Goal: Task Accomplishment & Management: Use online tool/utility

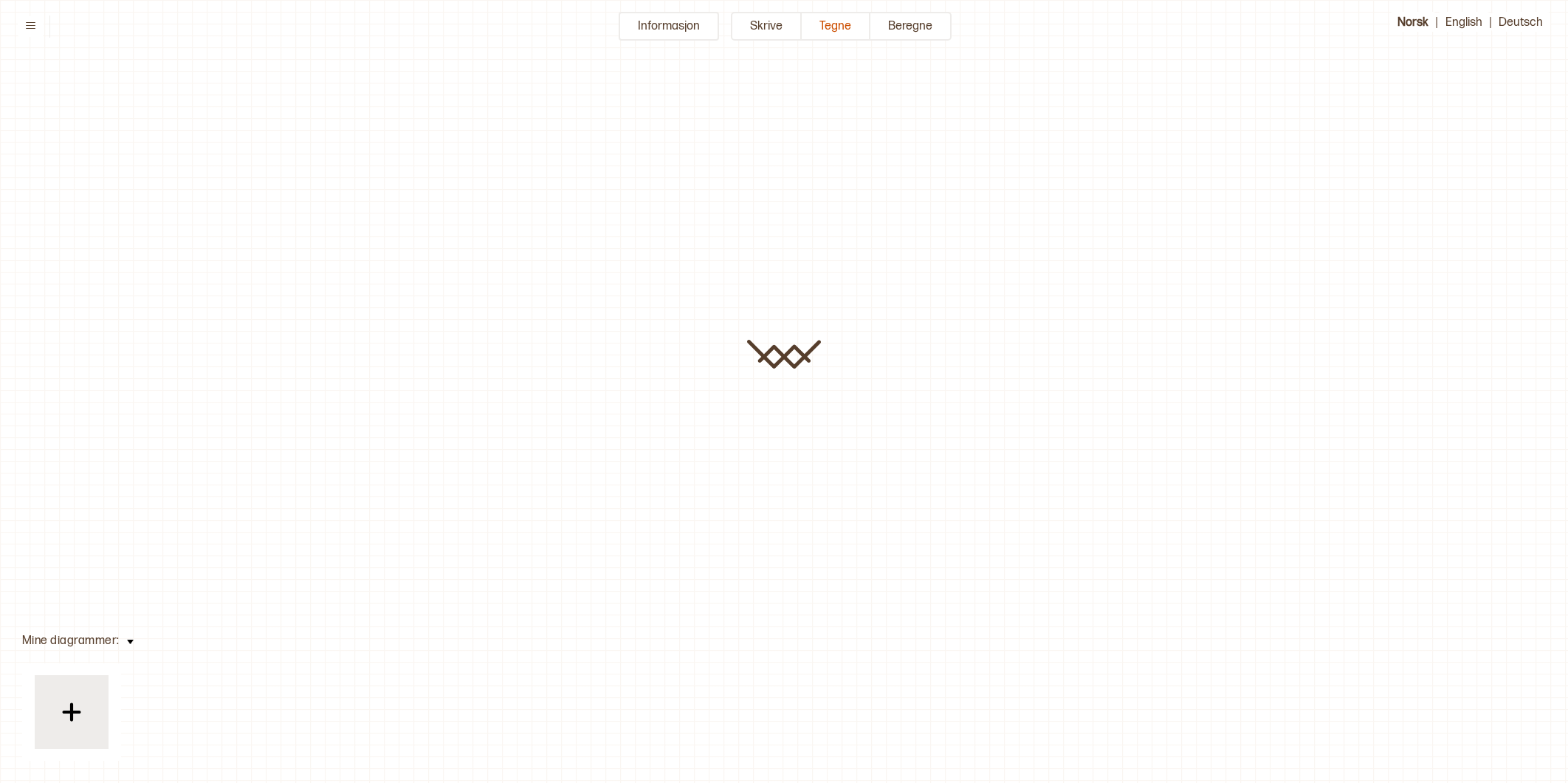
type input "*********"
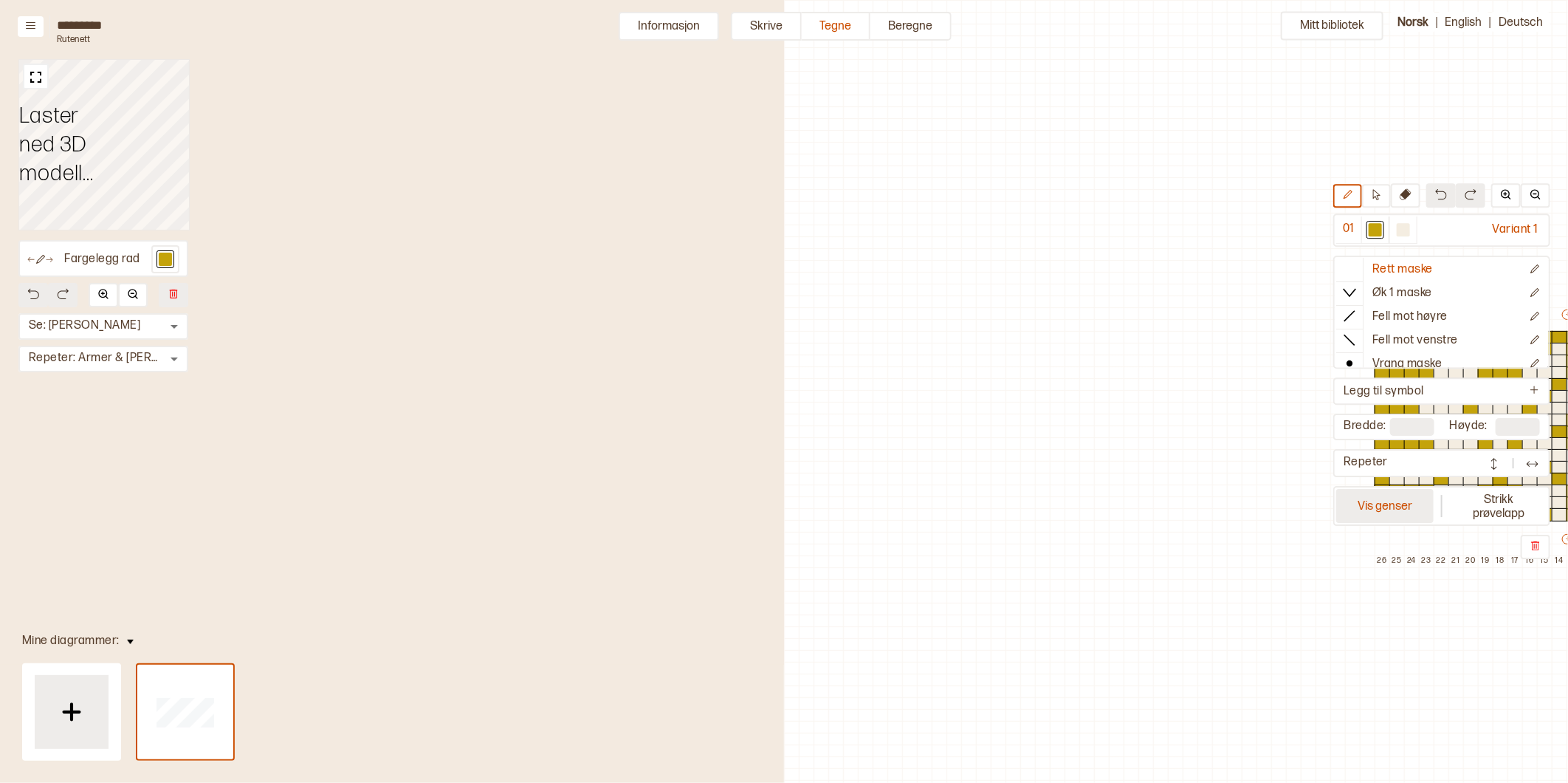
scroll to position [52, 647]
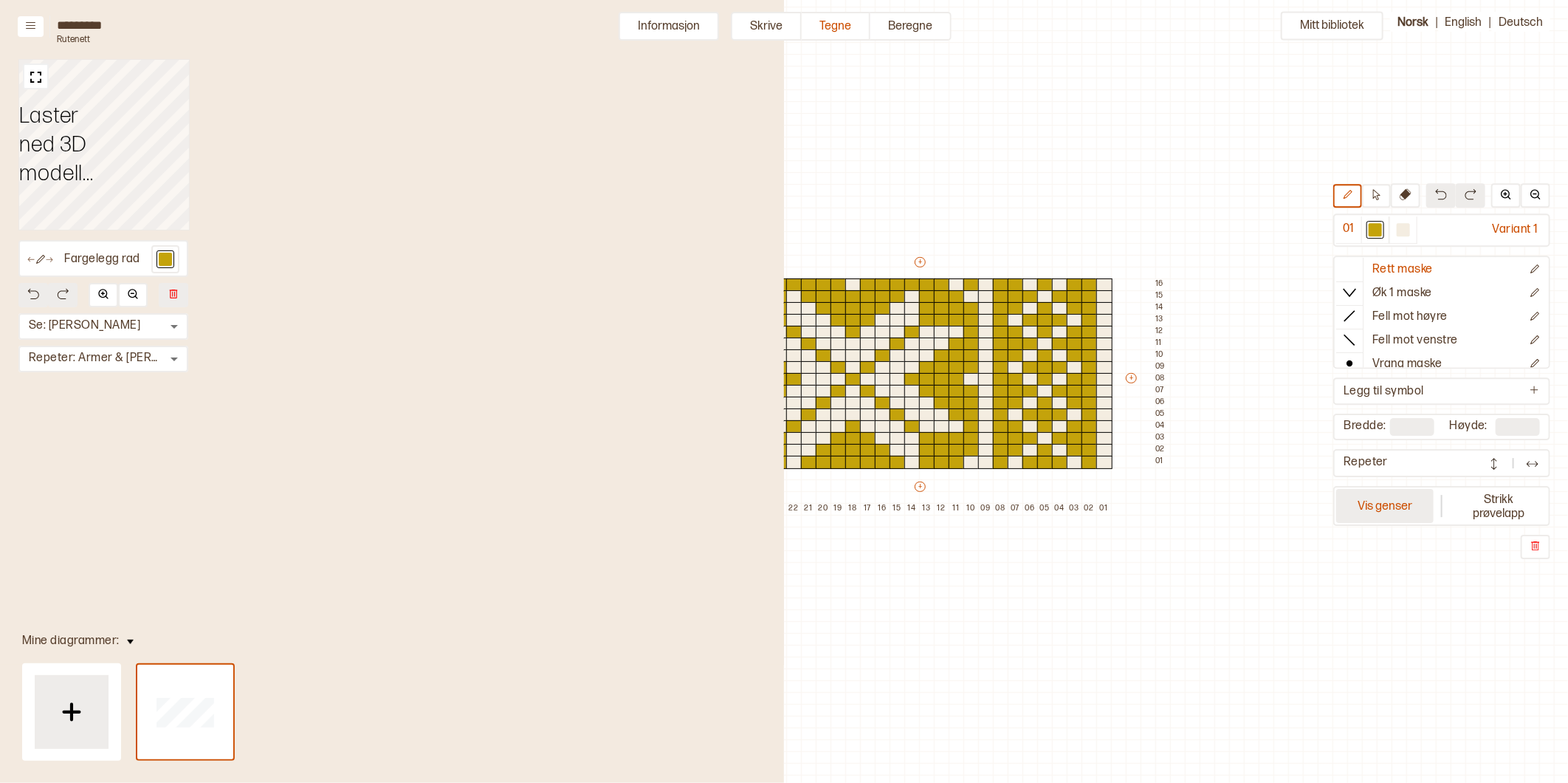
click at [1381, 501] on button "Vis genser" at bounding box center [1385, 506] width 98 height 34
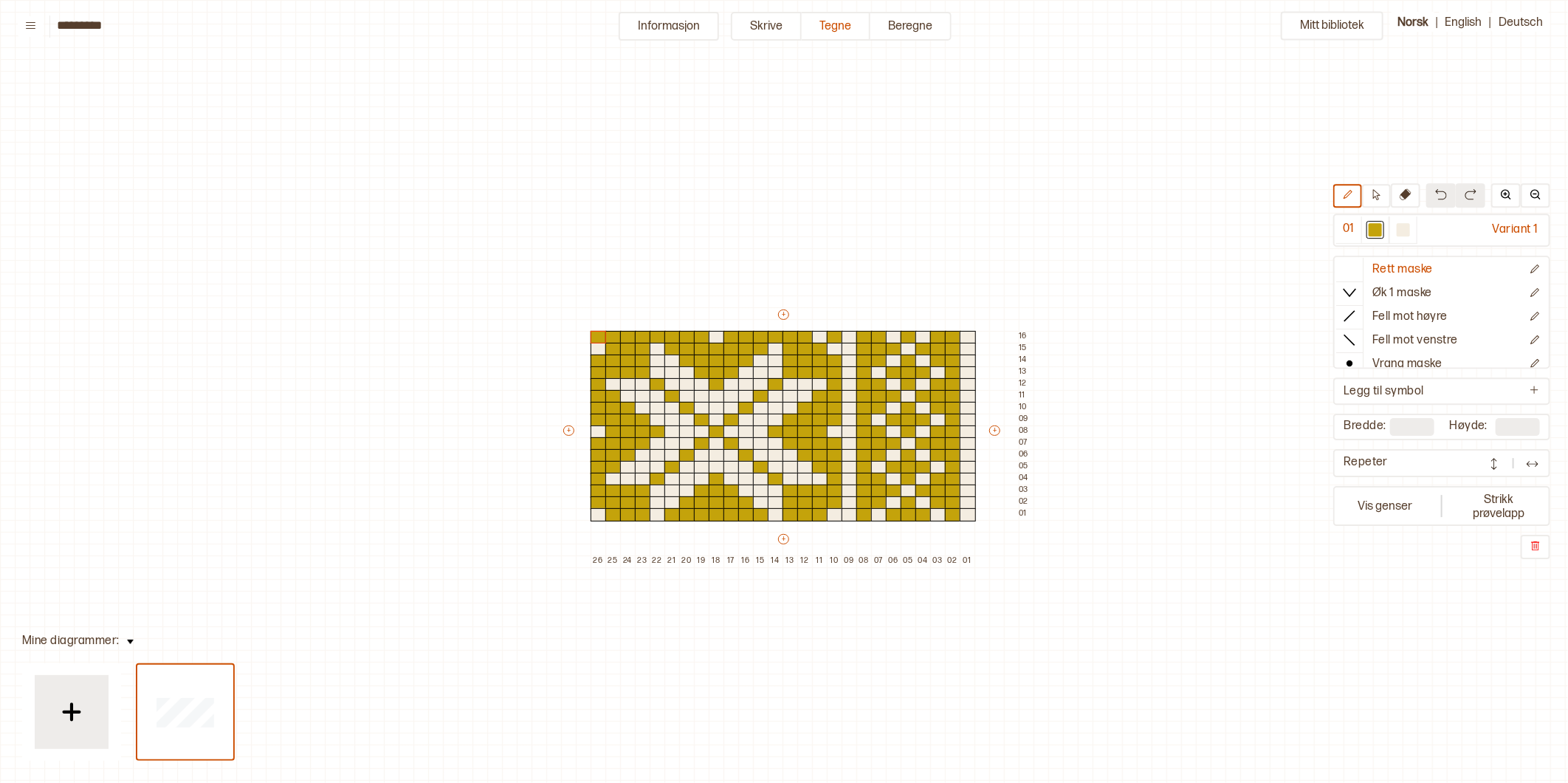
scroll to position [0, 0]
click at [1390, 501] on button "Vis genser" at bounding box center [1385, 506] width 98 height 34
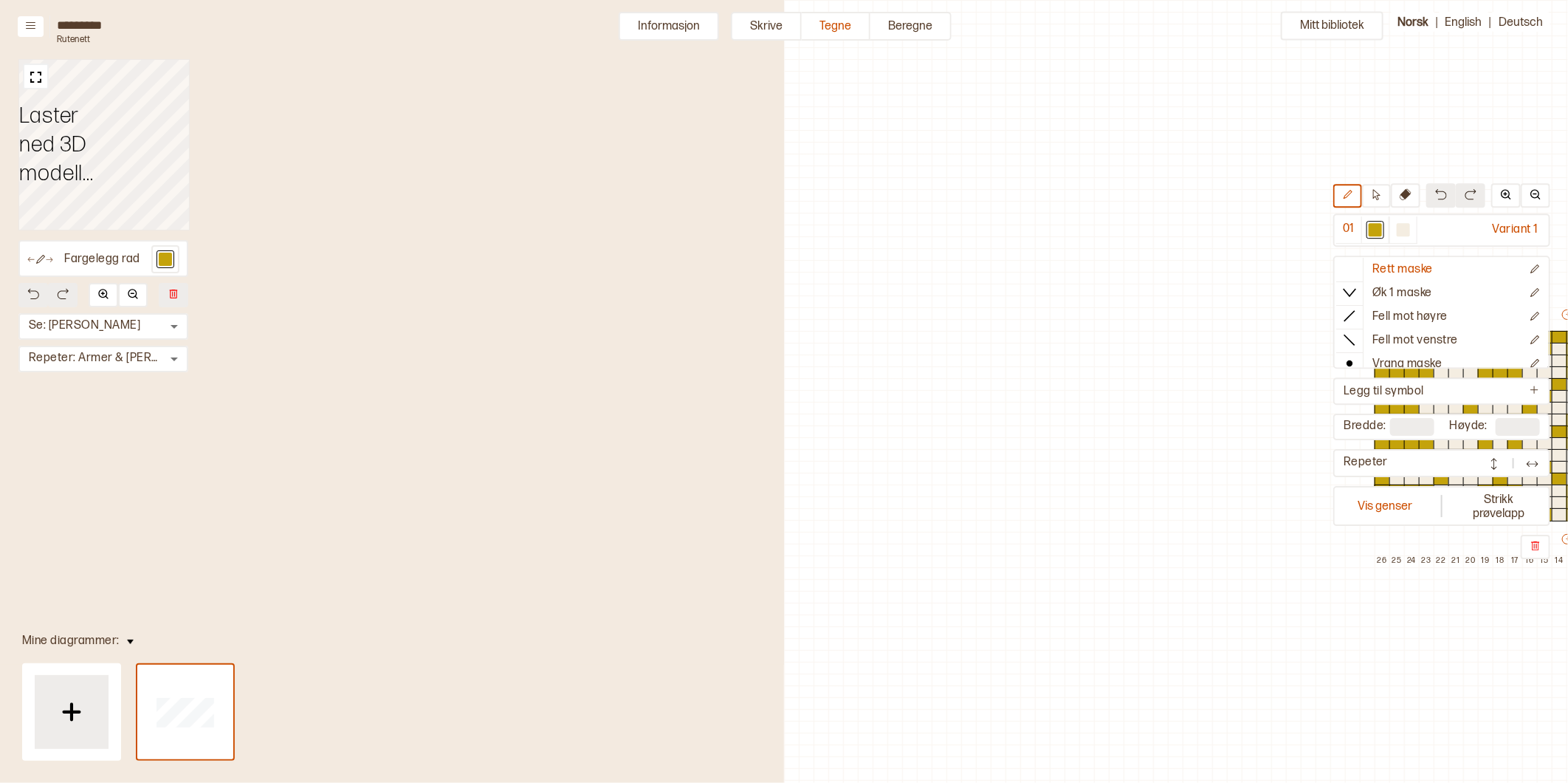
scroll to position [52, 647]
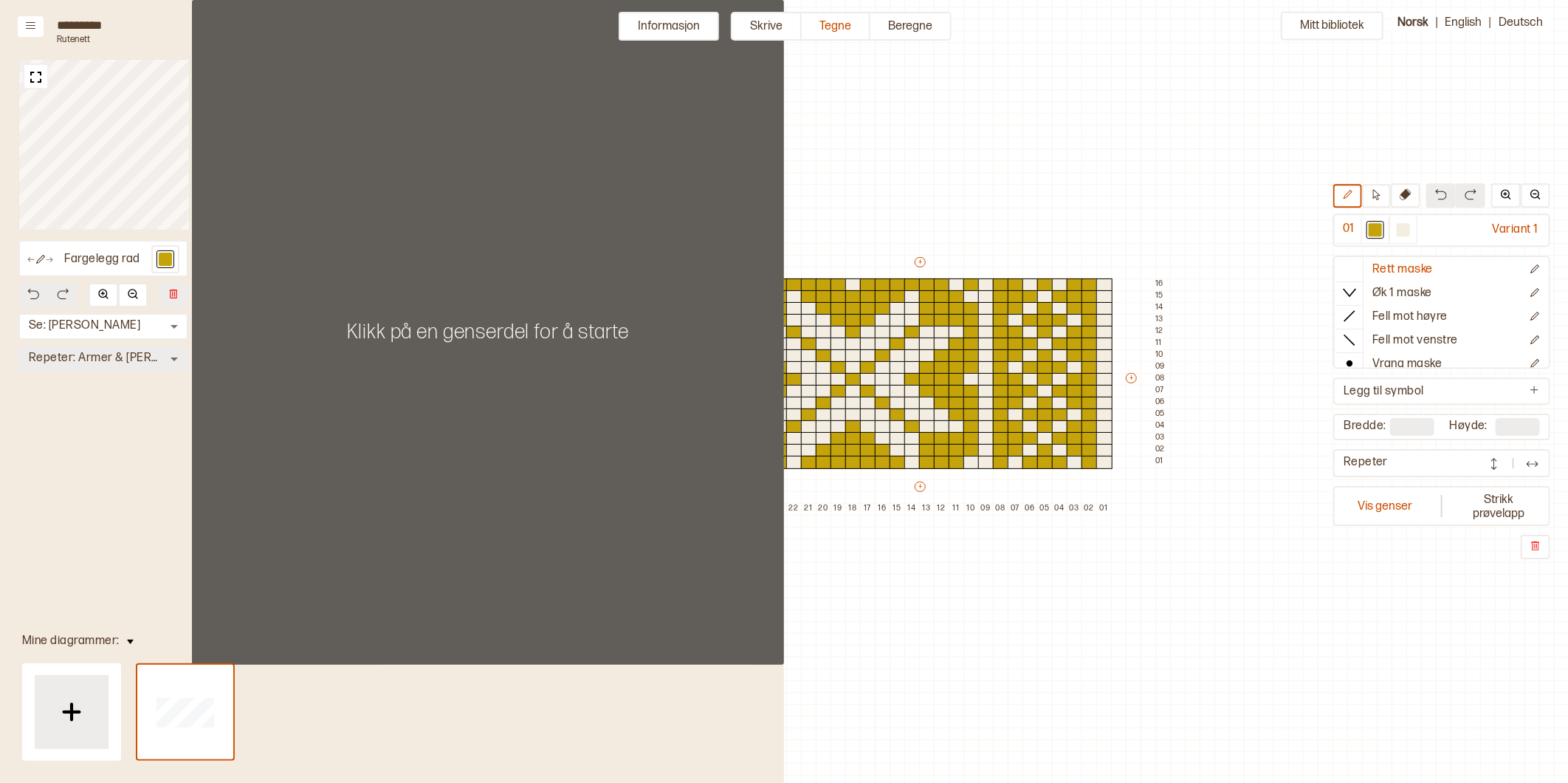
click at [98, 342] on body "**********" at bounding box center [784, 391] width 1568 height 783
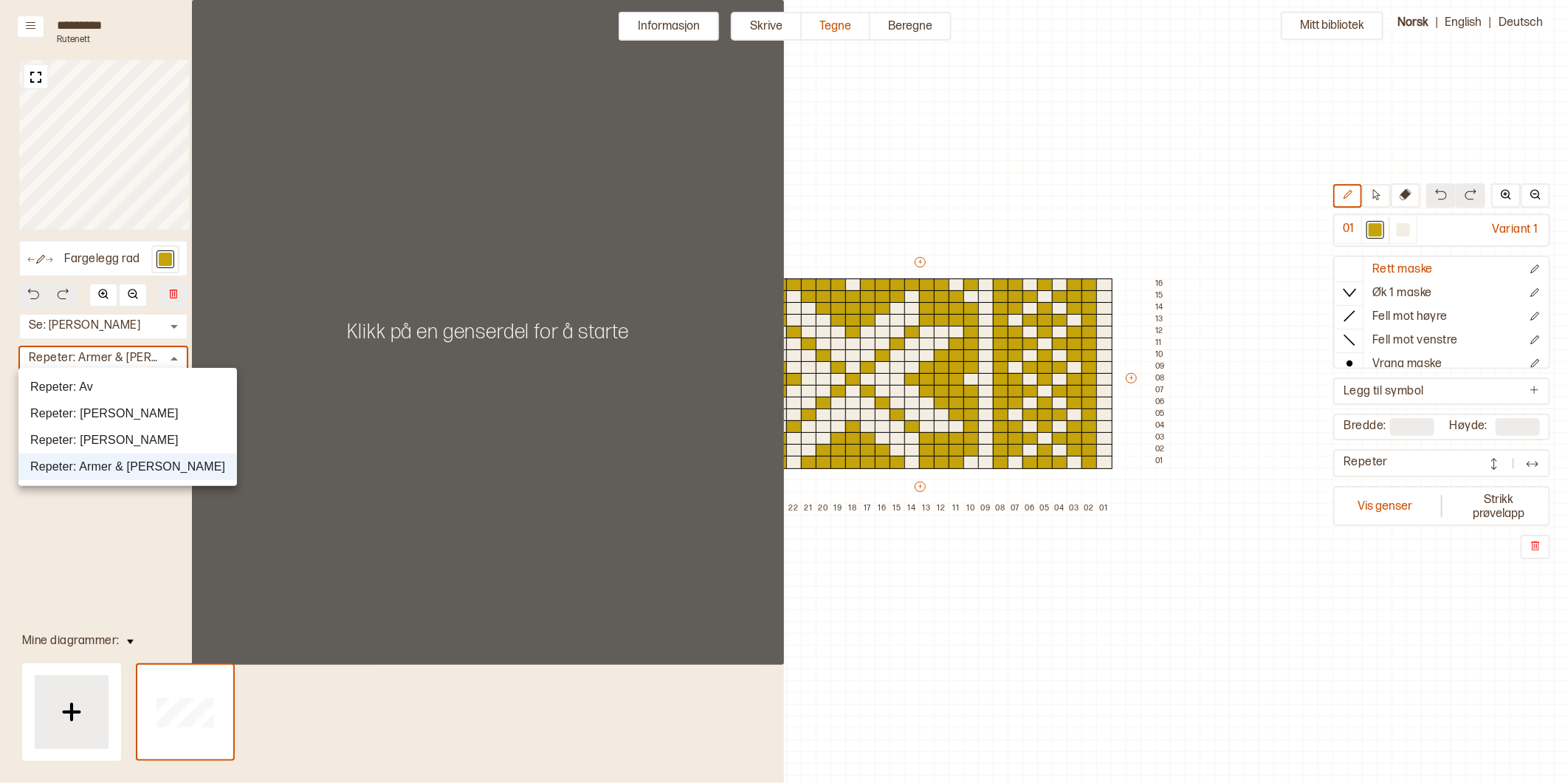
click at [95, 325] on div at bounding box center [784, 391] width 1568 height 783
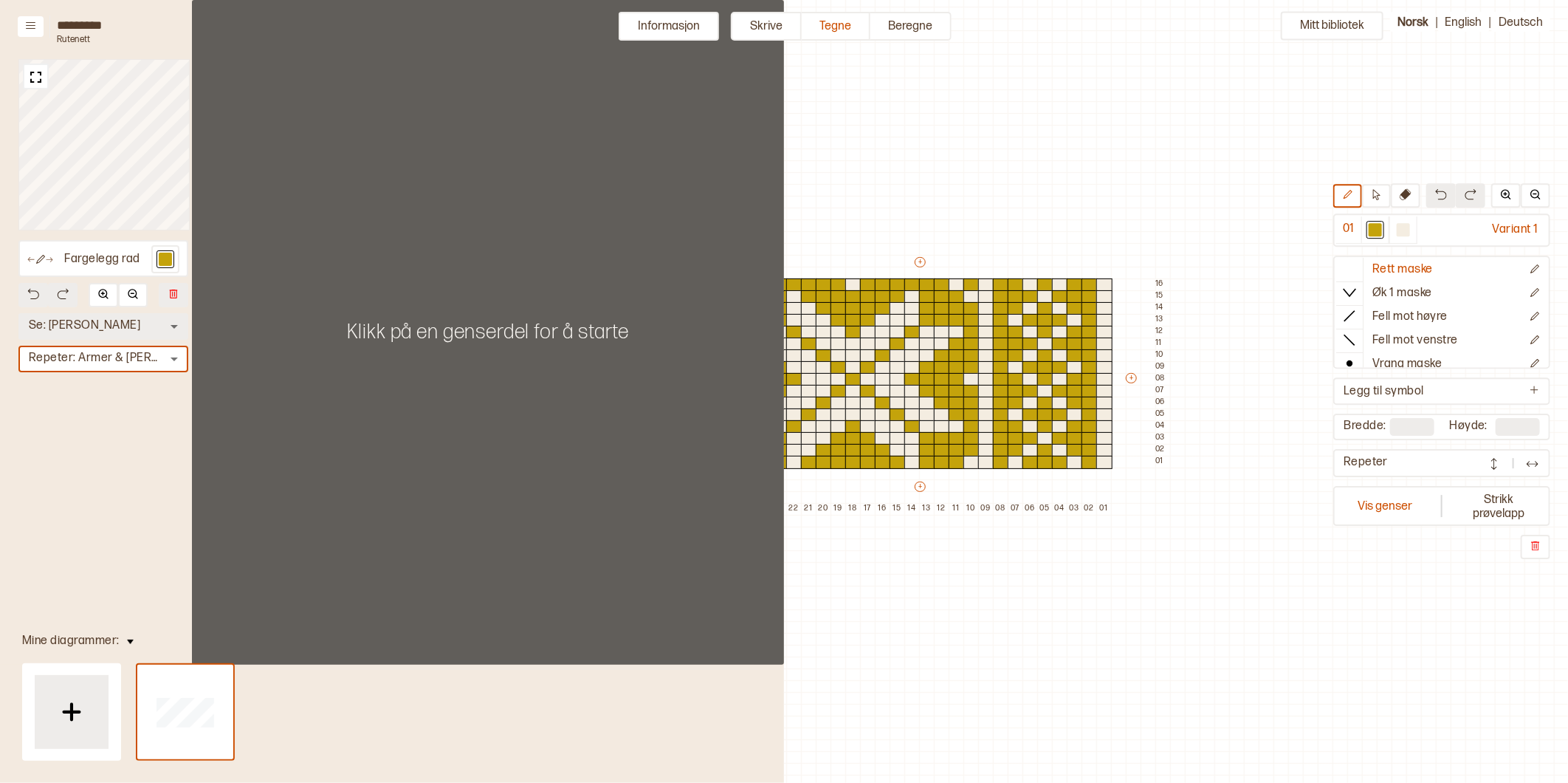
click at [118, 324] on body "**********" at bounding box center [784, 391] width 1568 height 783
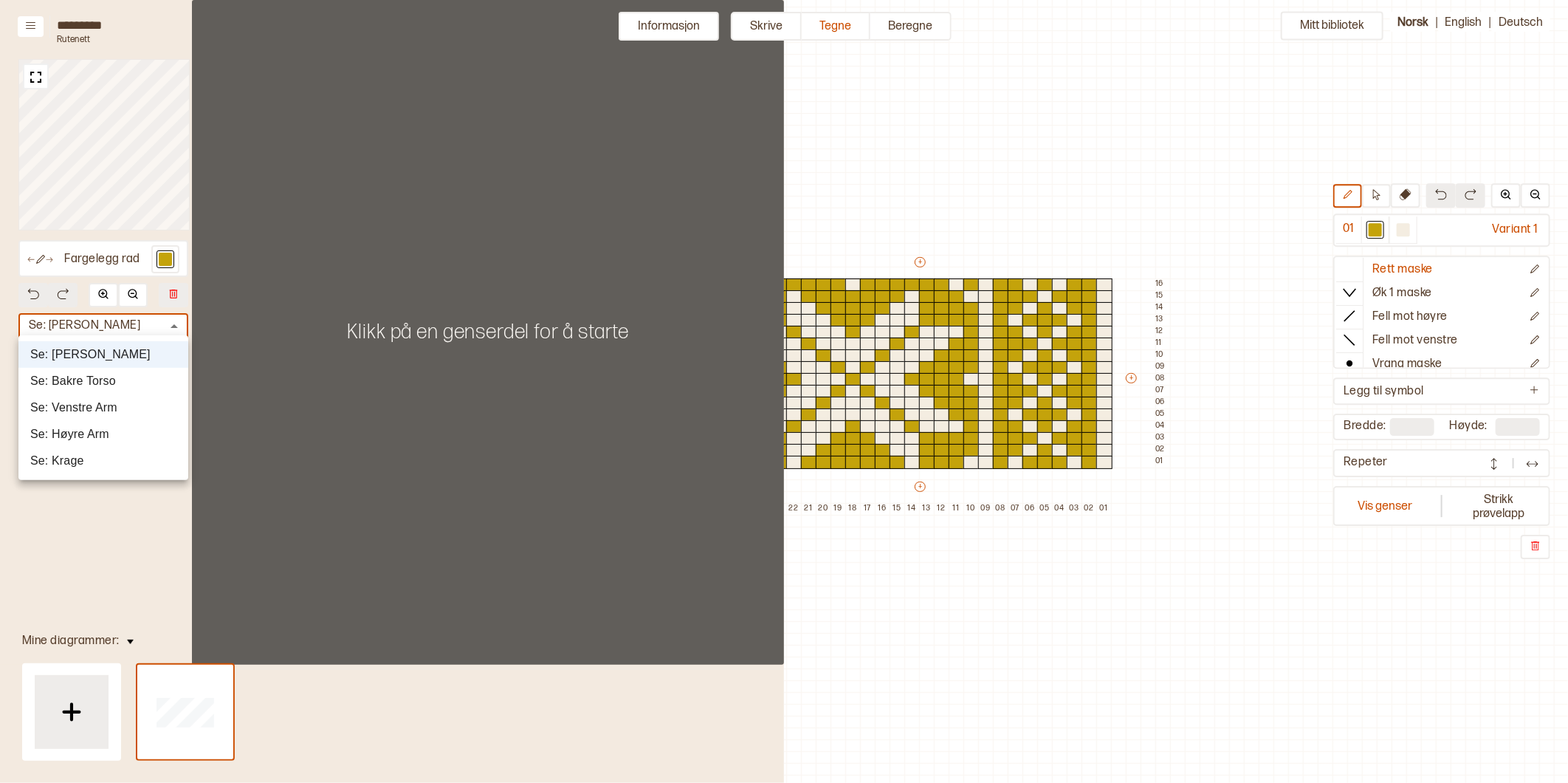
click at [86, 404] on li "Se: Venstre Arm" at bounding box center [103, 407] width 170 height 27
type input "*"
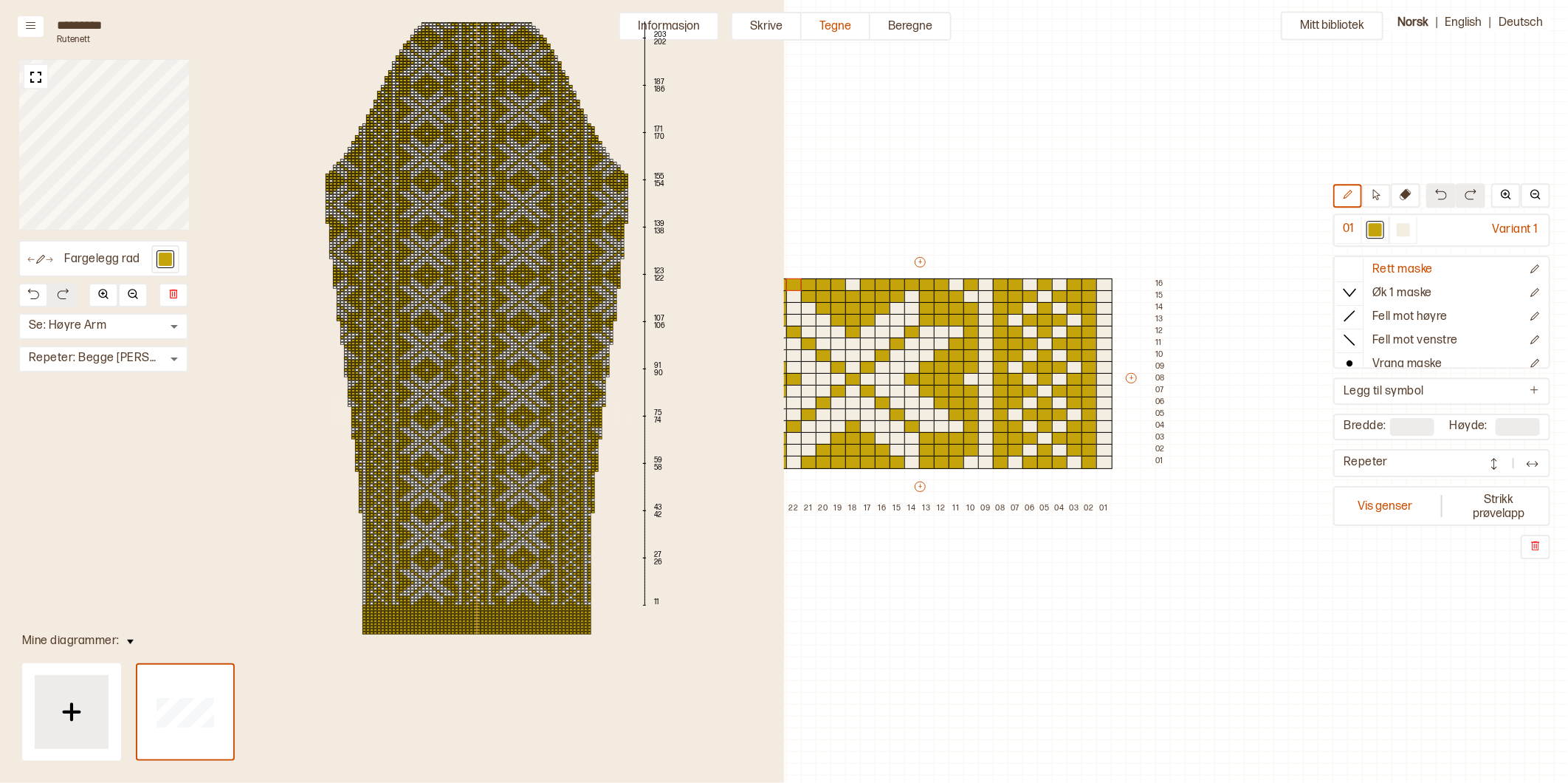
scroll to position [44, 0]
click at [566, 710] on div "Fargelegg rad Se: Høyre Arm * ​ Repeter: Begge Armer * ​ 218 203 202 187 186 17…" at bounding box center [392, 391] width 784 height 783
click at [670, 24] on button "Informasjon" at bounding box center [669, 26] width 100 height 29
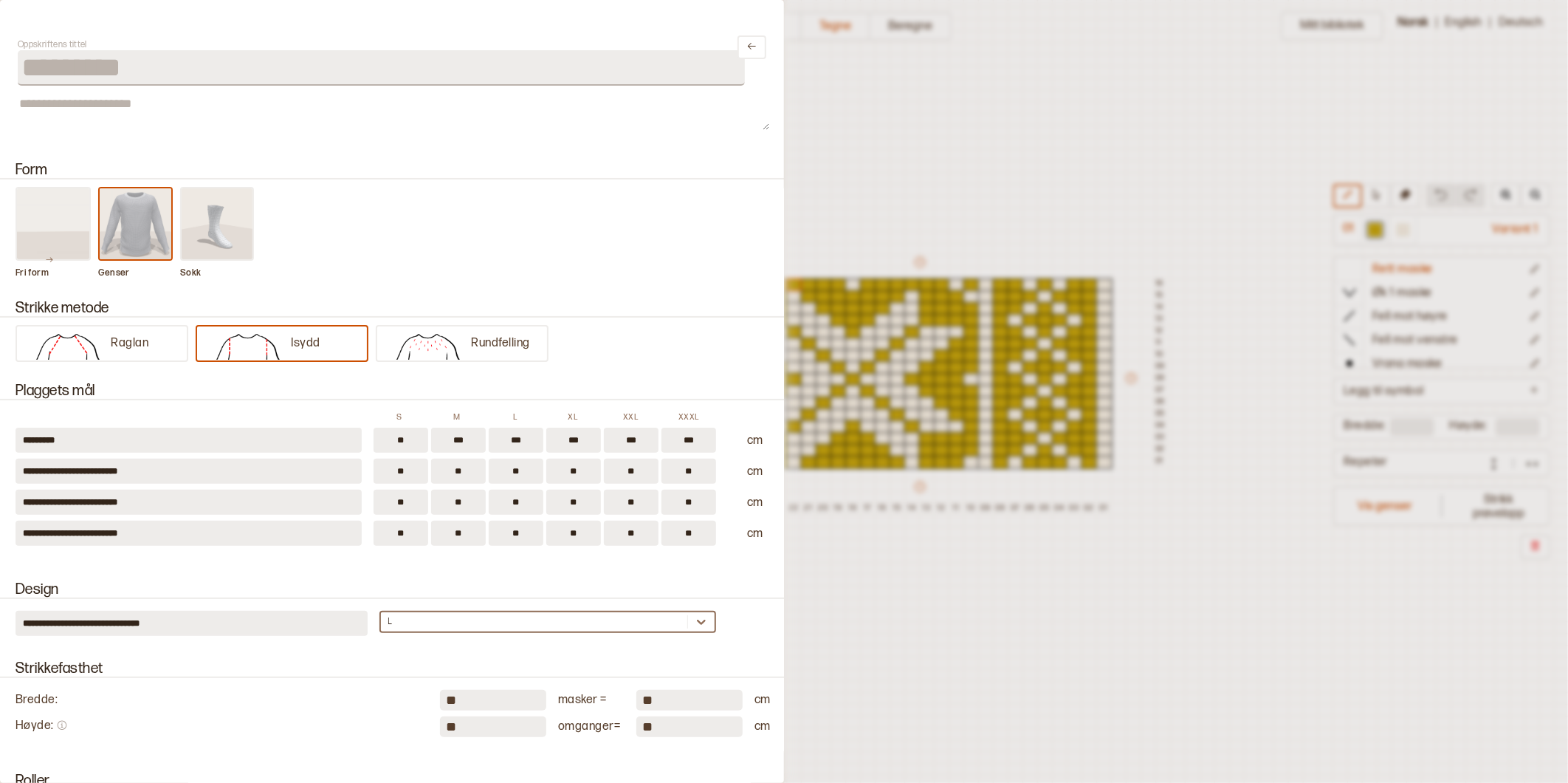
click at [395, 614] on div "L" at bounding box center [534, 622] width 307 height 15
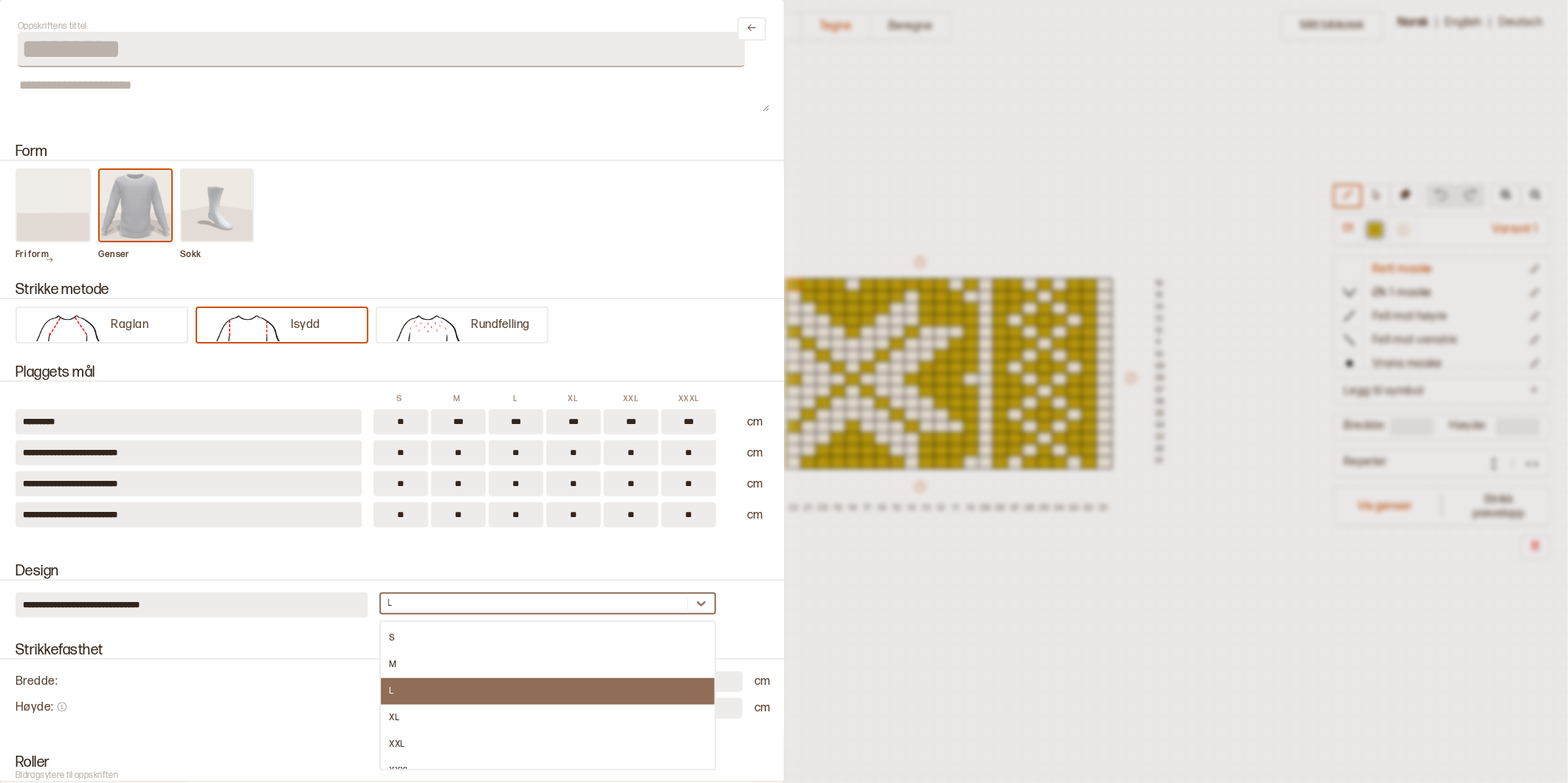
scroll to position [20, 0]
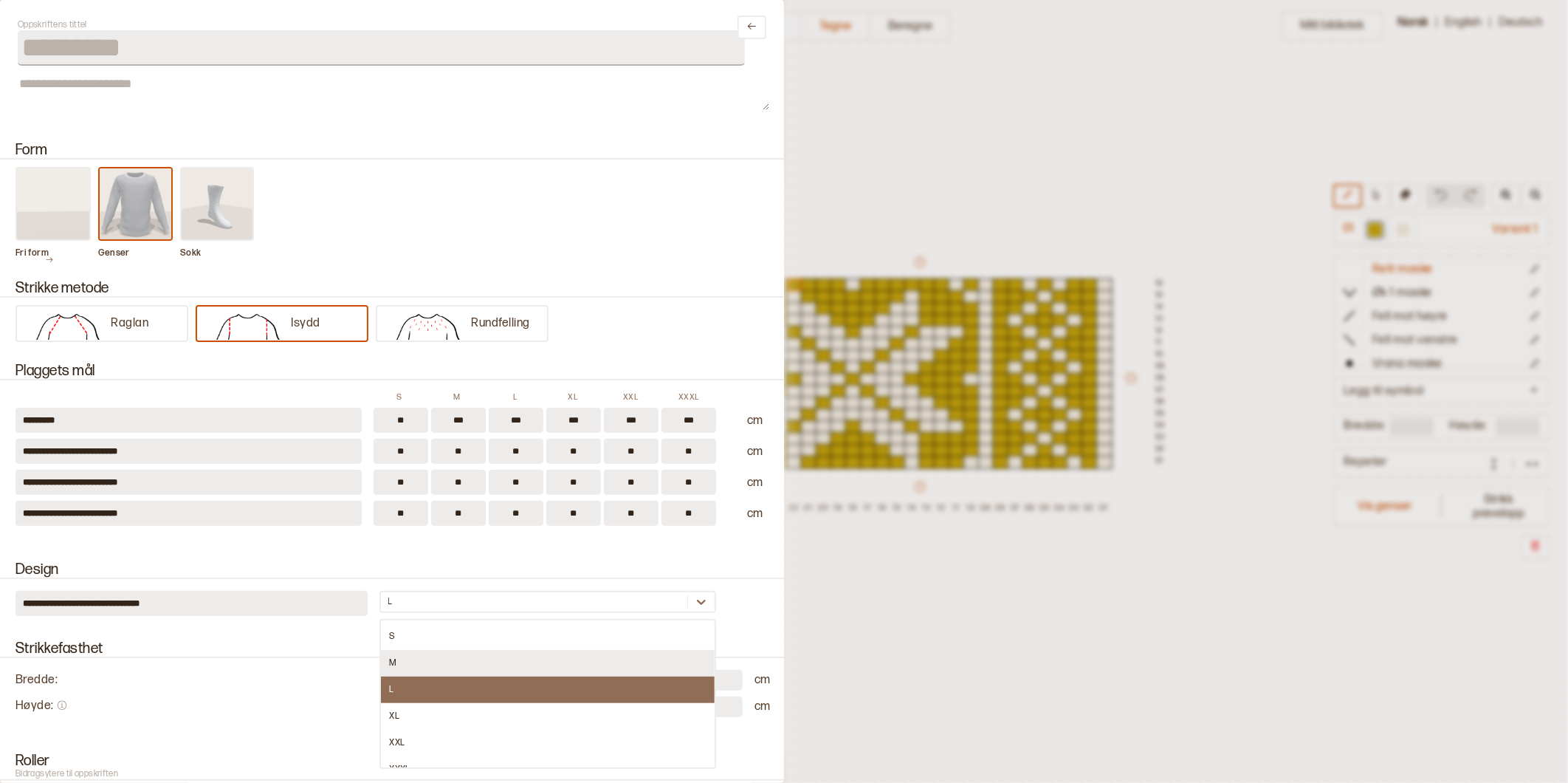
click at [389, 657] on div "M" at bounding box center [548, 663] width 335 height 27
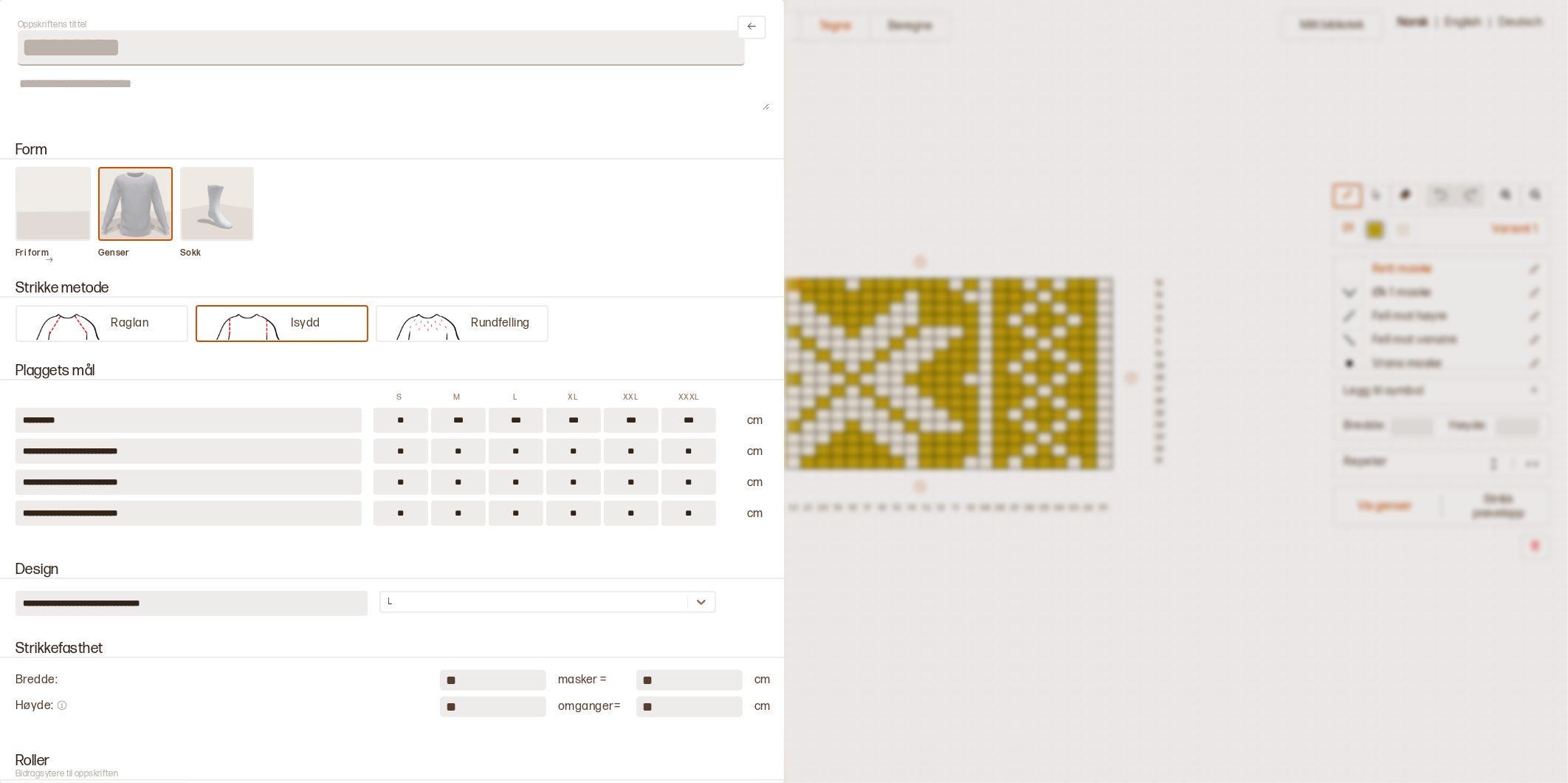
click at [446, 594] on div "L" at bounding box center [534, 602] width 307 height 15
type input "*"
click at [990, 623] on div at bounding box center [784, 391] width 1568 height 783
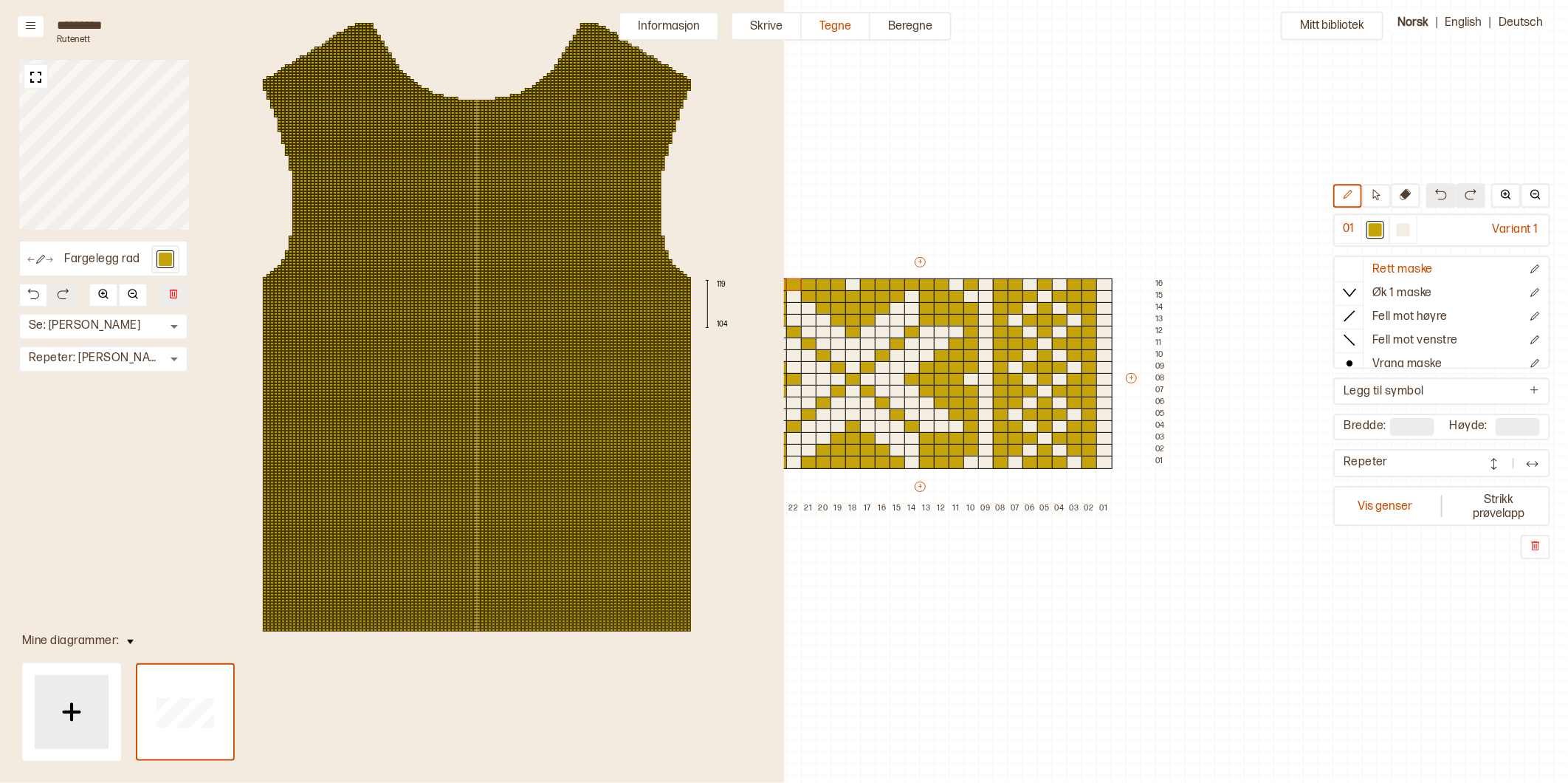
scroll to position [9, 0]
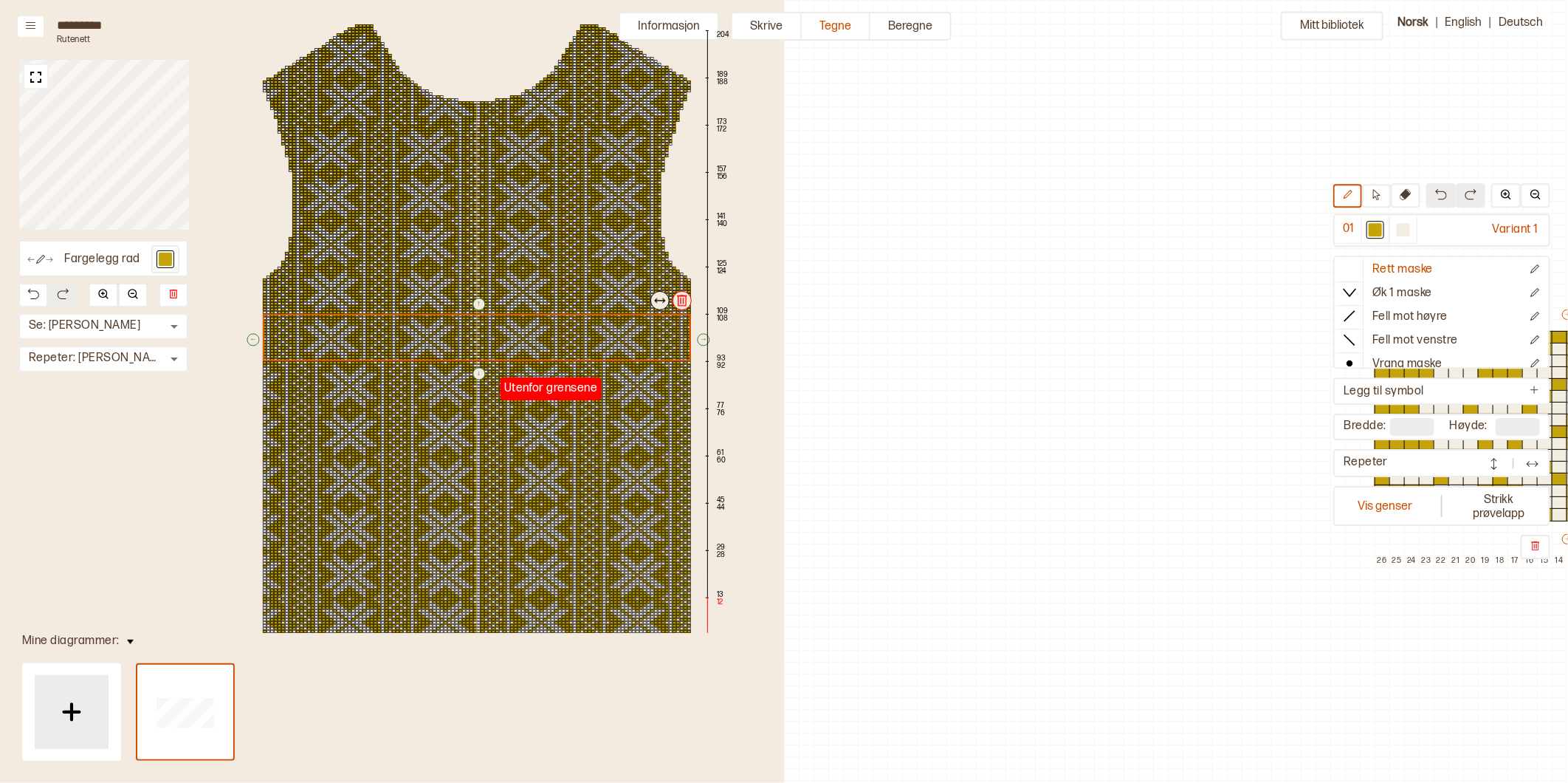
scroll to position [52, 647]
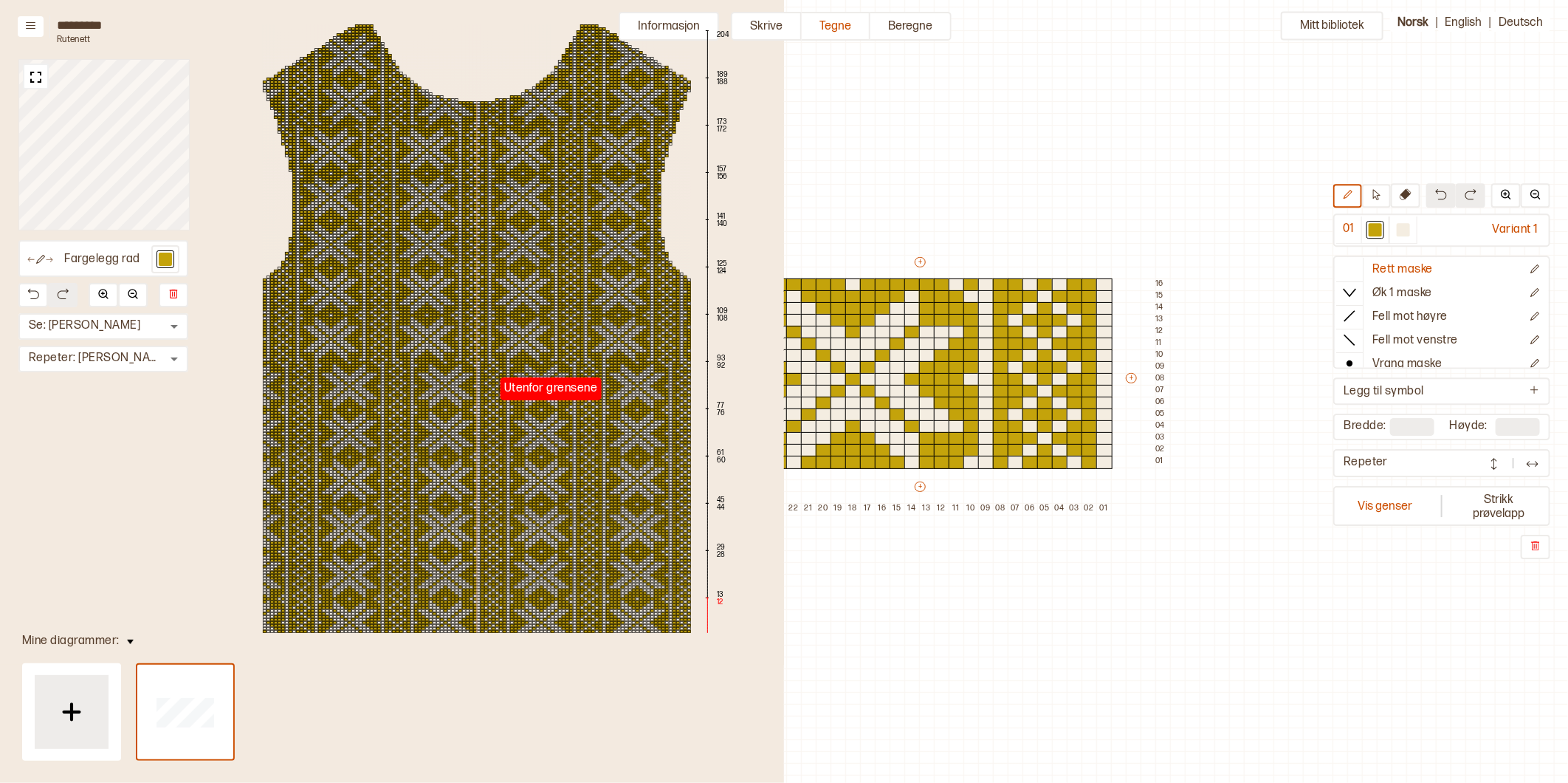
click at [972, 172] on div "Mitt bibliotek 01 Variant 1 Rett maske Øk 1 maske Fell mot høyre Fell mot venst…" at bounding box center [921, 731] width 1568 height 1566
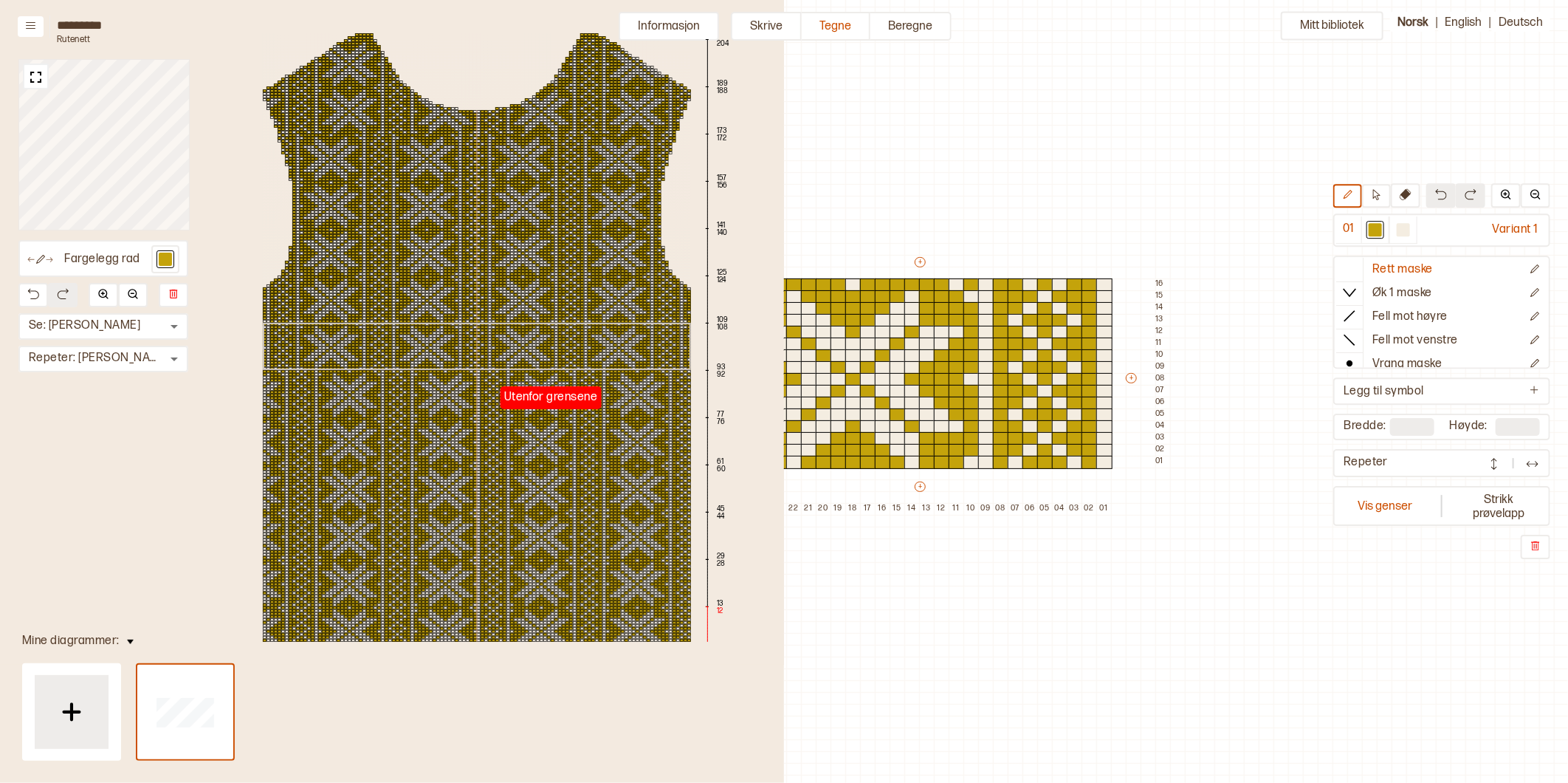
scroll to position [9, 0]
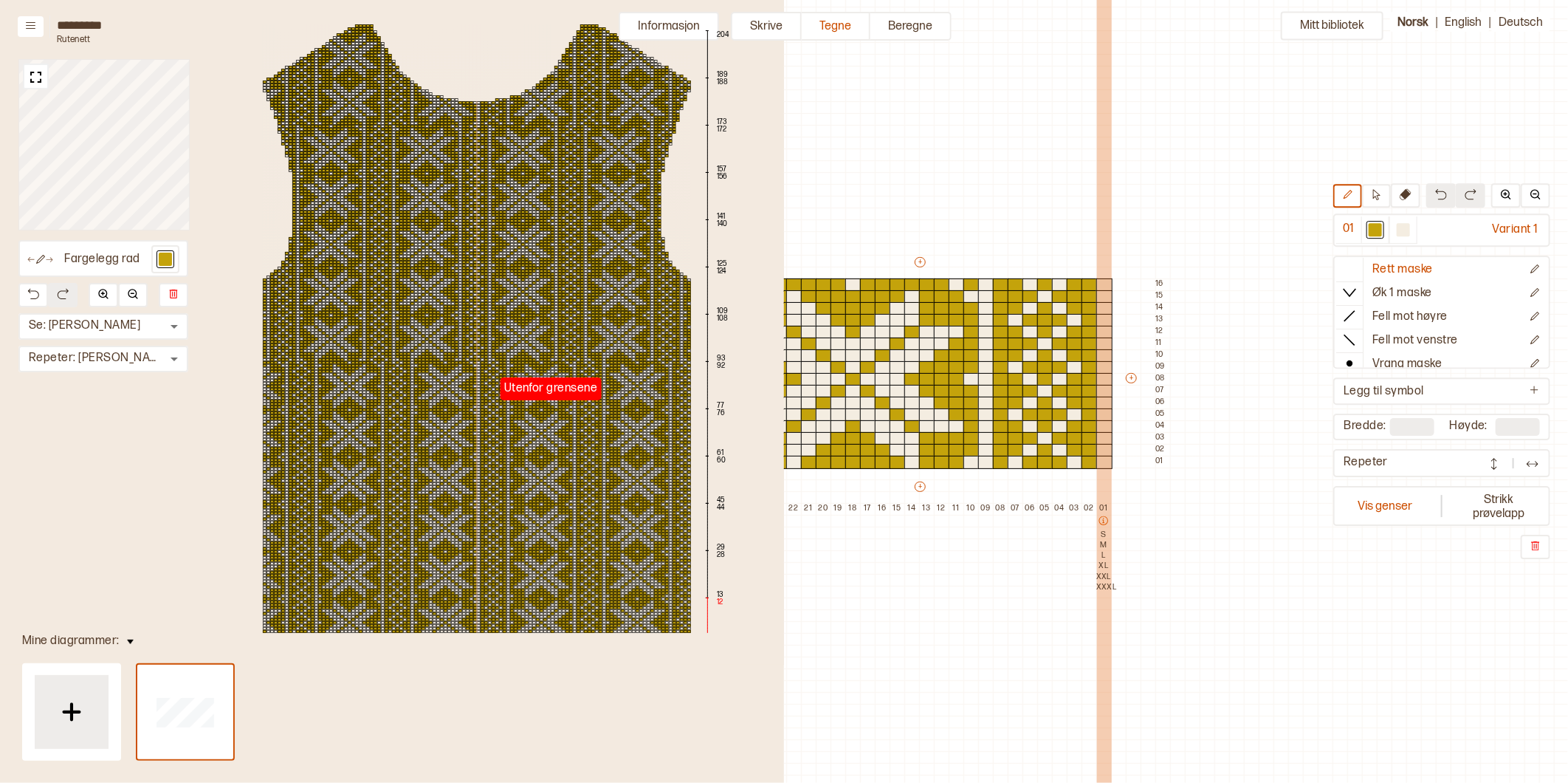
click at [1109, 660] on div "26 25 24 23 22 21 20 19 18 17 16 15 14 13 12 11 10 09 08 07 06 05 04 03 02 01 S…" at bounding box center [918, 592] width 384 height 177
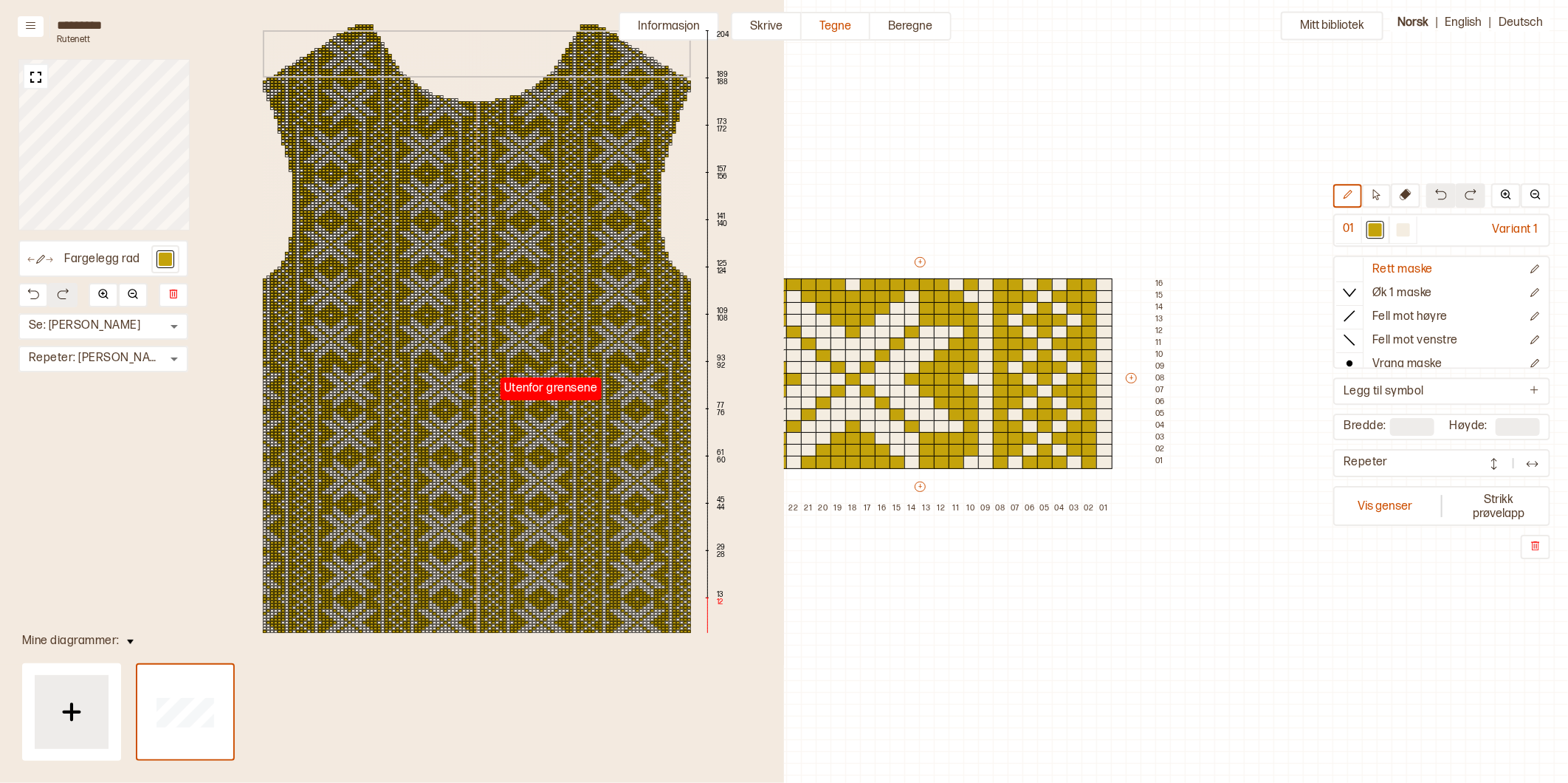
click at [548, 108] on div "Utenfor grensene 204 189 188 173 172 157 156 141 140 125 124 109 108 93 92 77 7…" at bounding box center [477, 328] width 517 height 631
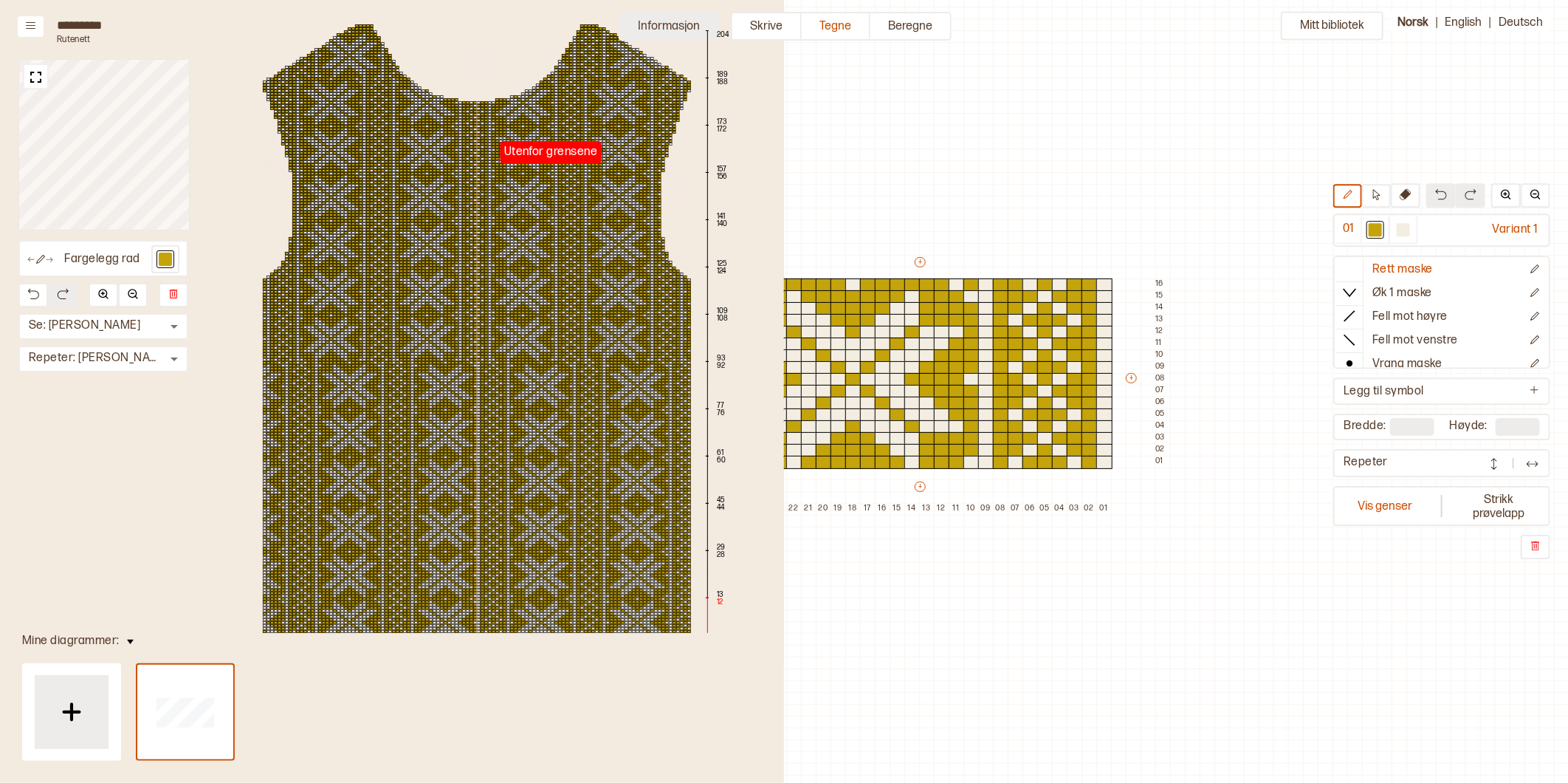
click at [675, 16] on button "Informasjon" at bounding box center [669, 26] width 100 height 29
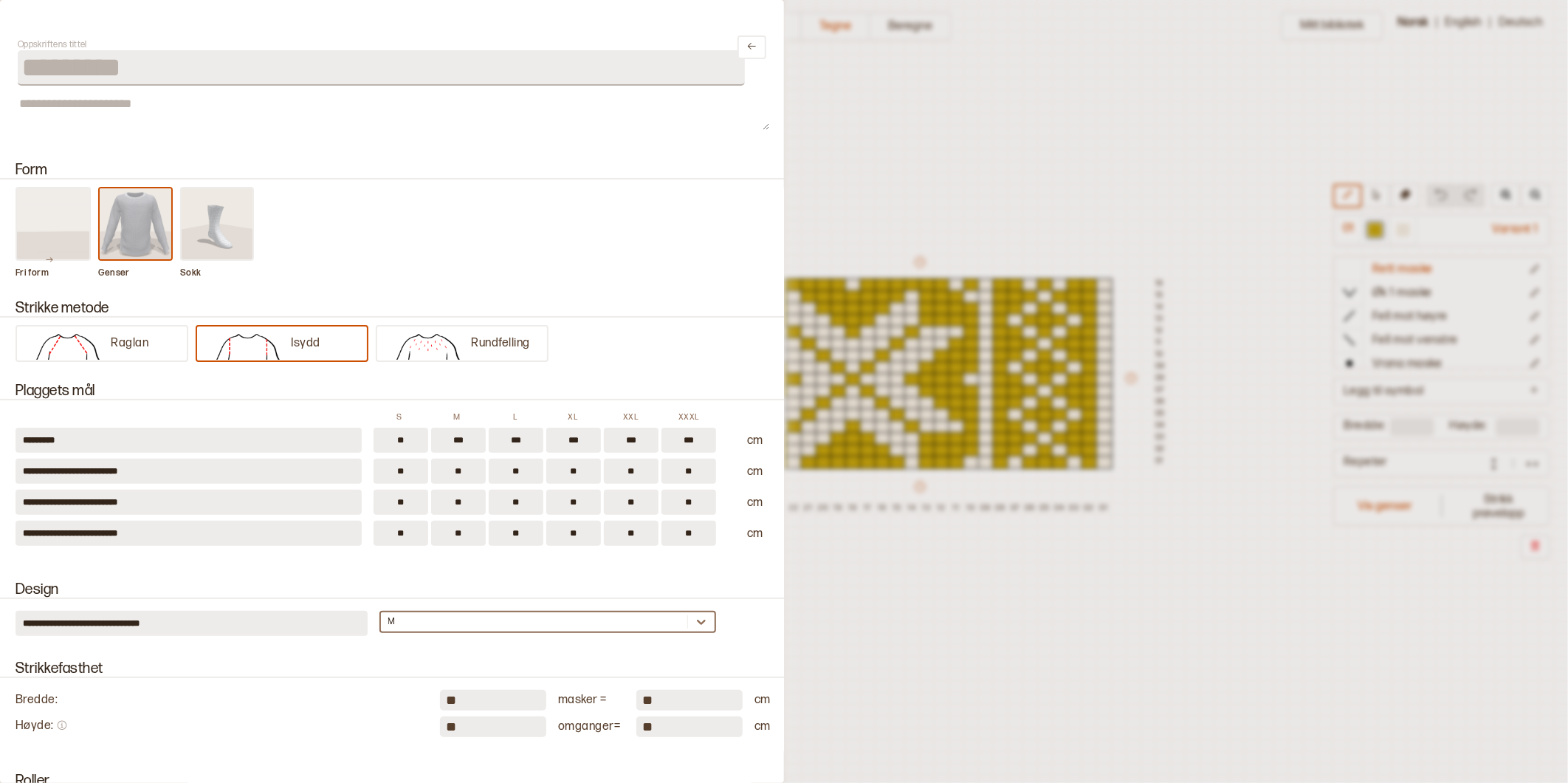
click at [403, 614] on div "M" at bounding box center [534, 622] width 307 height 15
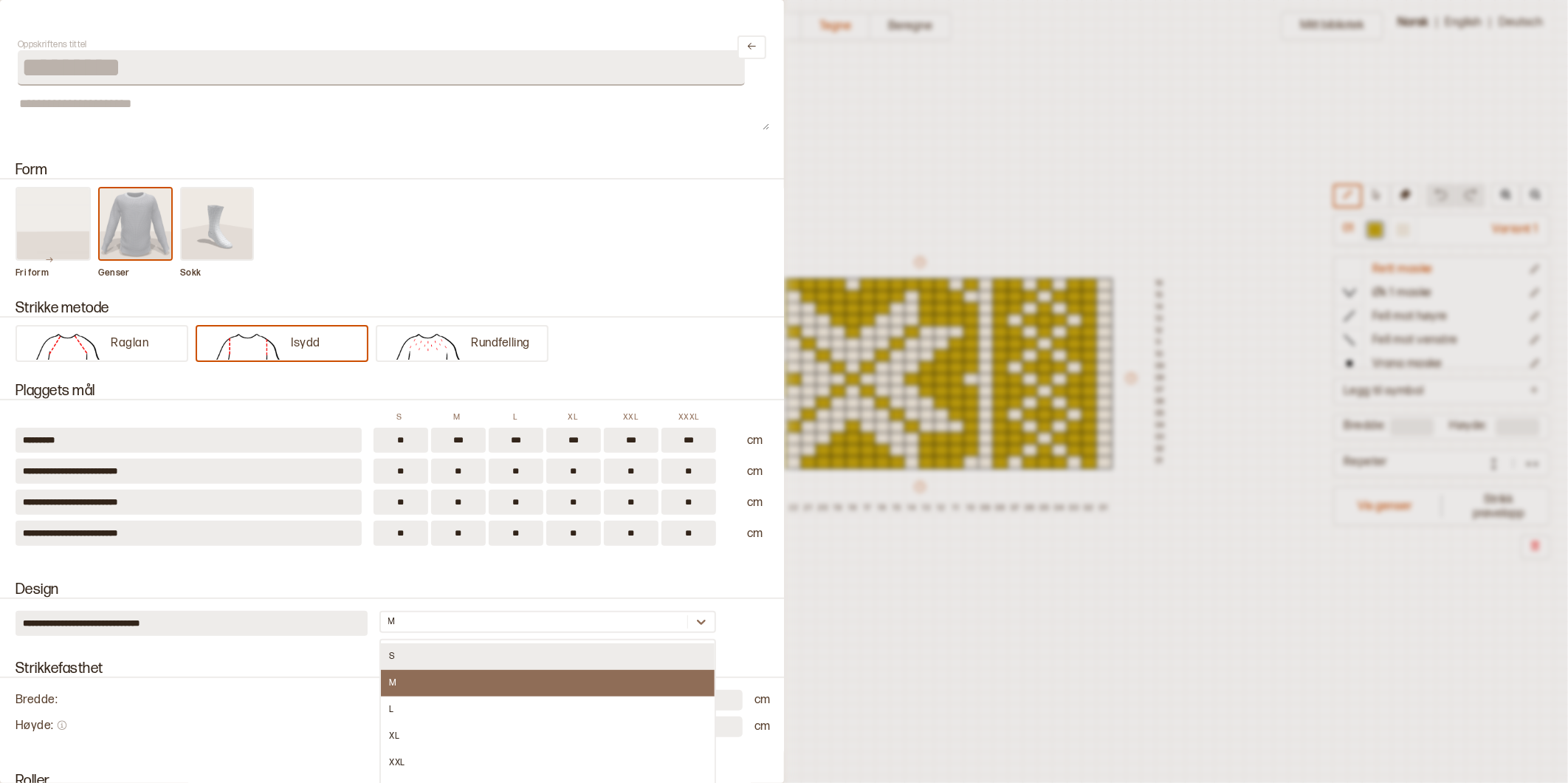
click at [391, 643] on div "S" at bounding box center [548, 657] width 335 height 27
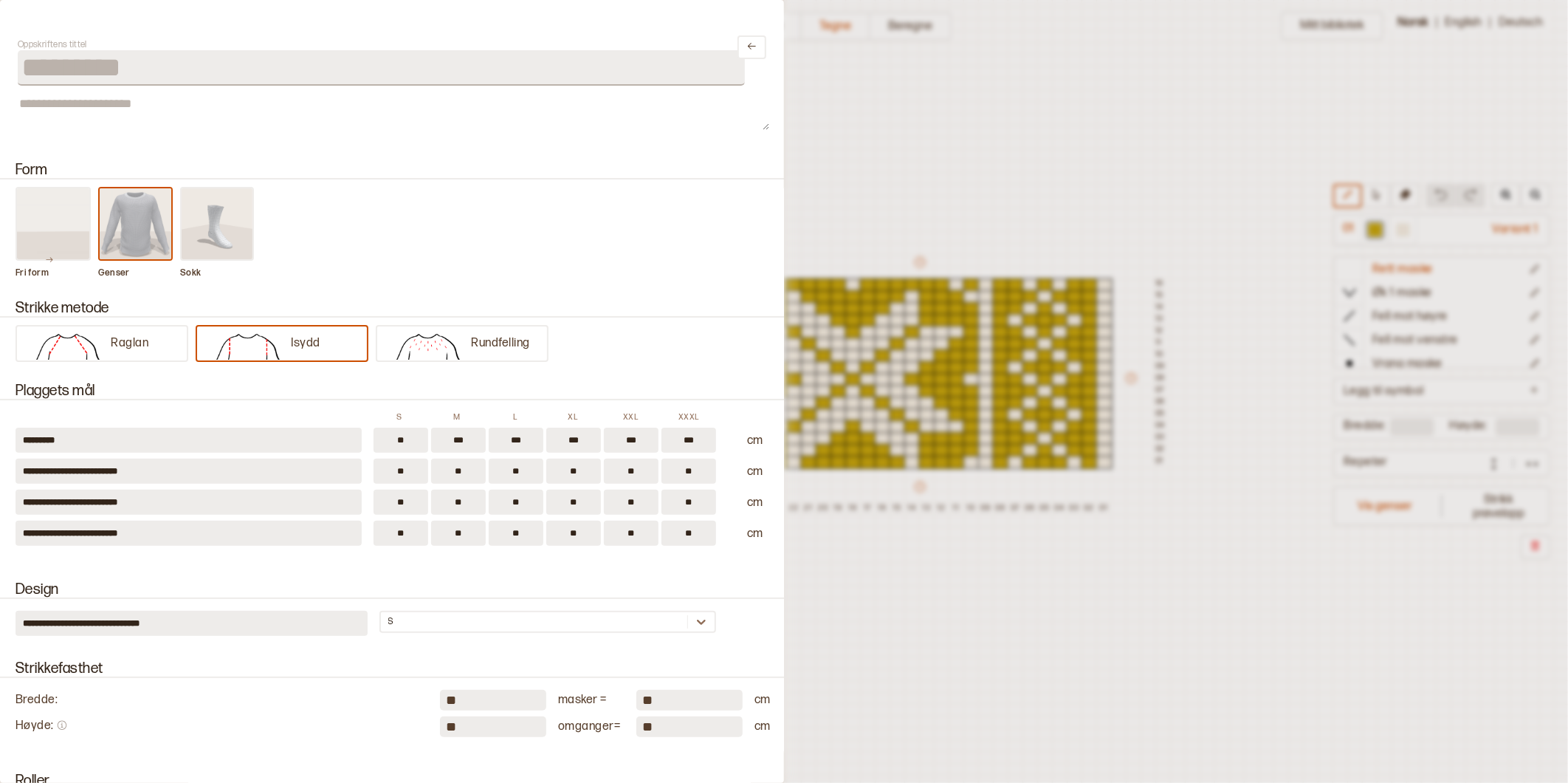
scroll to position [0, 0]
click at [1043, 122] on div at bounding box center [784, 391] width 1568 height 783
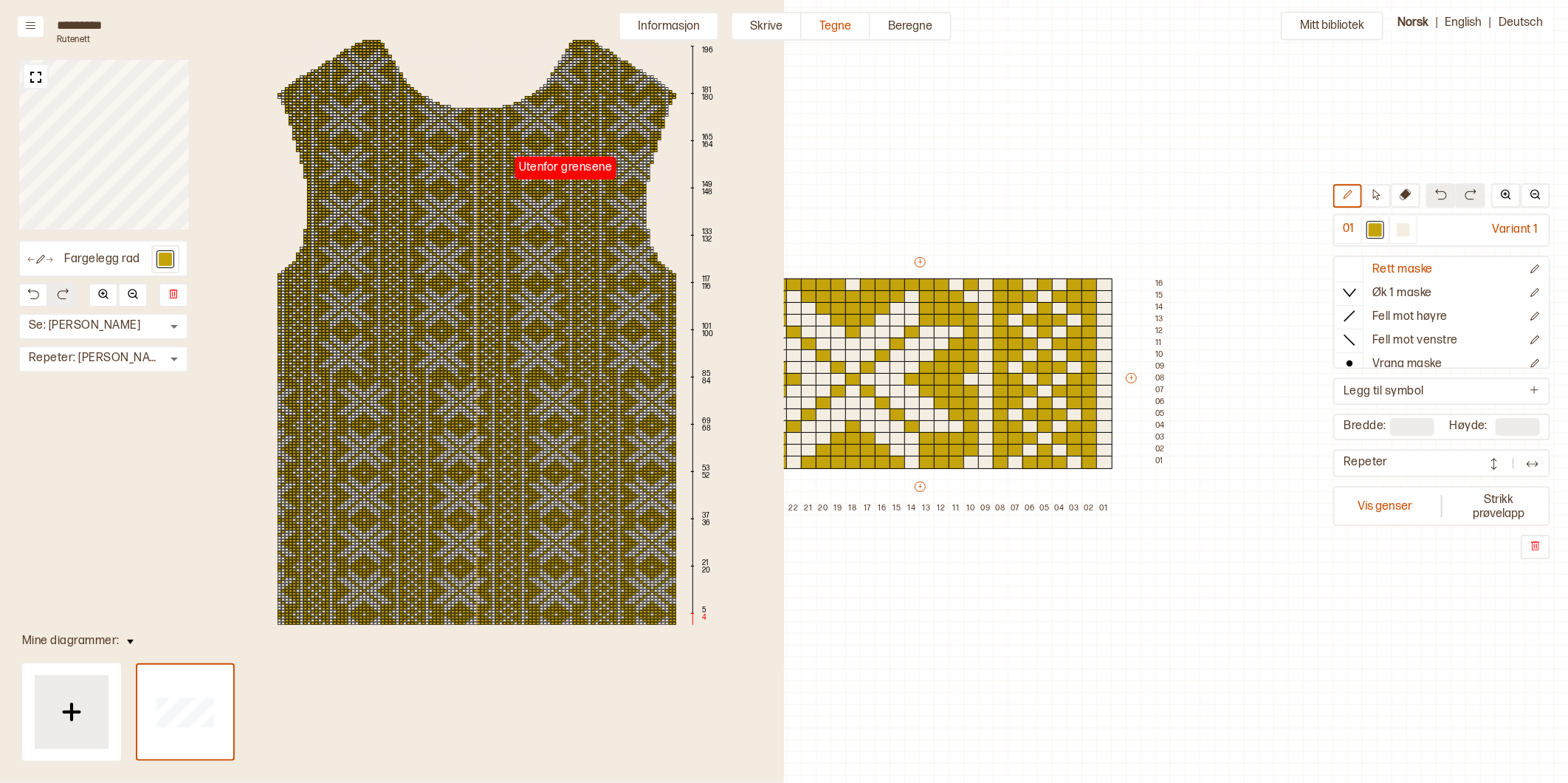
click at [484, 224] on div "Utenfor grensene 196 181 180 165 164 149 148 133 132 117 116 101 100 85 84 69 6…" at bounding box center [477, 332] width 487 height 607
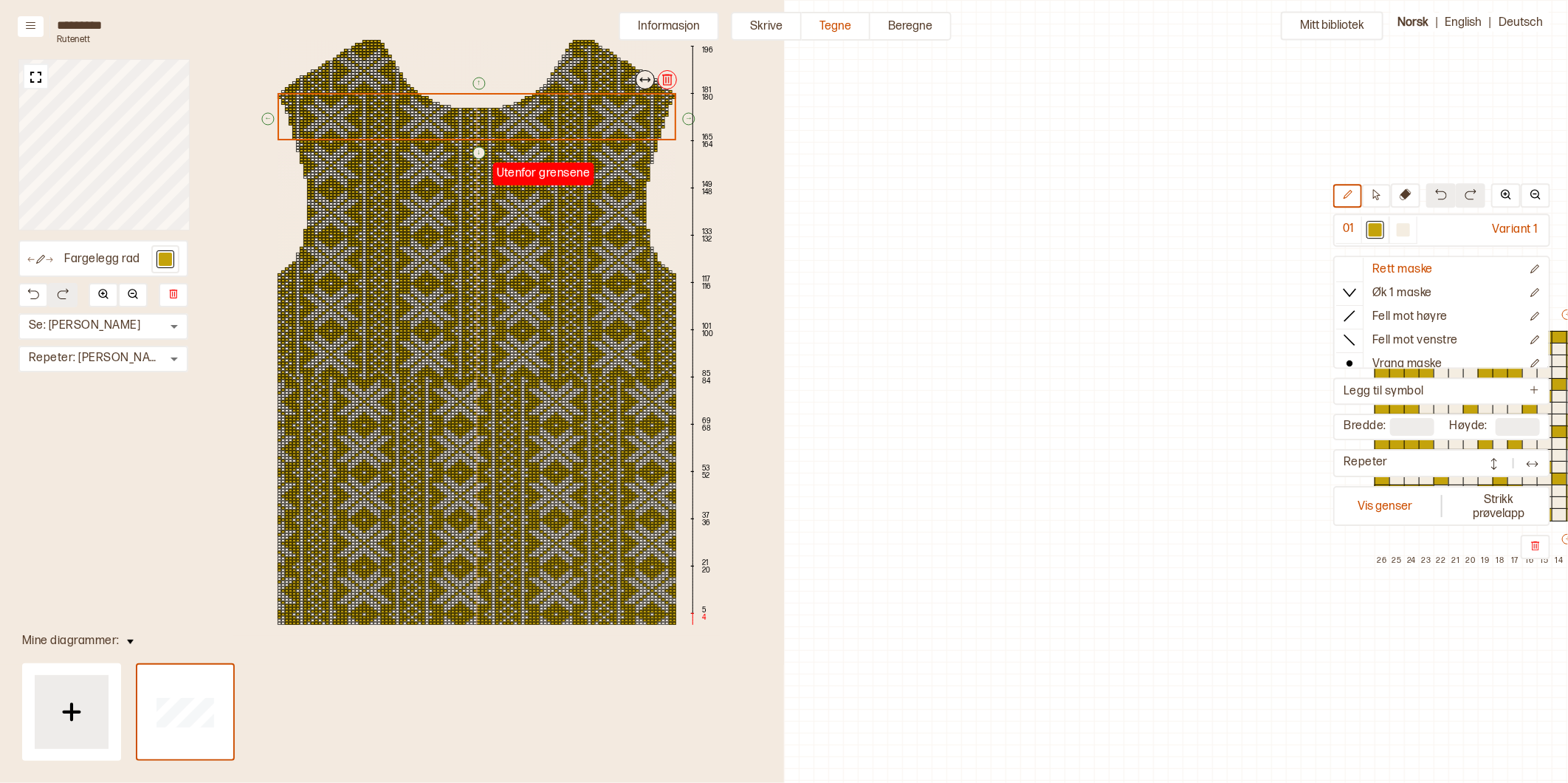
scroll to position [52, 647]
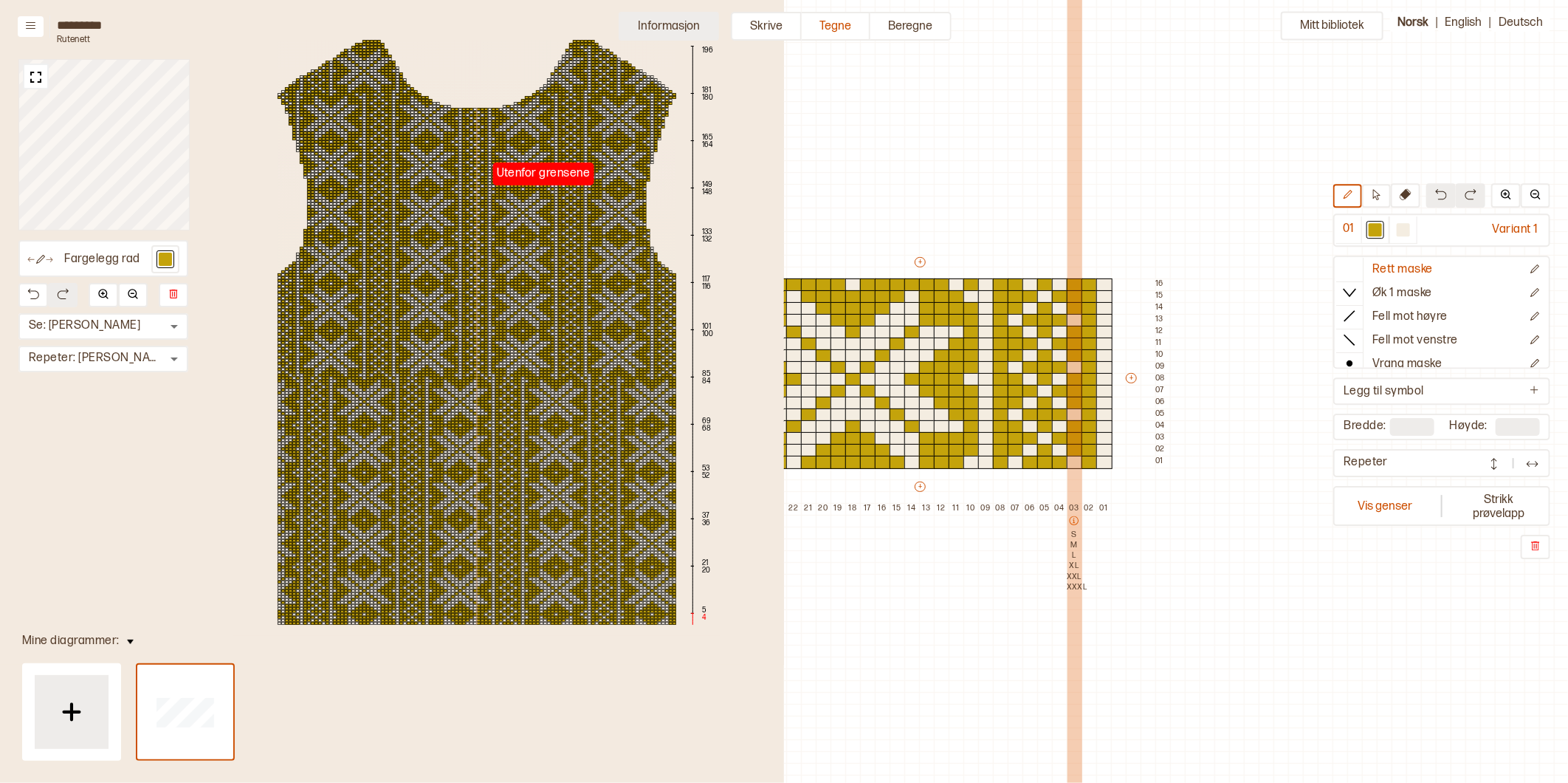
drag, startPoint x: 1076, startPoint y: 591, endPoint x: 675, endPoint y: 13, distance: 703.5
click at [1076, 591] on p "XXXL" at bounding box center [1074, 587] width 15 height 10
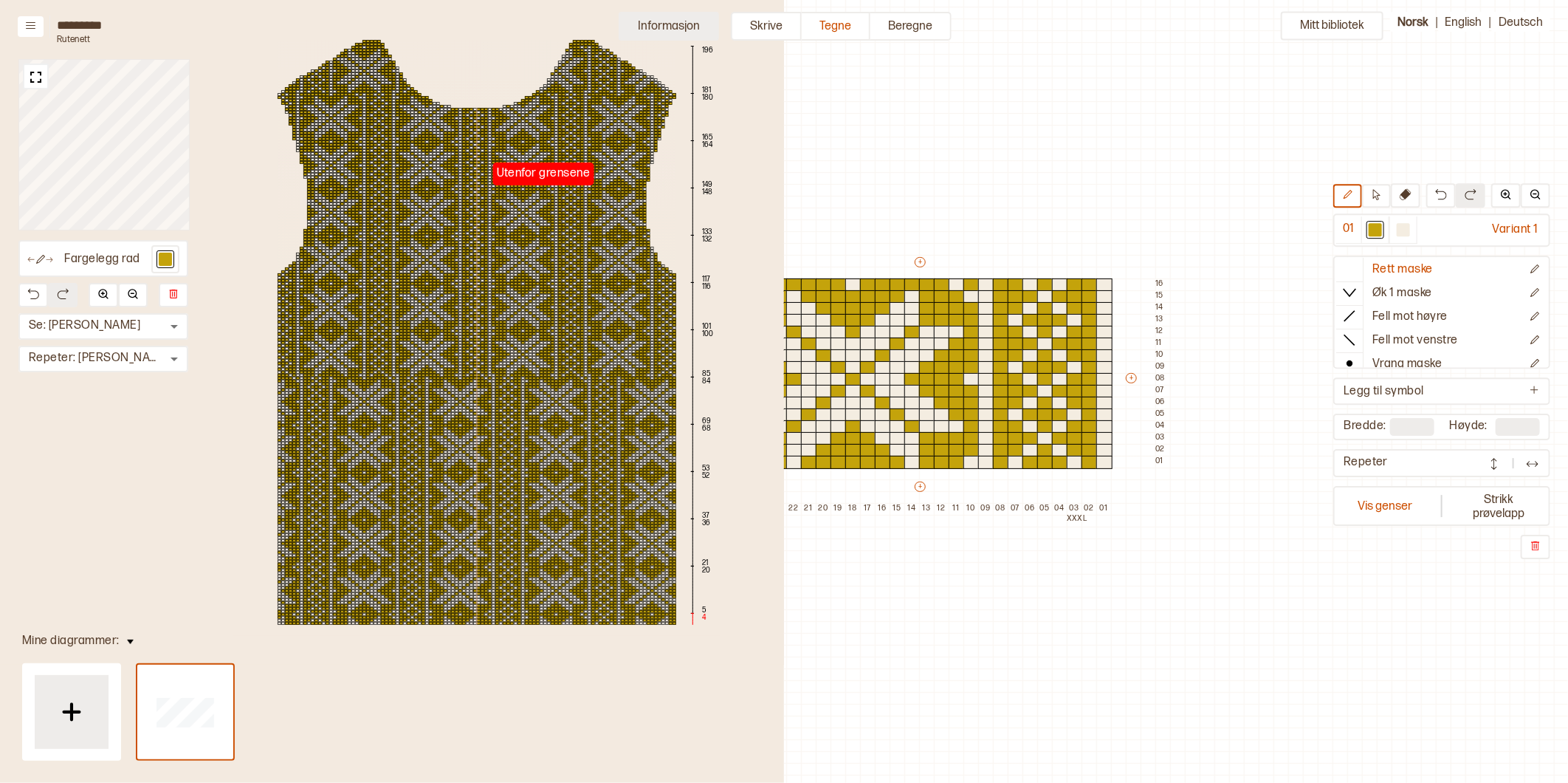
click at [682, 26] on button "Informasjon" at bounding box center [669, 26] width 100 height 29
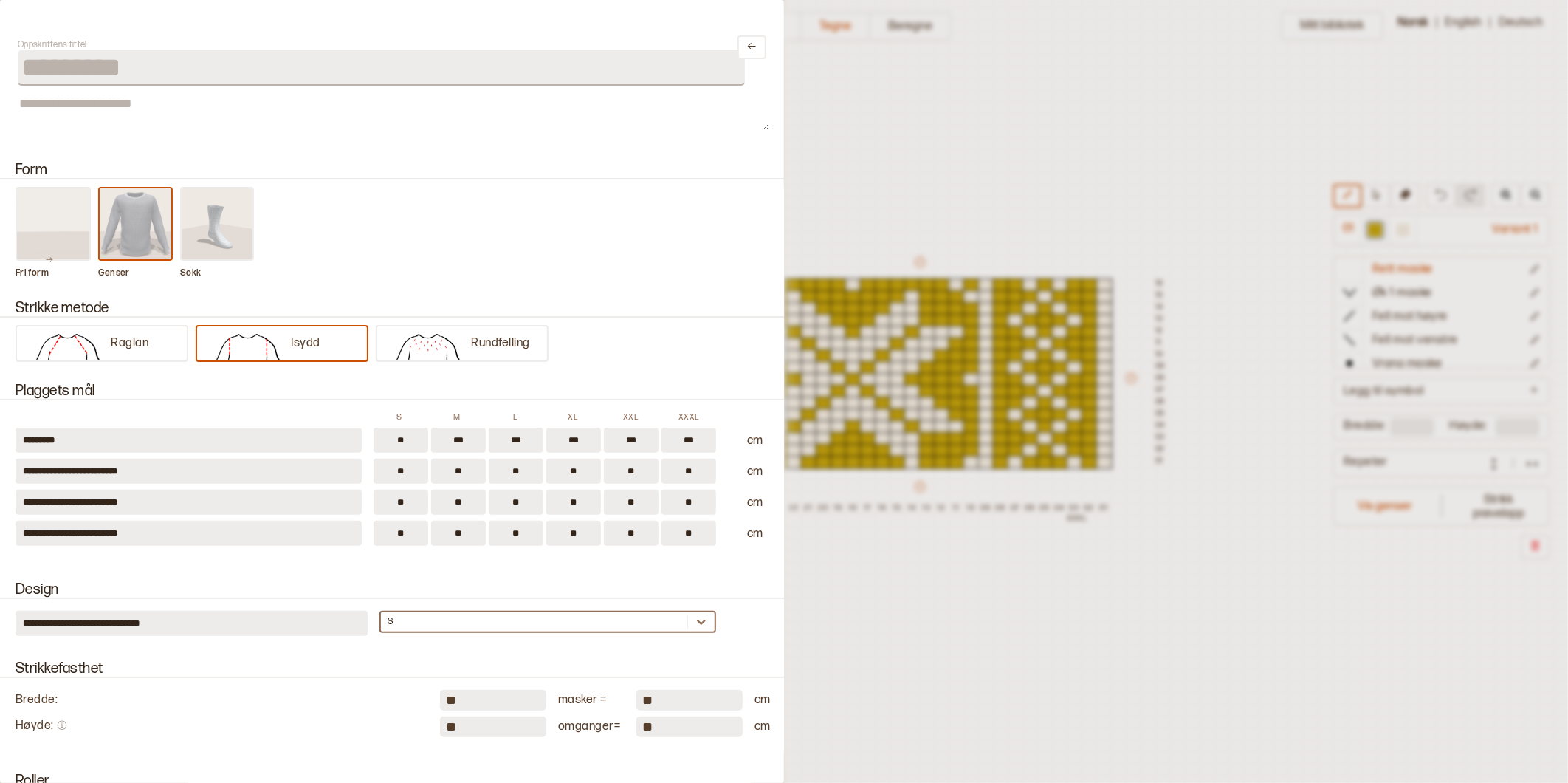
click at [406, 614] on div "S" at bounding box center [534, 622] width 307 height 15
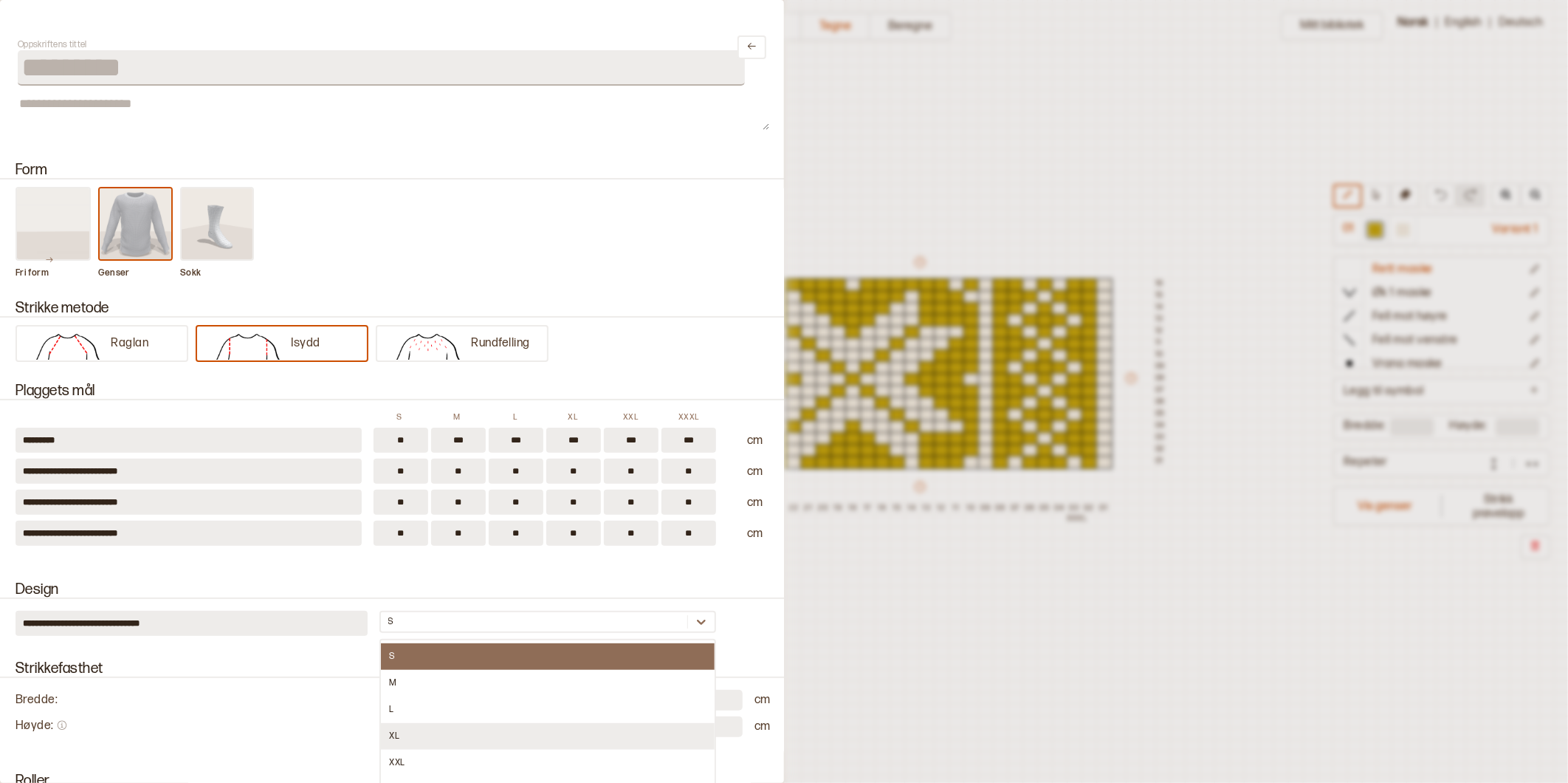
click at [388, 723] on div "XL" at bounding box center [548, 736] width 335 height 27
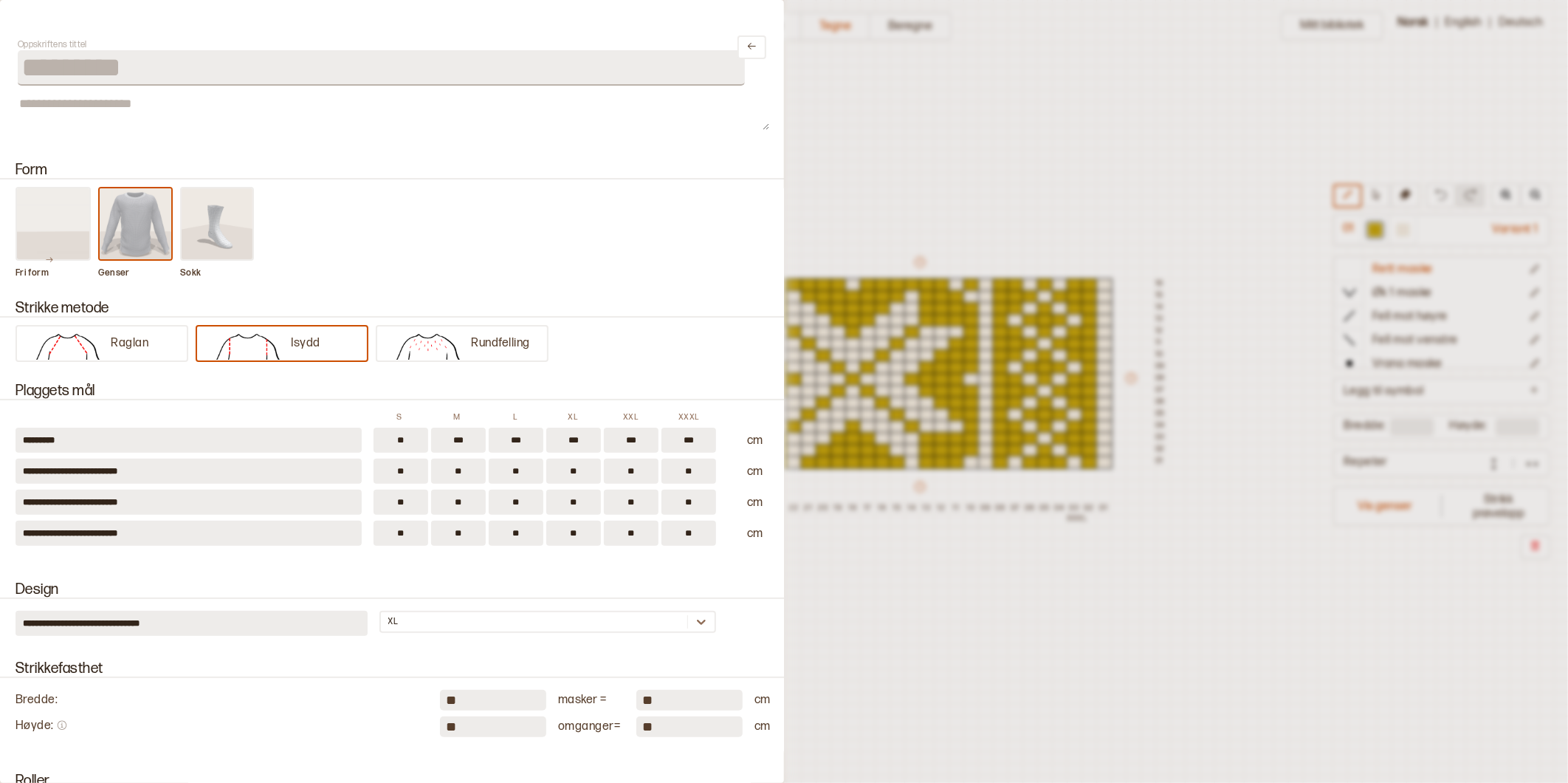
click at [899, 123] on div at bounding box center [784, 391] width 1568 height 783
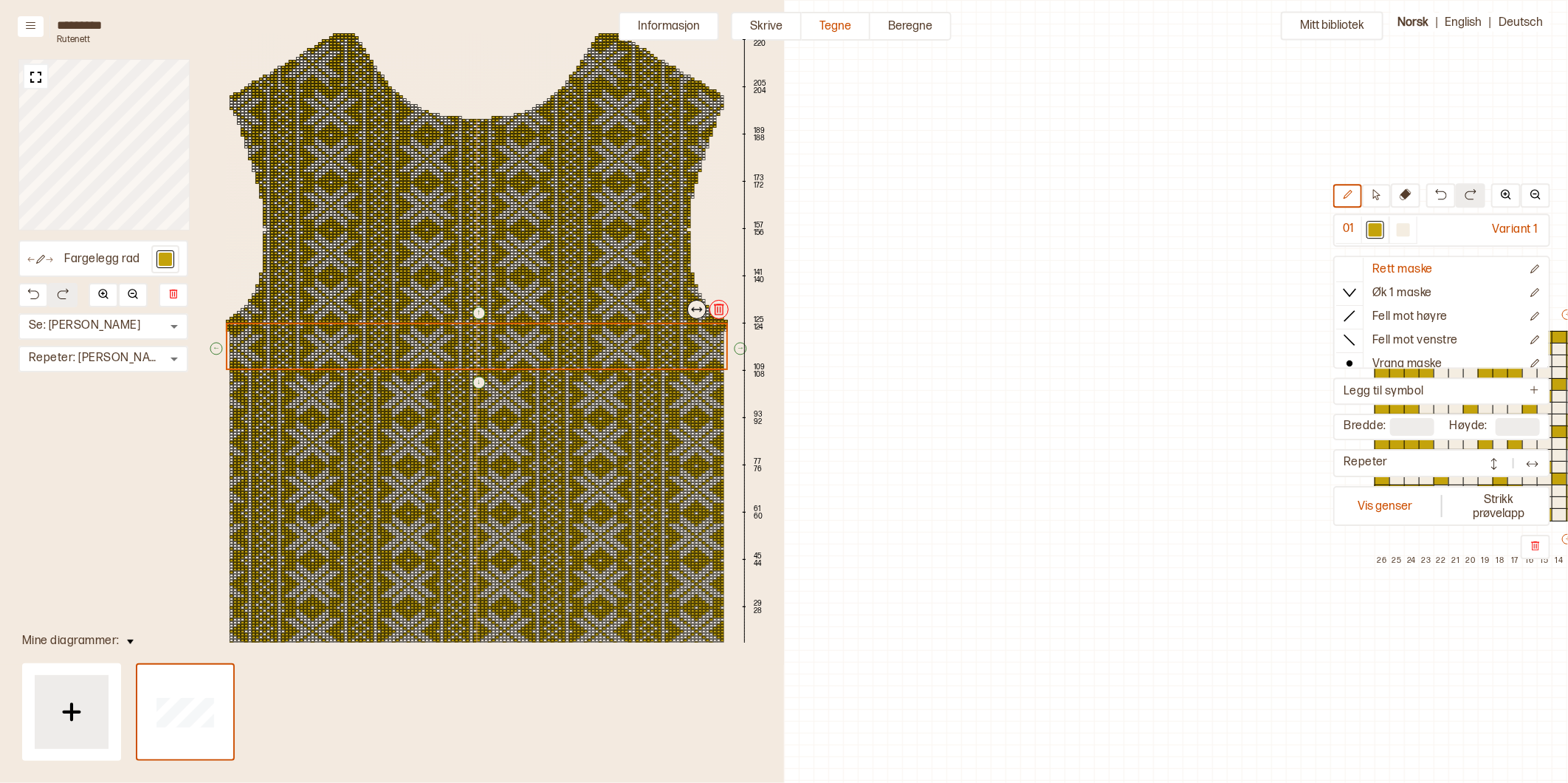
scroll to position [52, 647]
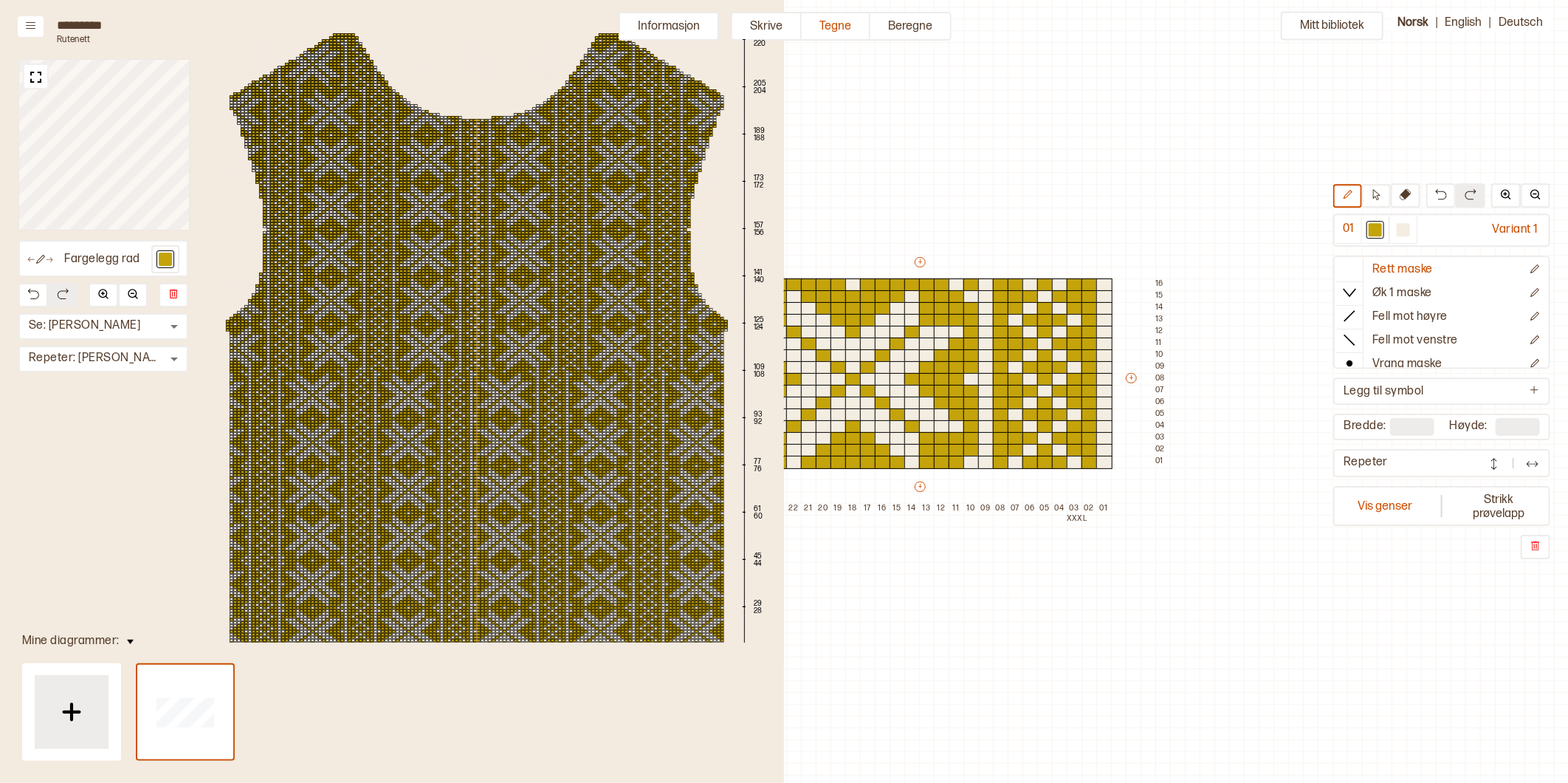
drag, startPoint x: 1132, startPoint y: 143, endPoint x: 1043, endPoint y: 143, distance: 89.0
click at [1132, 143] on div "Mitt bibliotek 01 Variant 1 Rett maske Øk 1 maske Fell mot høyre Fell mot venst…" at bounding box center [921, 731] width 1568 height 1566
click at [659, 27] on button "Informasjon" at bounding box center [669, 26] width 100 height 29
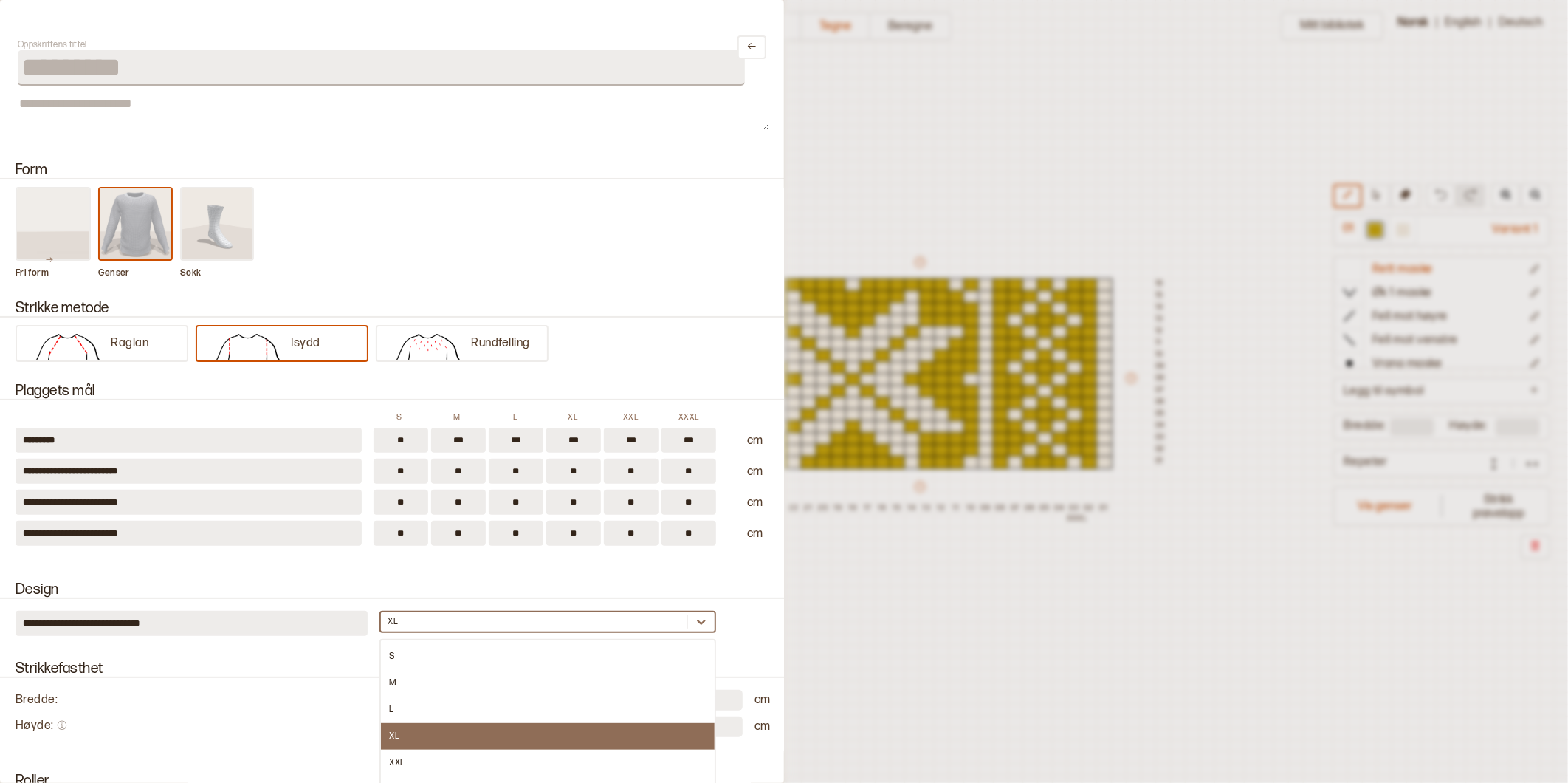
click at [389, 614] on div "XL" at bounding box center [534, 622] width 307 height 15
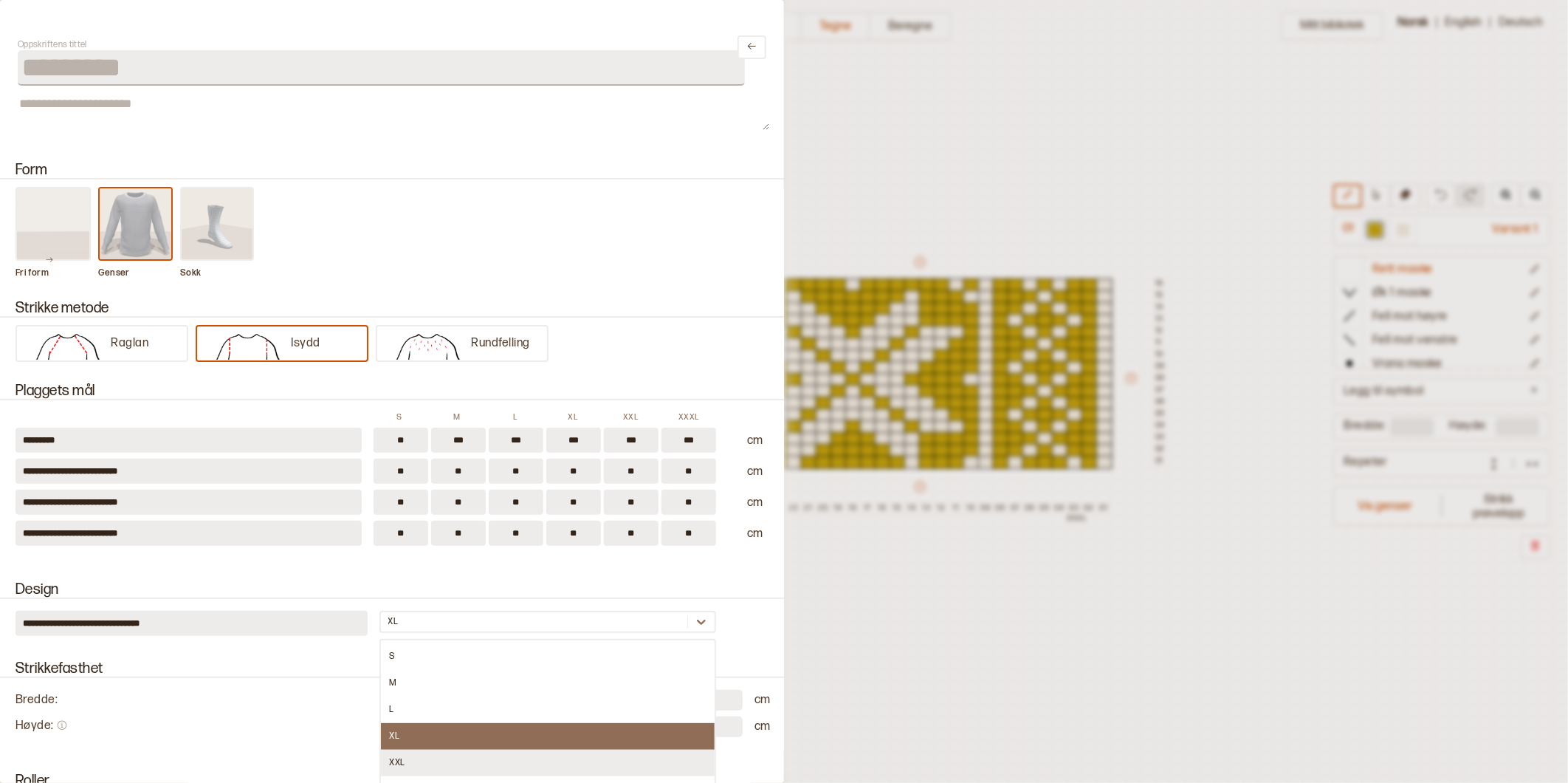
click at [406, 750] on div "XXL" at bounding box center [548, 763] width 335 height 27
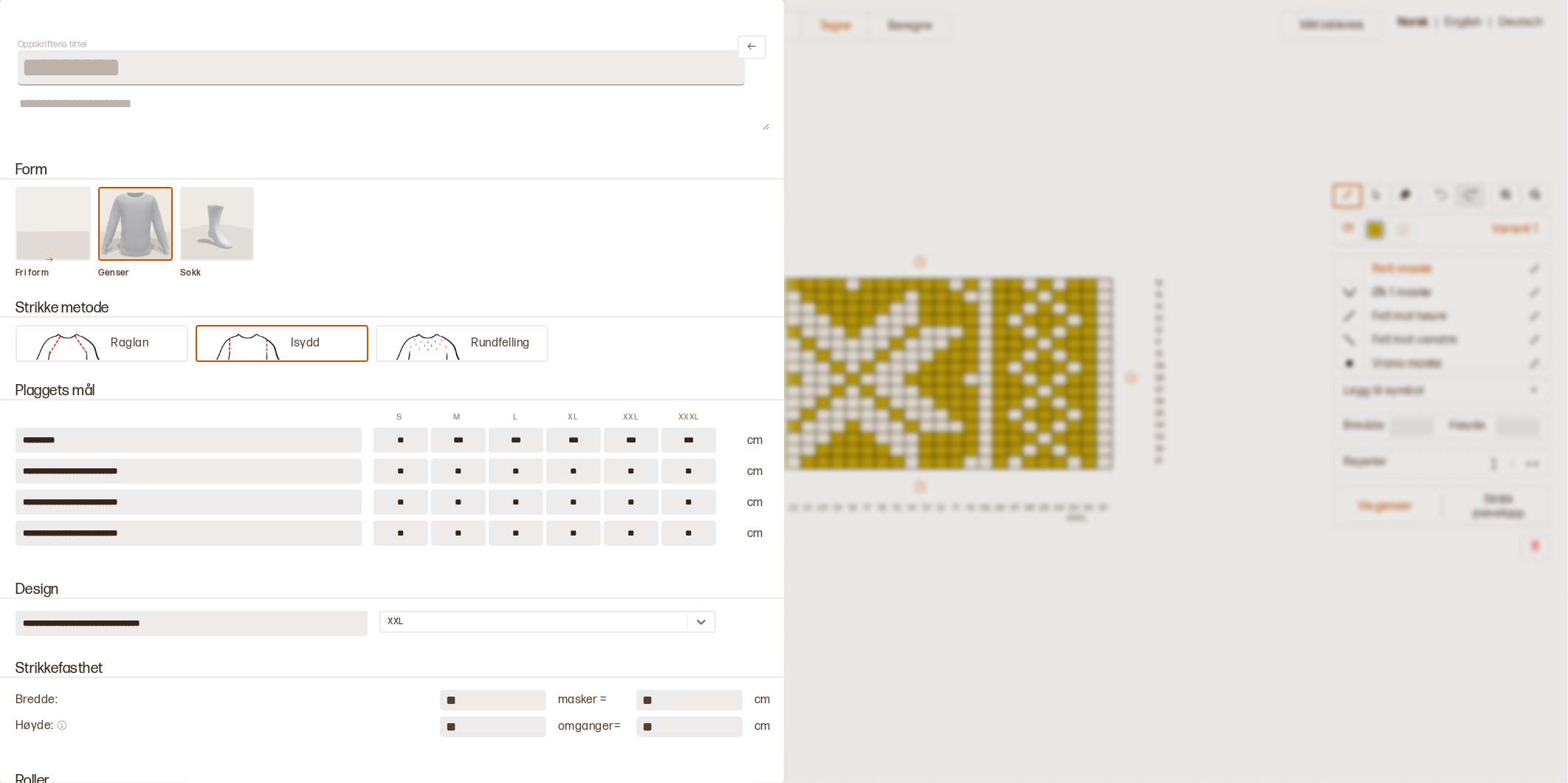
click at [865, 116] on div at bounding box center [784, 391] width 1568 height 783
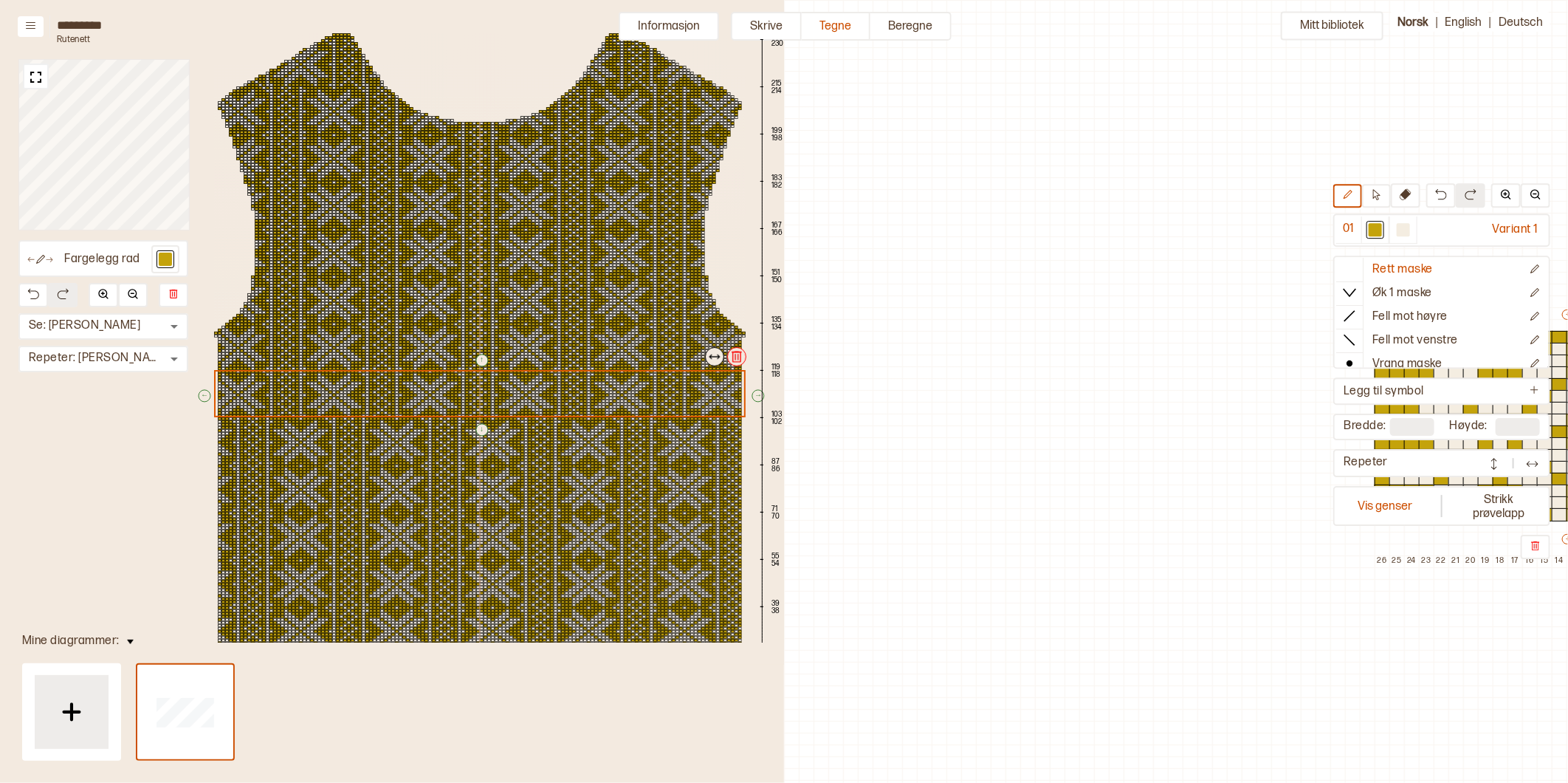
scroll to position [52, 647]
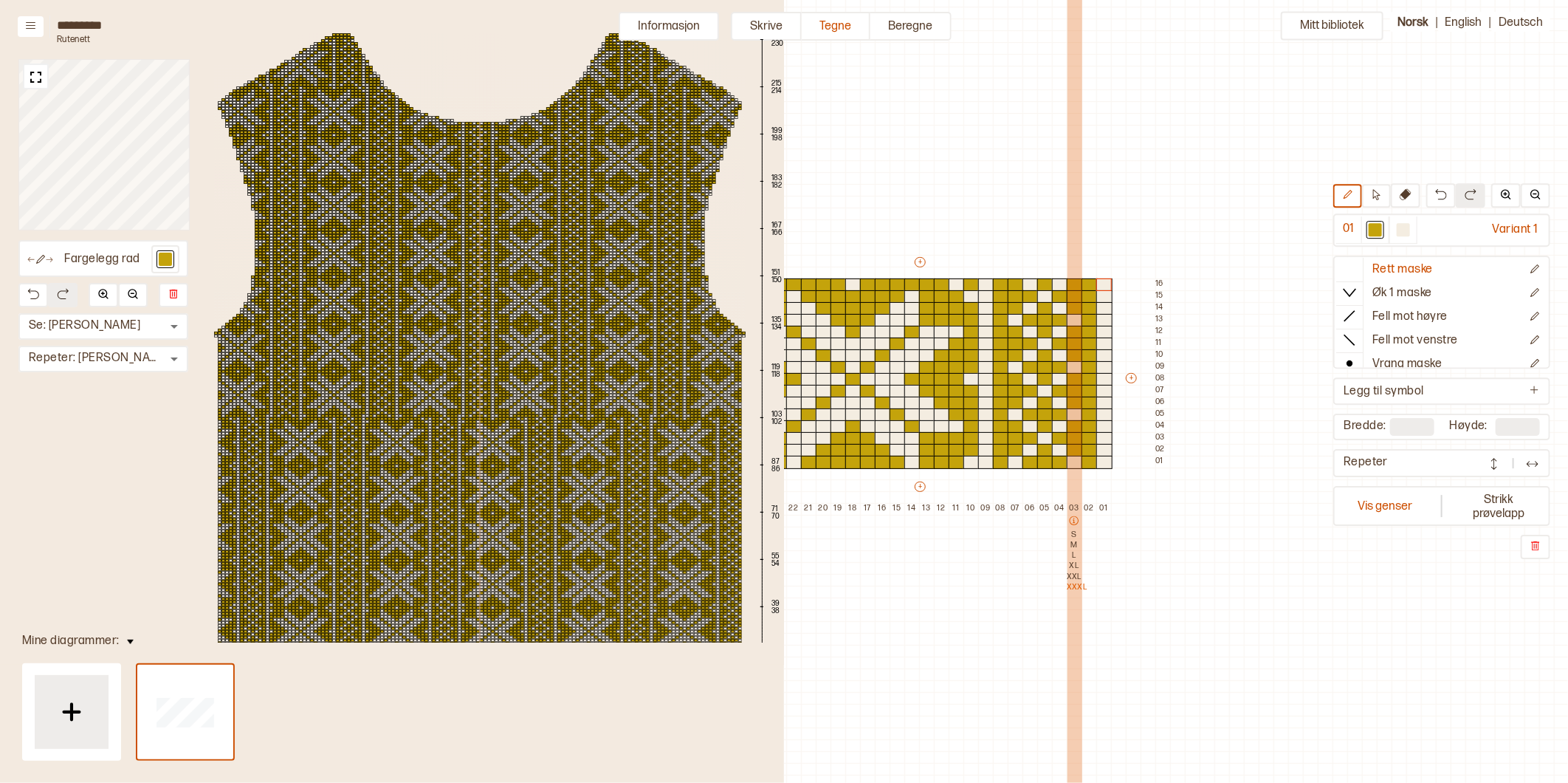
click at [1073, 520] on icon at bounding box center [1074, 521] width 9 height 9
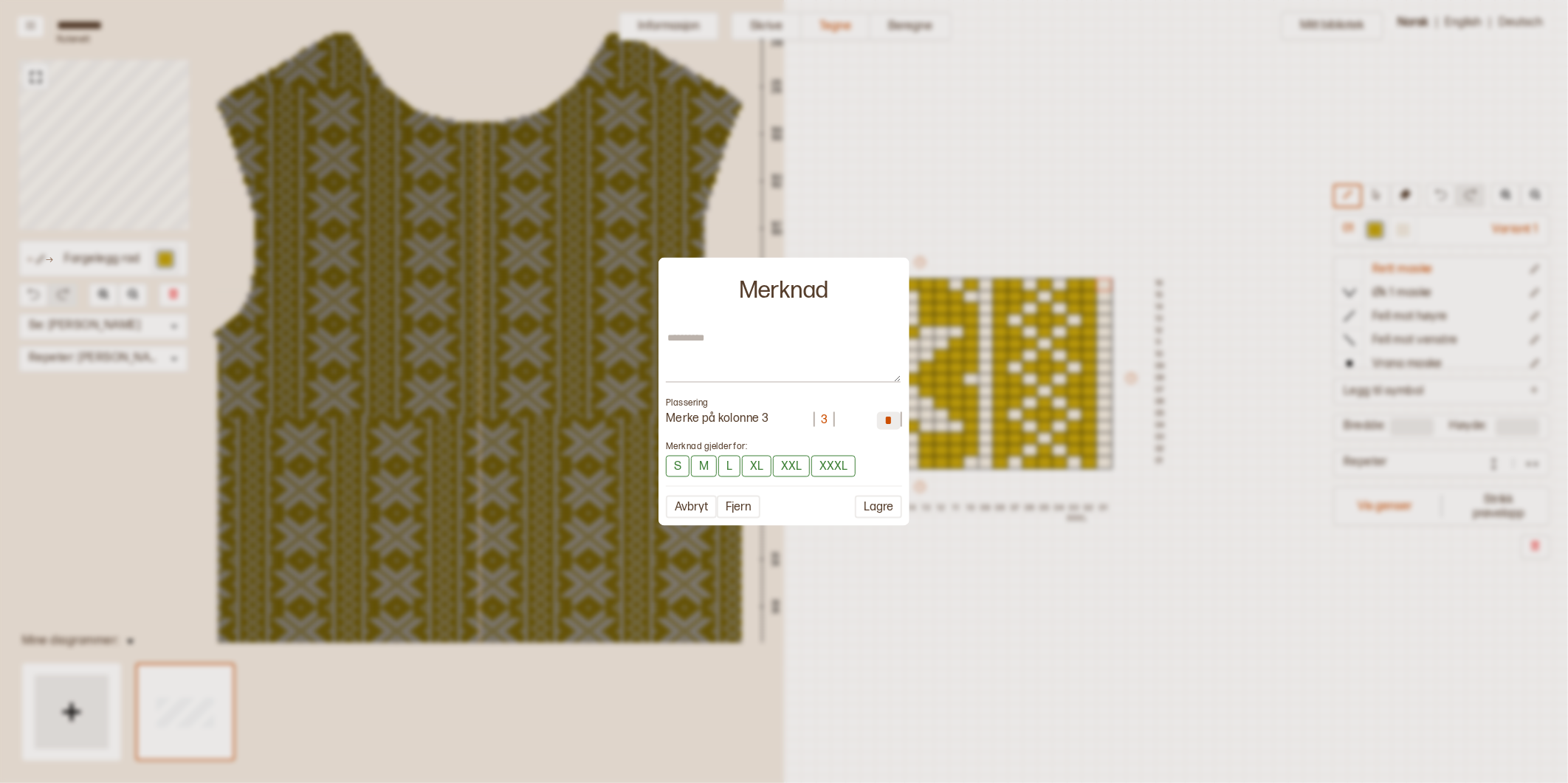
click at [908, 637] on div at bounding box center [784, 391] width 1568 height 783
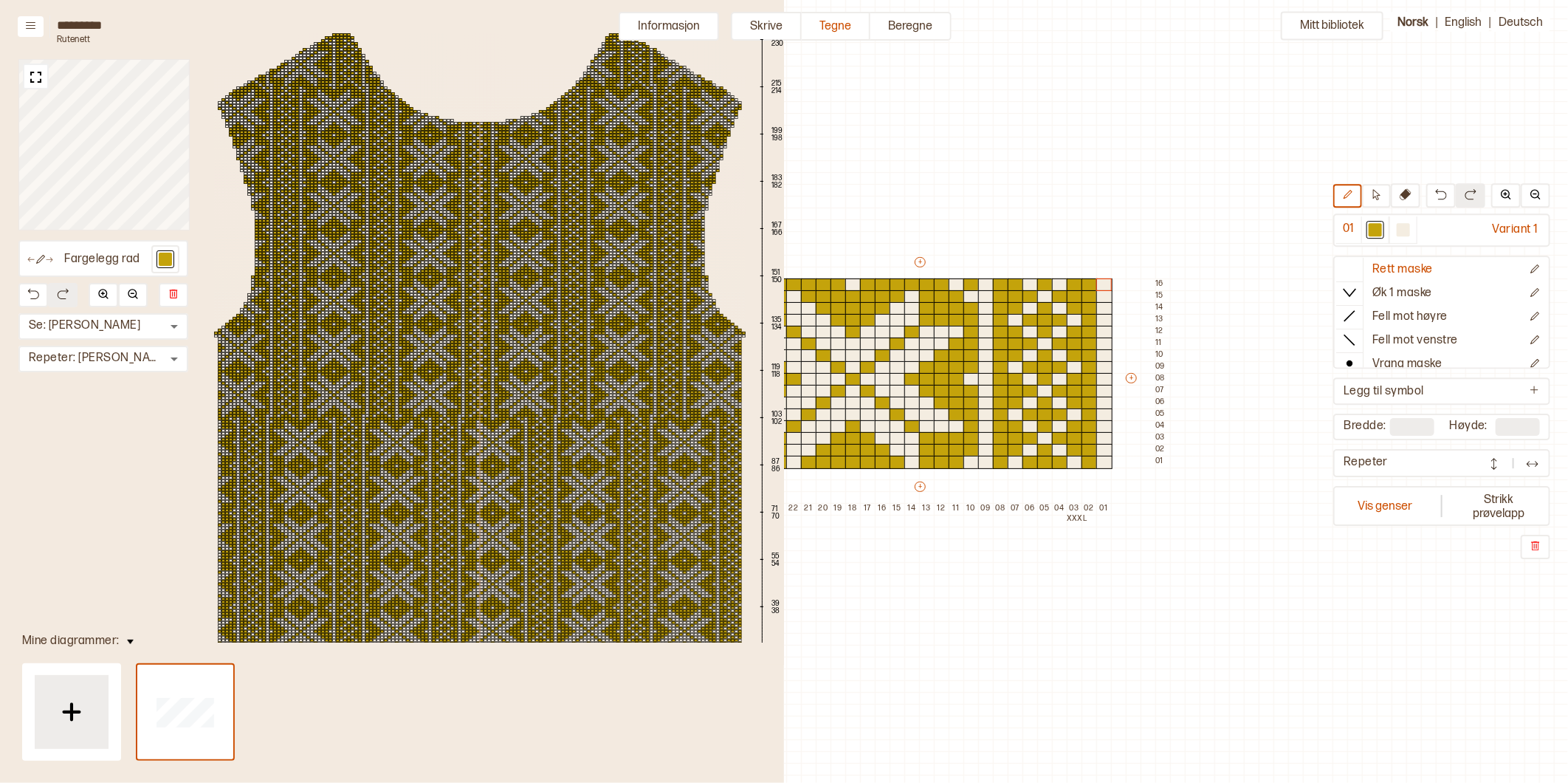
click at [1035, 118] on div "Mitt bibliotek 01 Variant 1 Rett maske Øk 1 maske Fell mot høyre Fell mot venst…" at bounding box center [921, 731] width 1568 height 1566
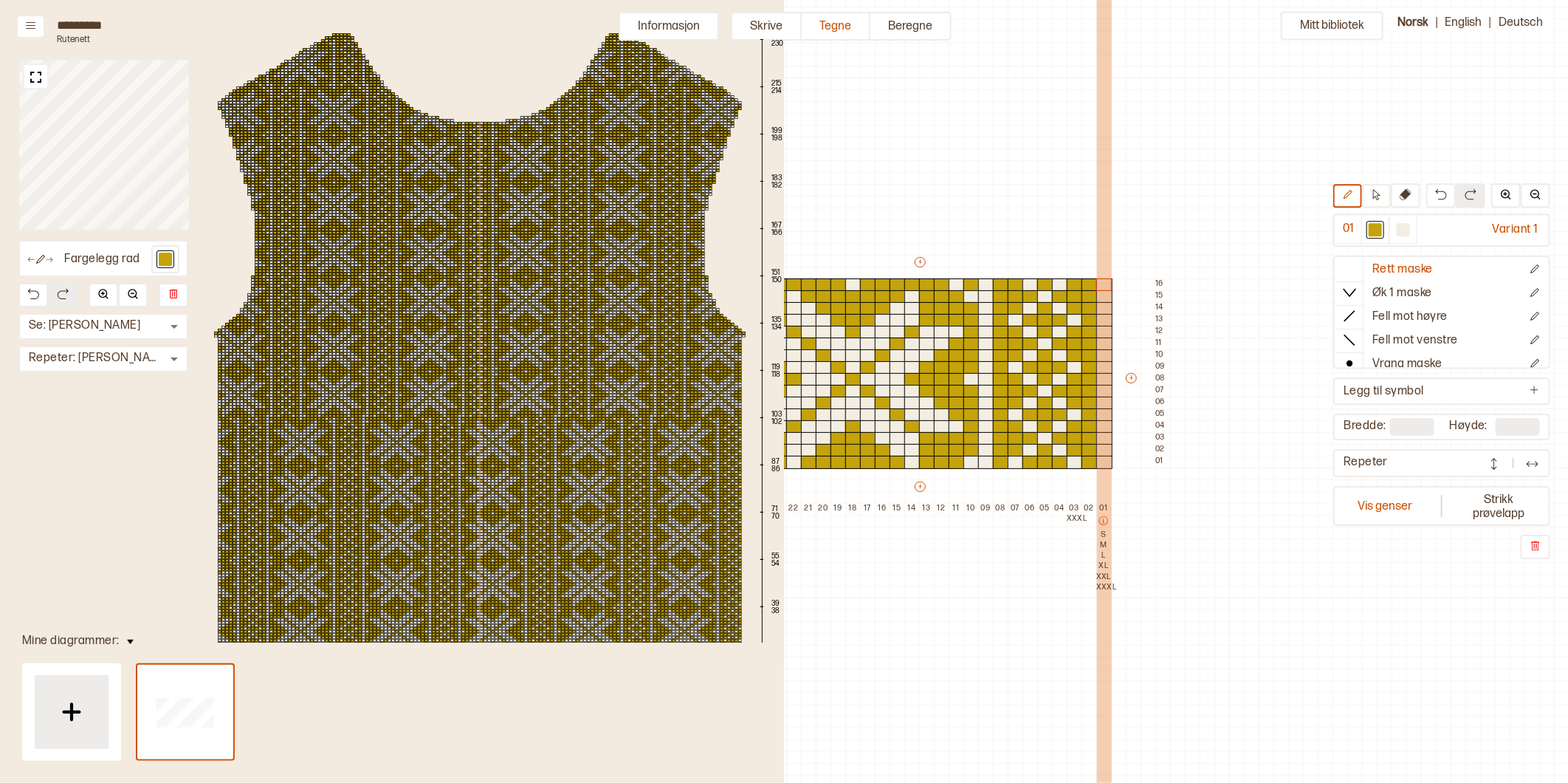
click at [1101, 585] on p "XXXL" at bounding box center [1104, 587] width 15 height 10
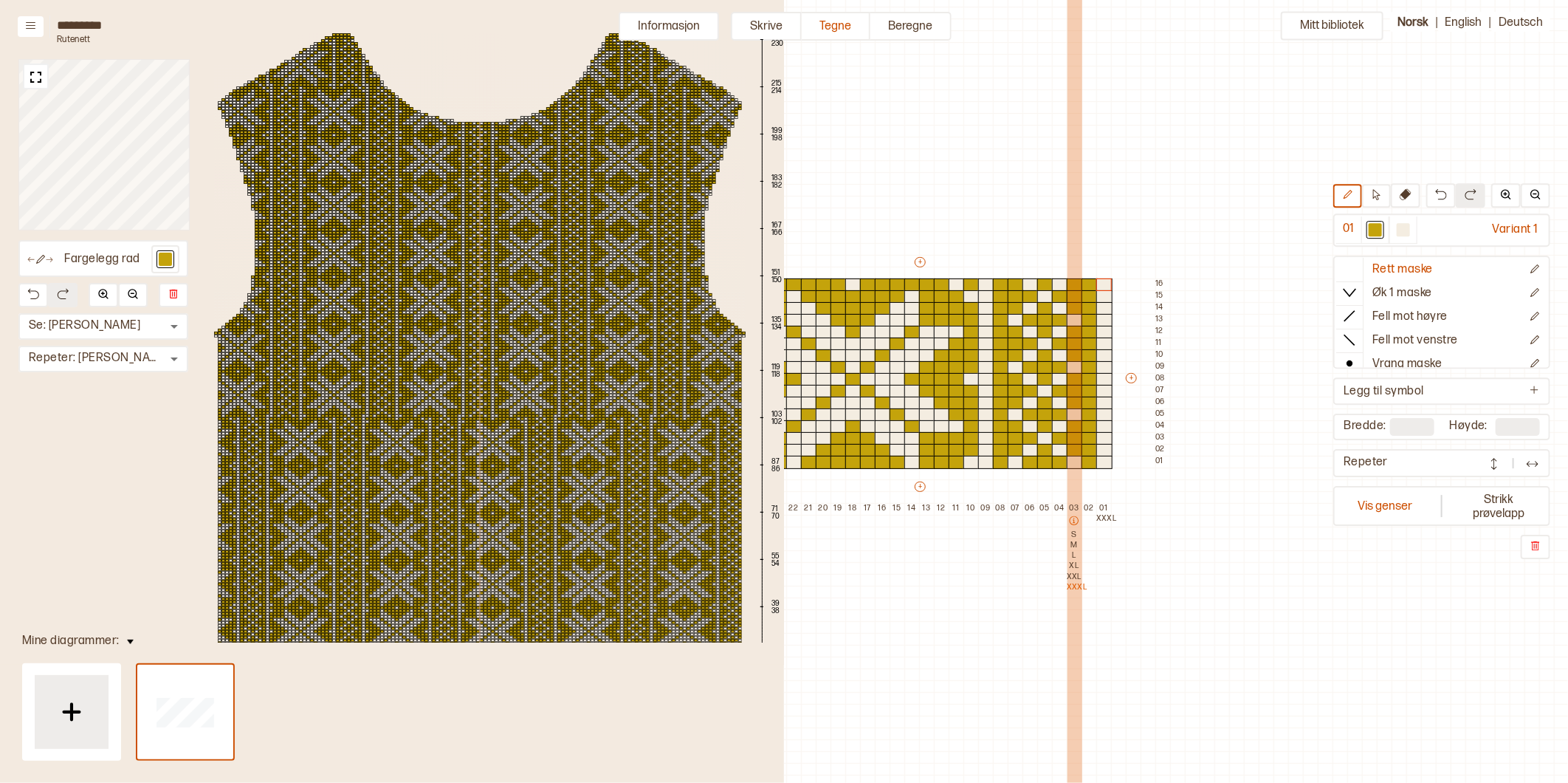
click at [1073, 520] on icon at bounding box center [1074, 521] width 9 height 9
type textarea "*"
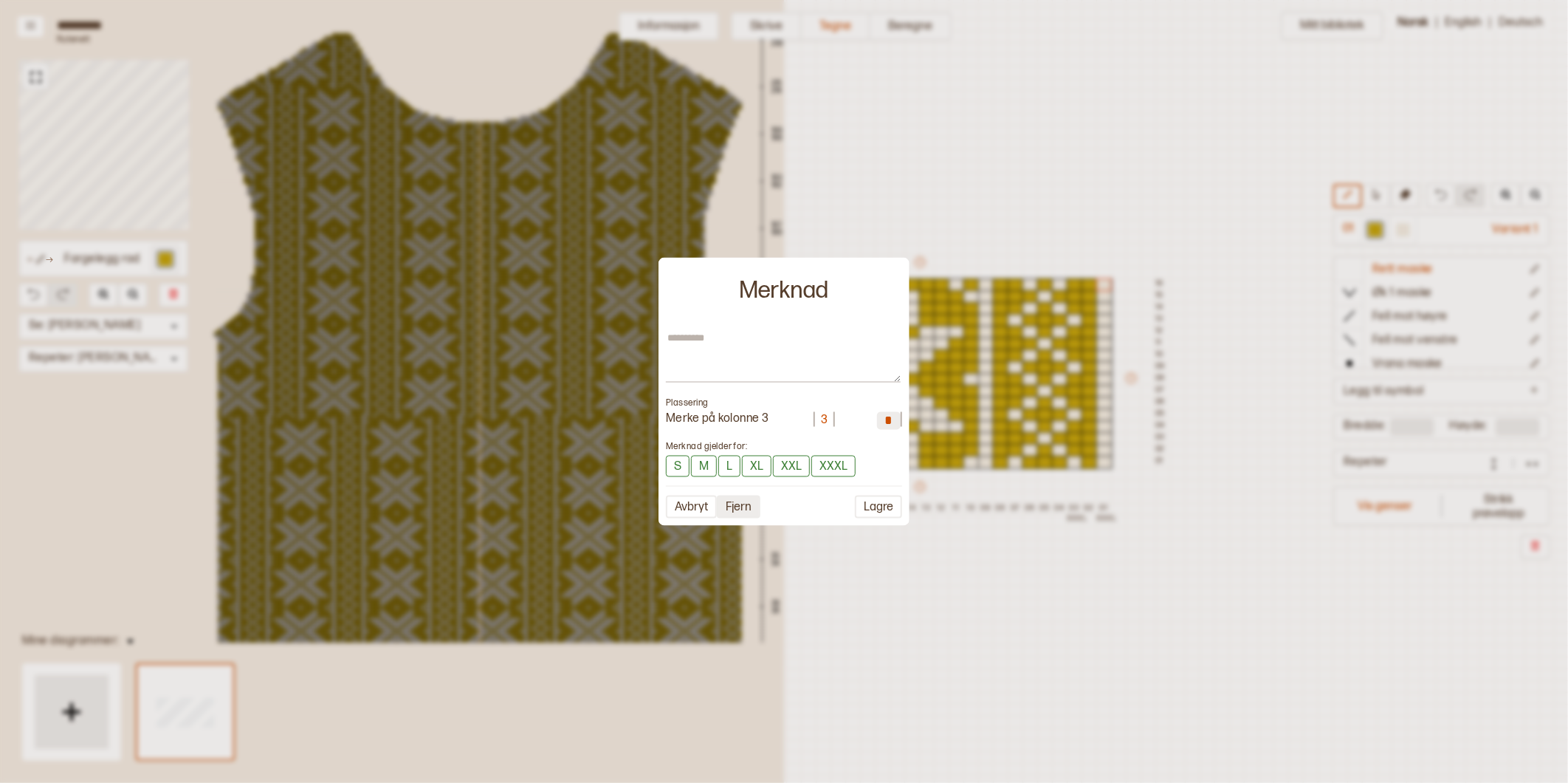
click at [748, 506] on button "Fjern" at bounding box center [738, 506] width 44 height 23
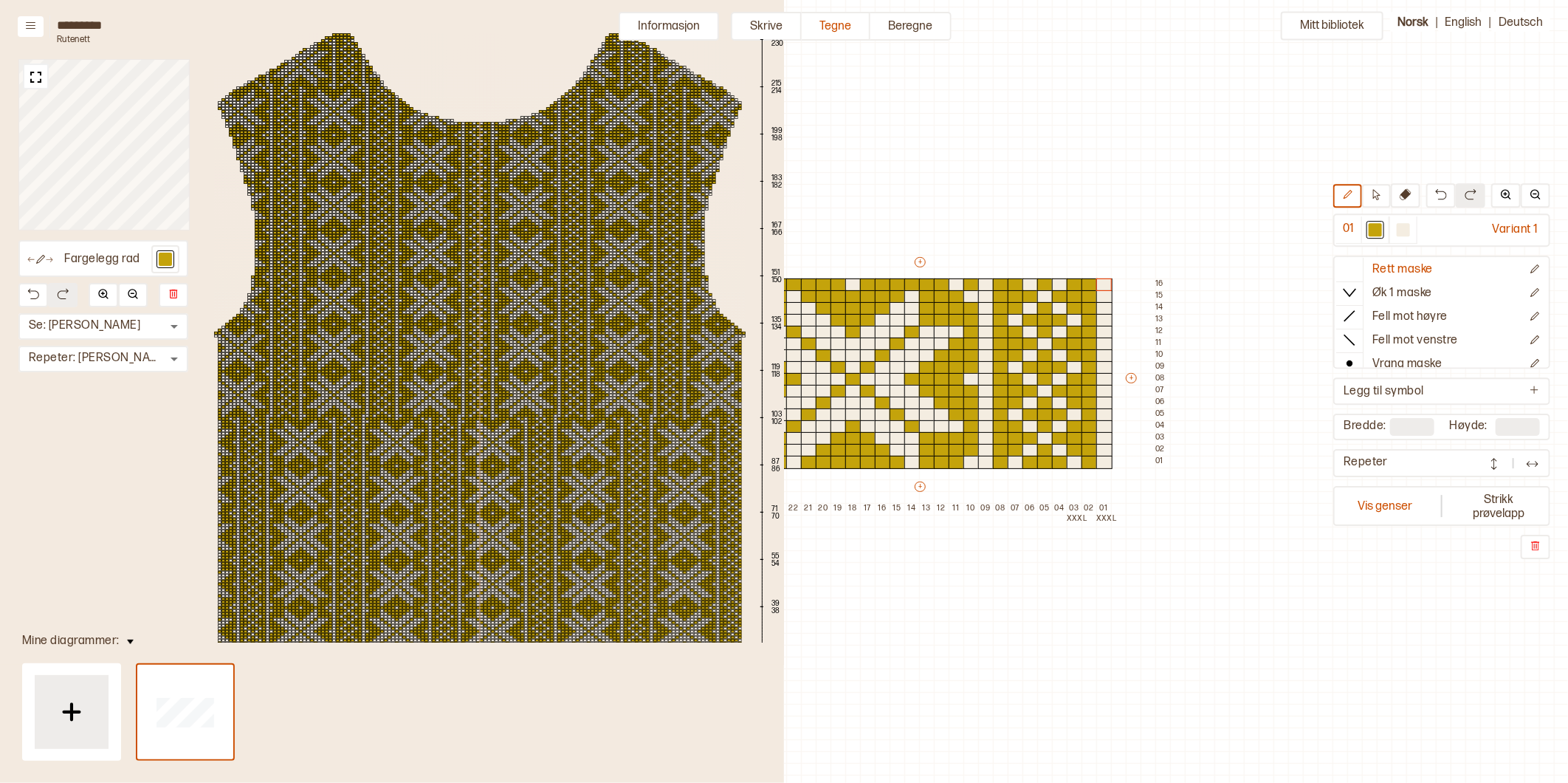
click at [998, 146] on div "Mitt bibliotek 01 Variant 1 Rett maske Øk 1 maske Fell mot høyre Fell mot venst…" at bounding box center [921, 731] width 1568 height 1566
click at [683, 23] on button "Informasjon" at bounding box center [669, 26] width 100 height 29
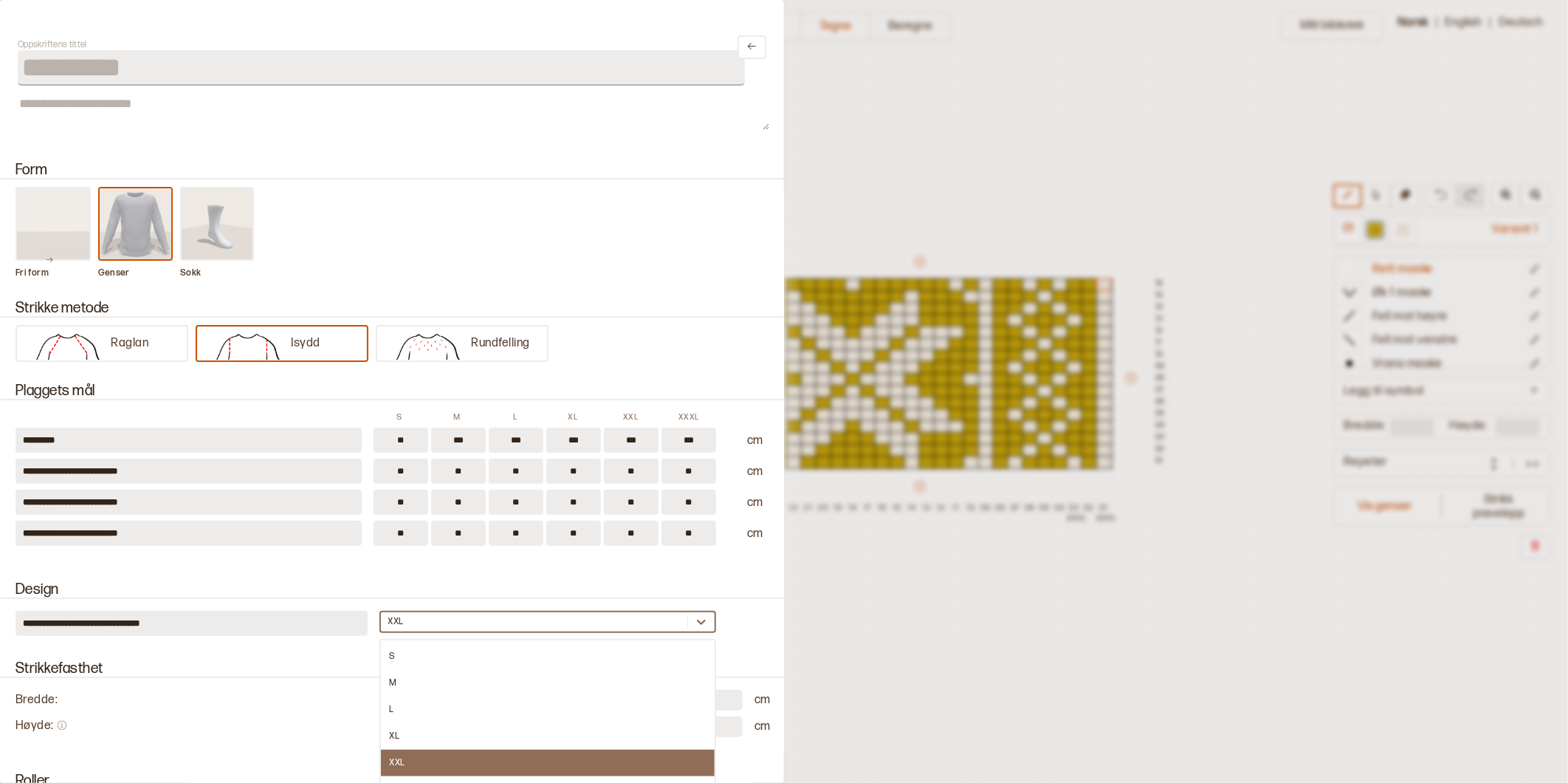
click at [388, 617] on div "XXL" at bounding box center [395, 623] width 16 height 12
click at [385, 776] on div "XXXL" at bounding box center [548, 790] width 335 height 27
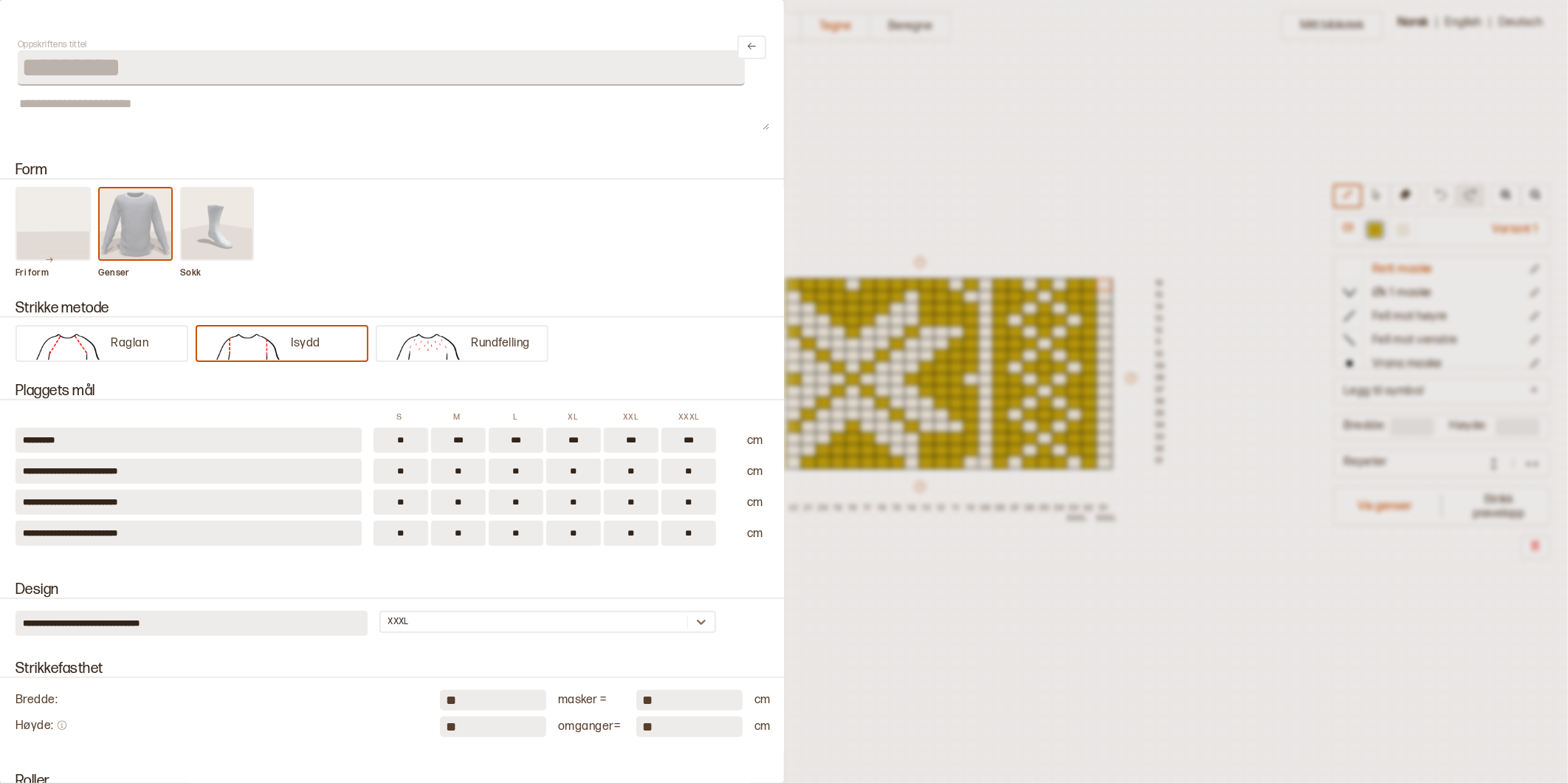
click at [869, 152] on div at bounding box center [784, 391] width 1568 height 783
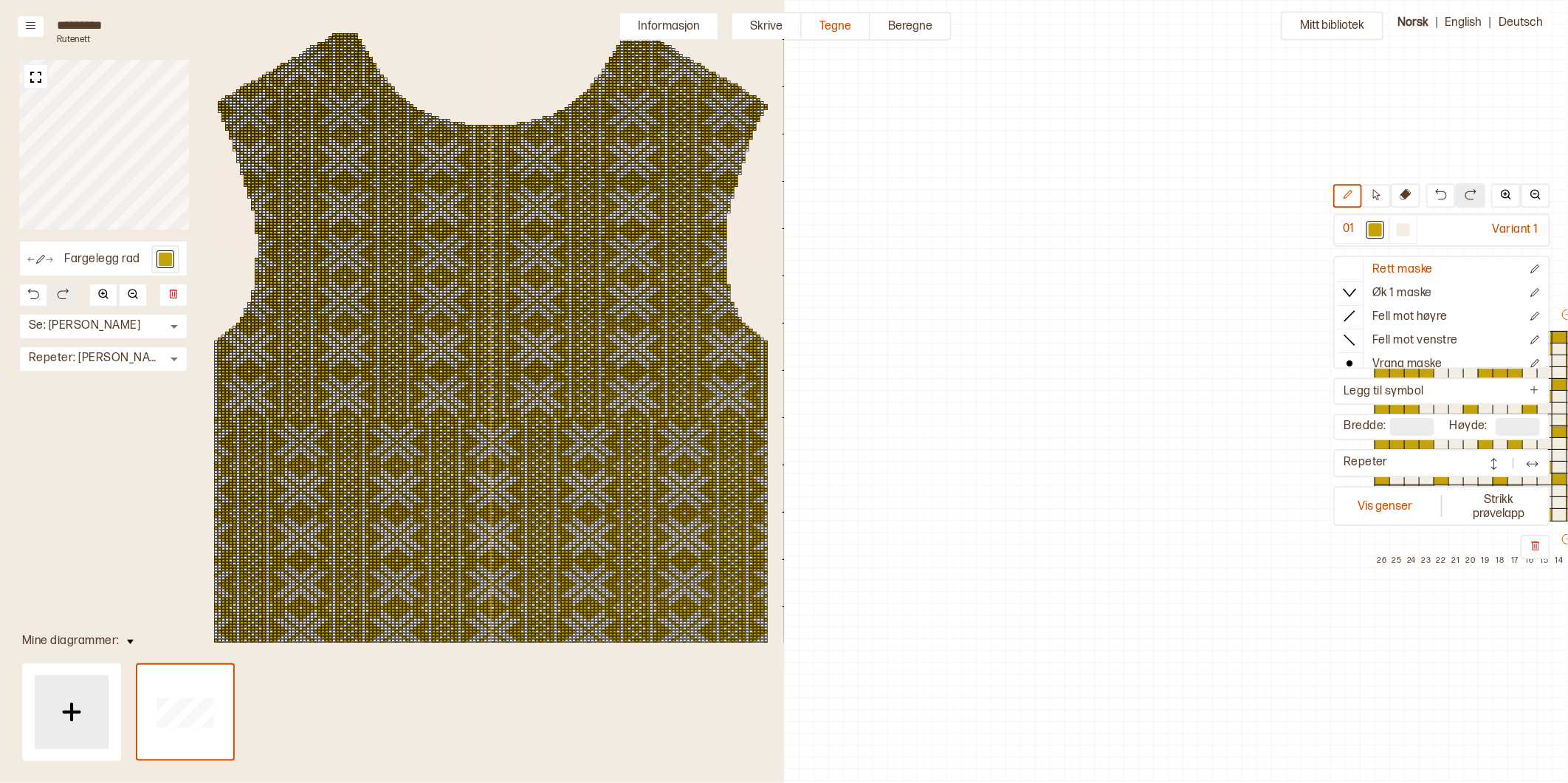
scroll to position [52, 647]
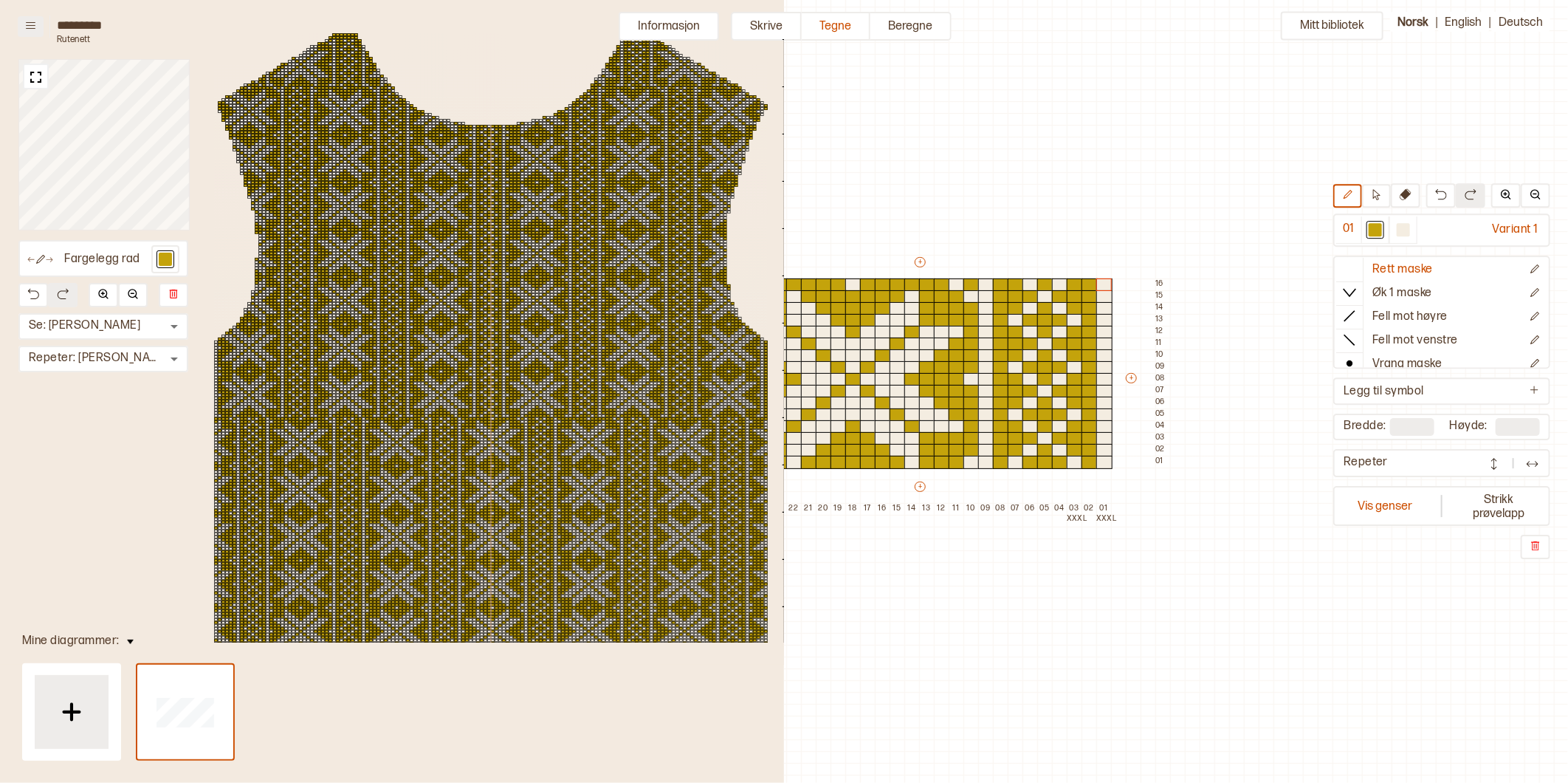
click at [22, 18] on button at bounding box center [30, 27] width 26 height 21
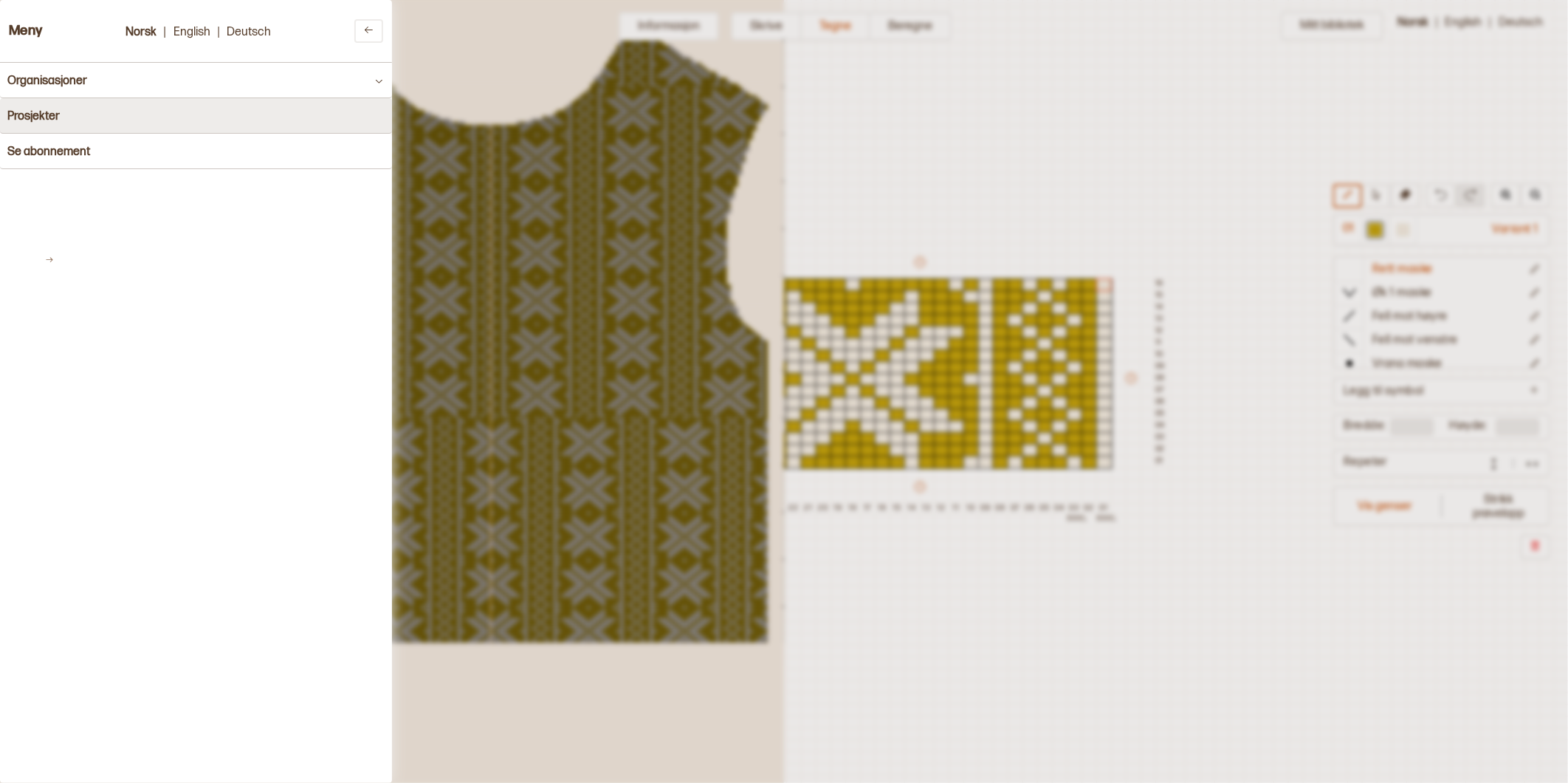
click at [49, 113] on h4 "Prosjekter" at bounding box center [33, 116] width 52 height 14
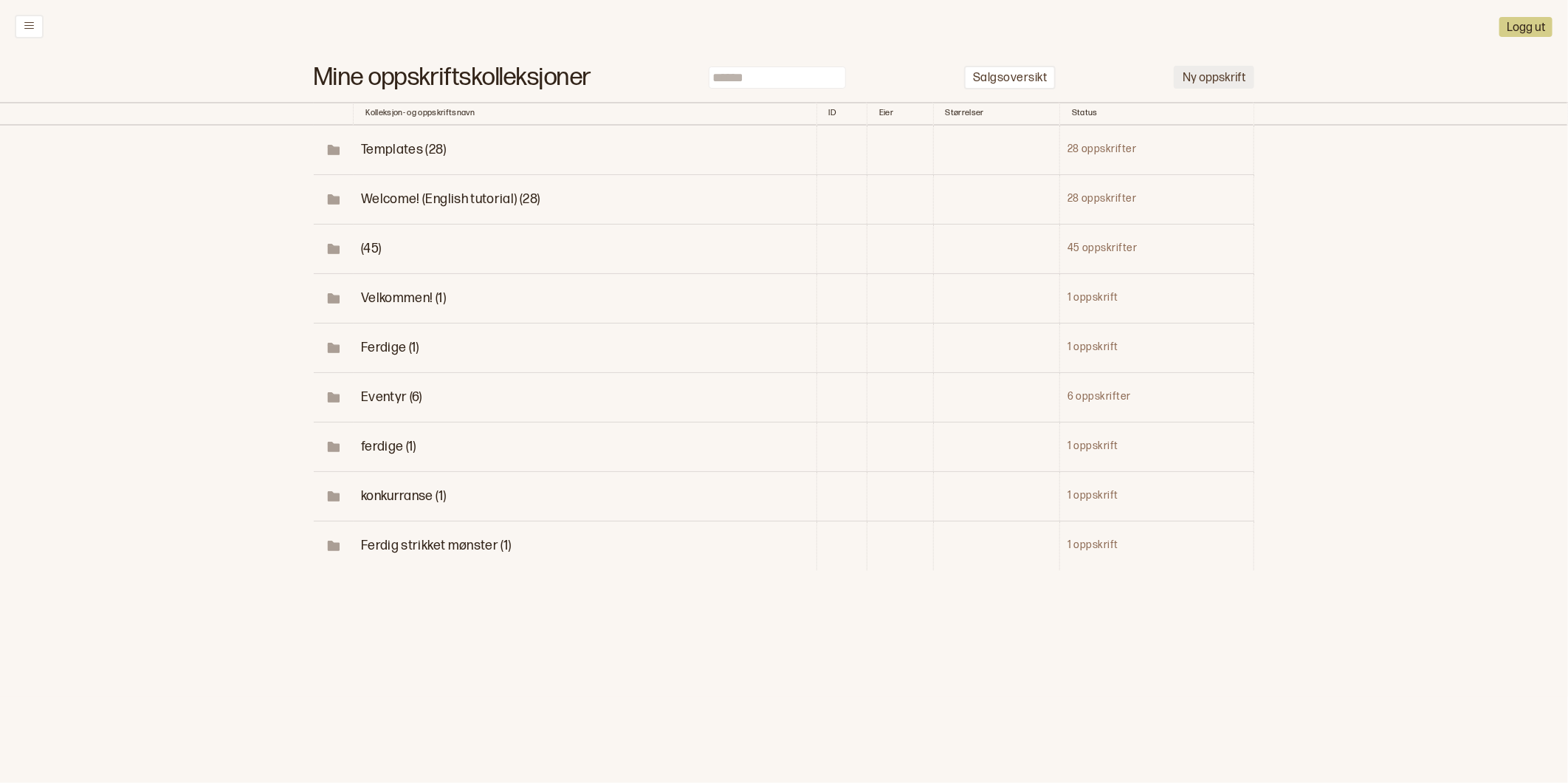
click at [1213, 78] on button "Ny oppskrift" at bounding box center [1213, 77] width 81 height 23
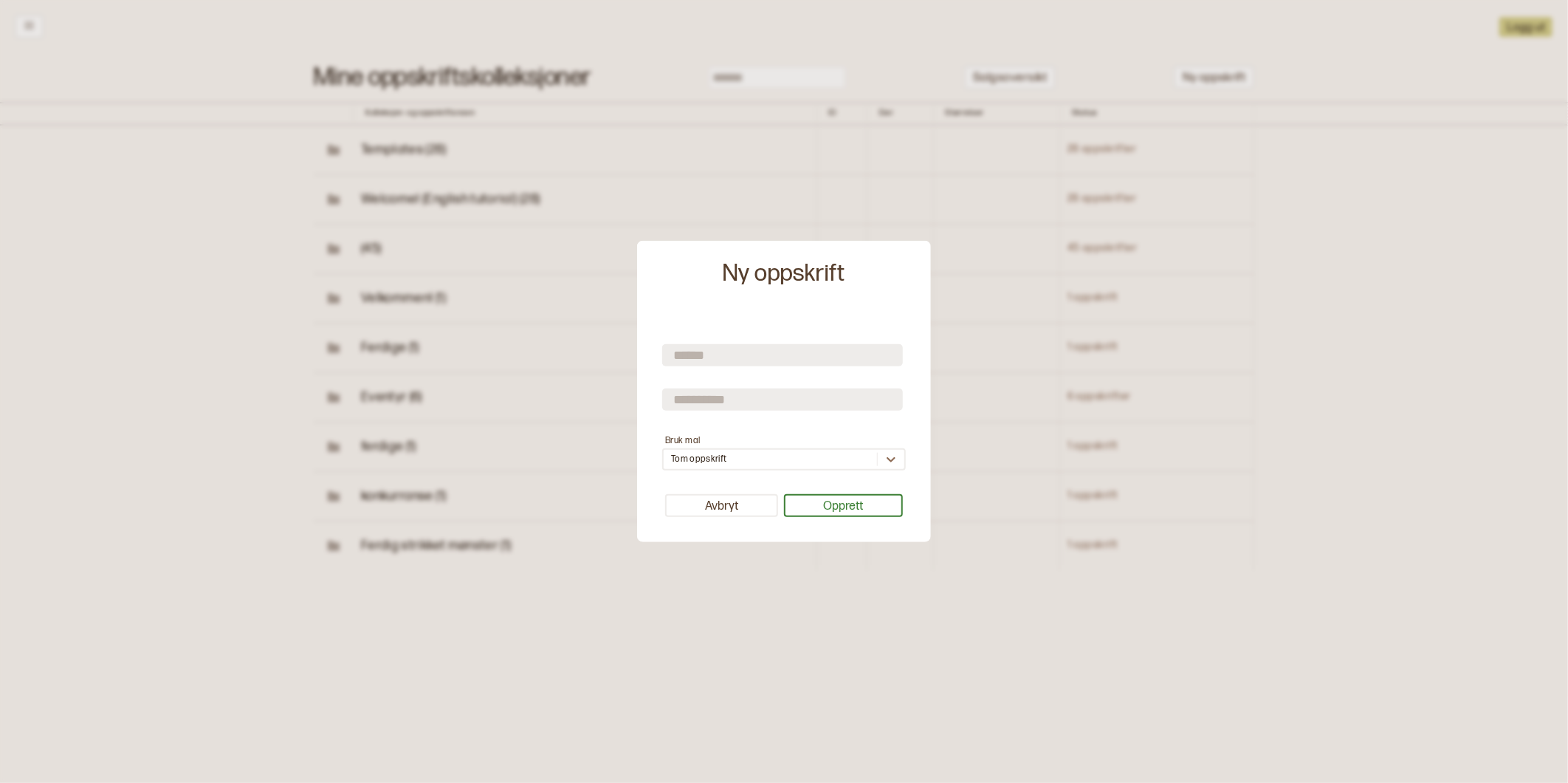
click at [714, 359] on input "text" at bounding box center [783, 355] width 241 height 22
type input "**********"
click at [718, 464] on div "Tom oppskrift" at bounding box center [699, 459] width 56 height 12
click at [692, 448] on div "Bruk mal option 5779 - moro focused, 23 of 113. 113 results available. Use Up a…" at bounding box center [784, 451] width 244 height 38
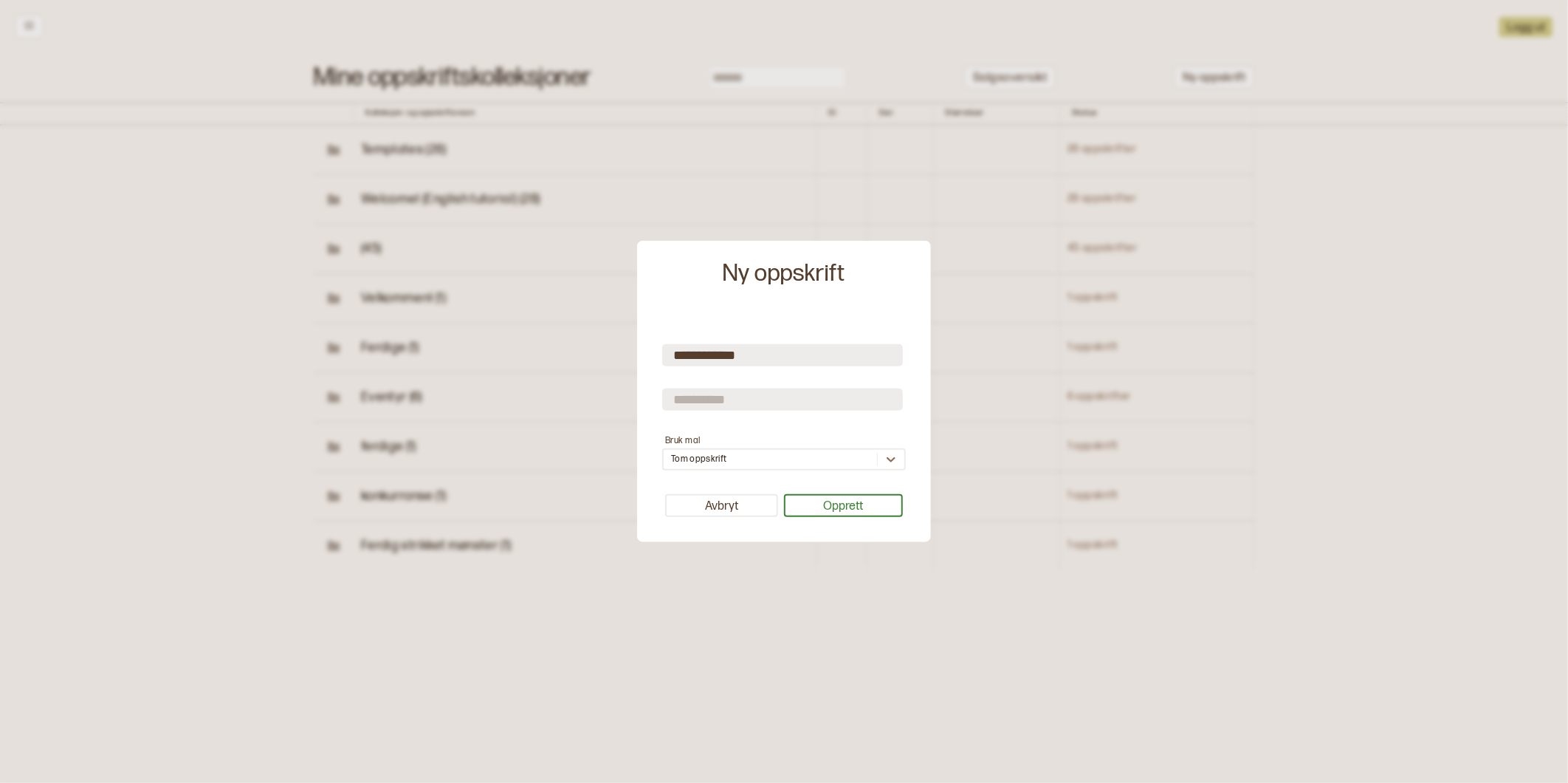
click at [692, 406] on input "text" at bounding box center [783, 399] width 241 height 22
type input "*******"
click at [849, 506] on button "Opprett" at bounding box center [844, 505] width 120 height 23
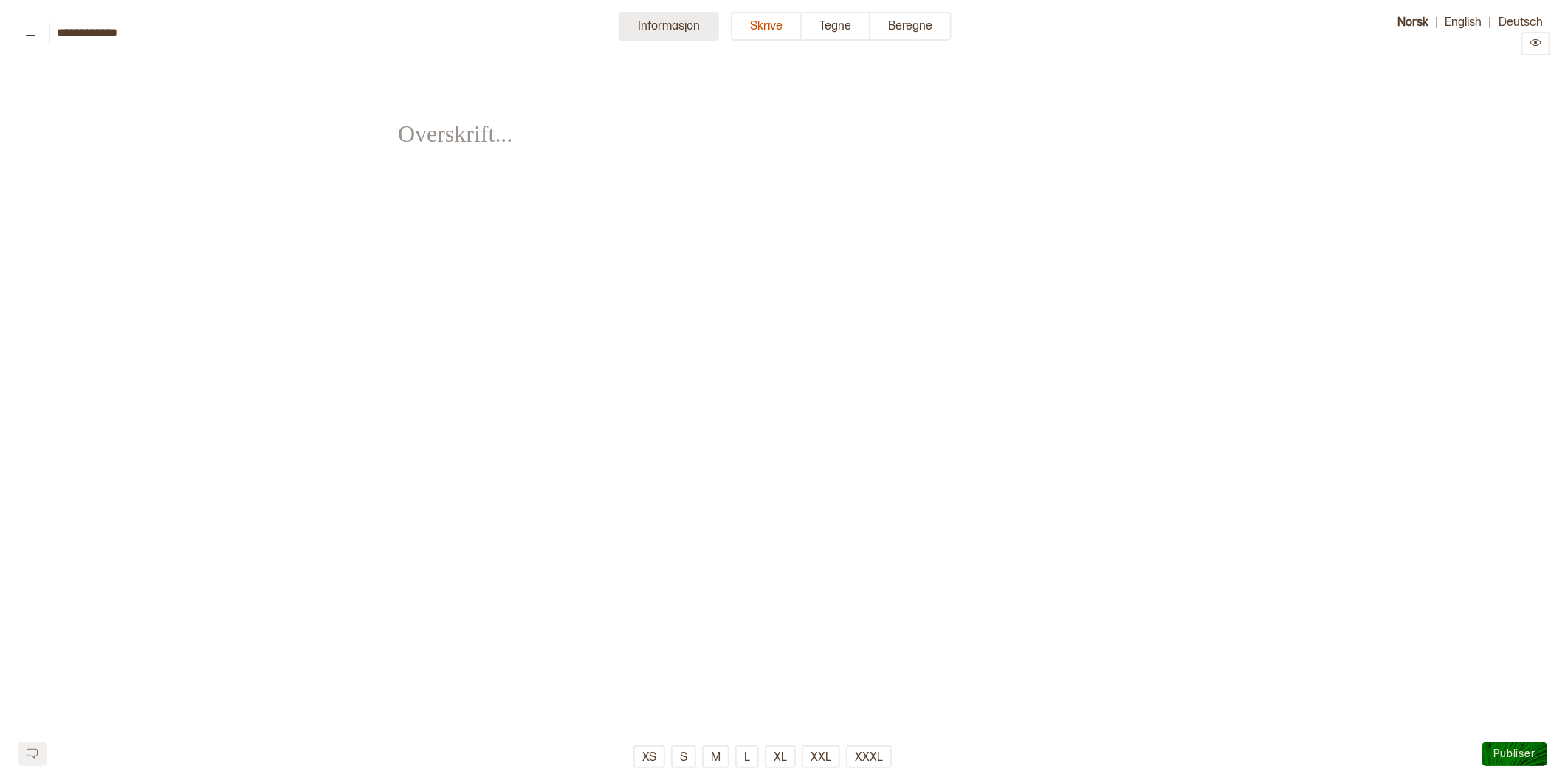
click at [663, 26] on button "Informasjon" at bounding box center [669, 26] width 100 height 29
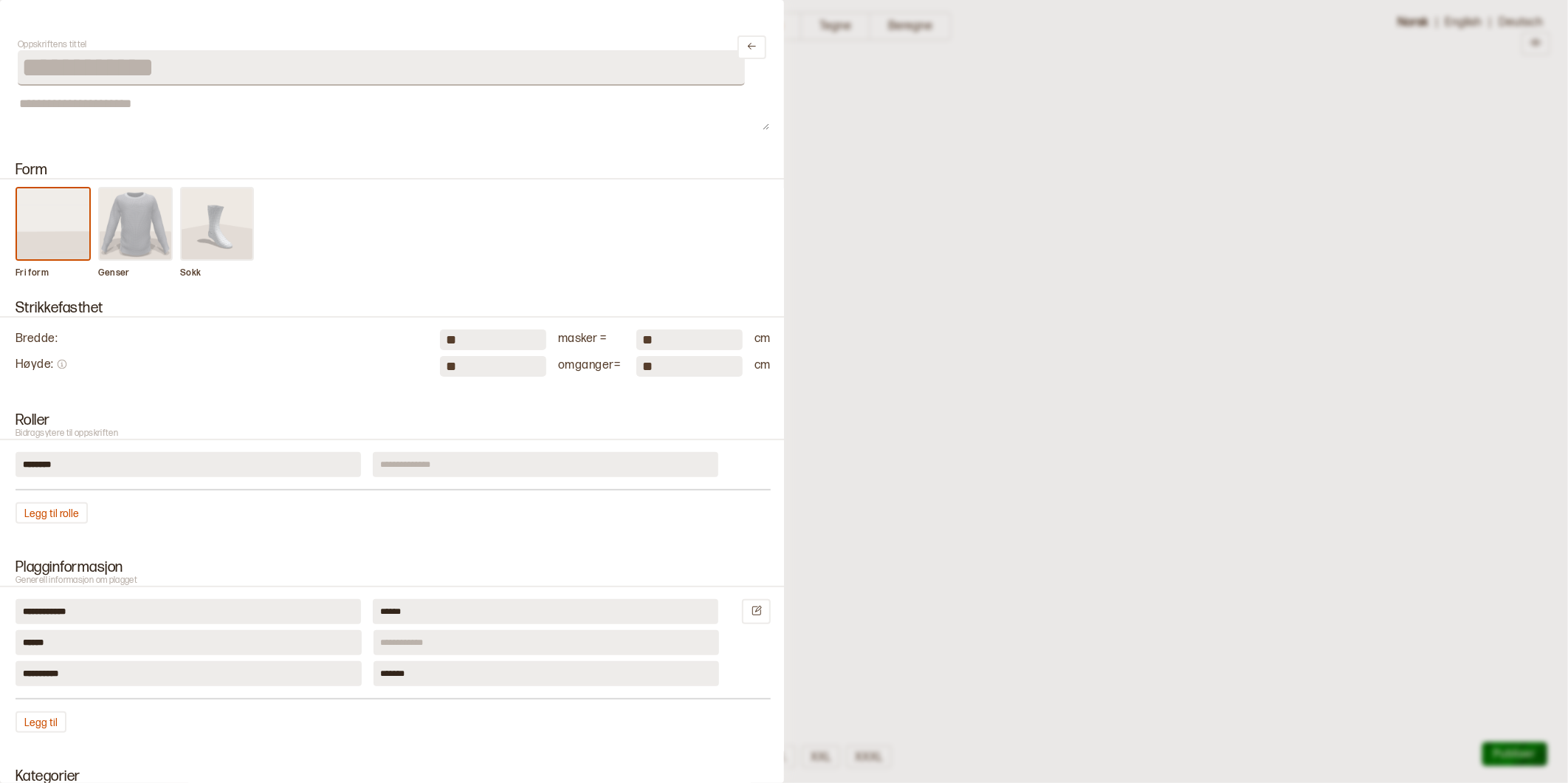
click at [132, 233] on img at bounding box center [136, 224] width 72 height 71
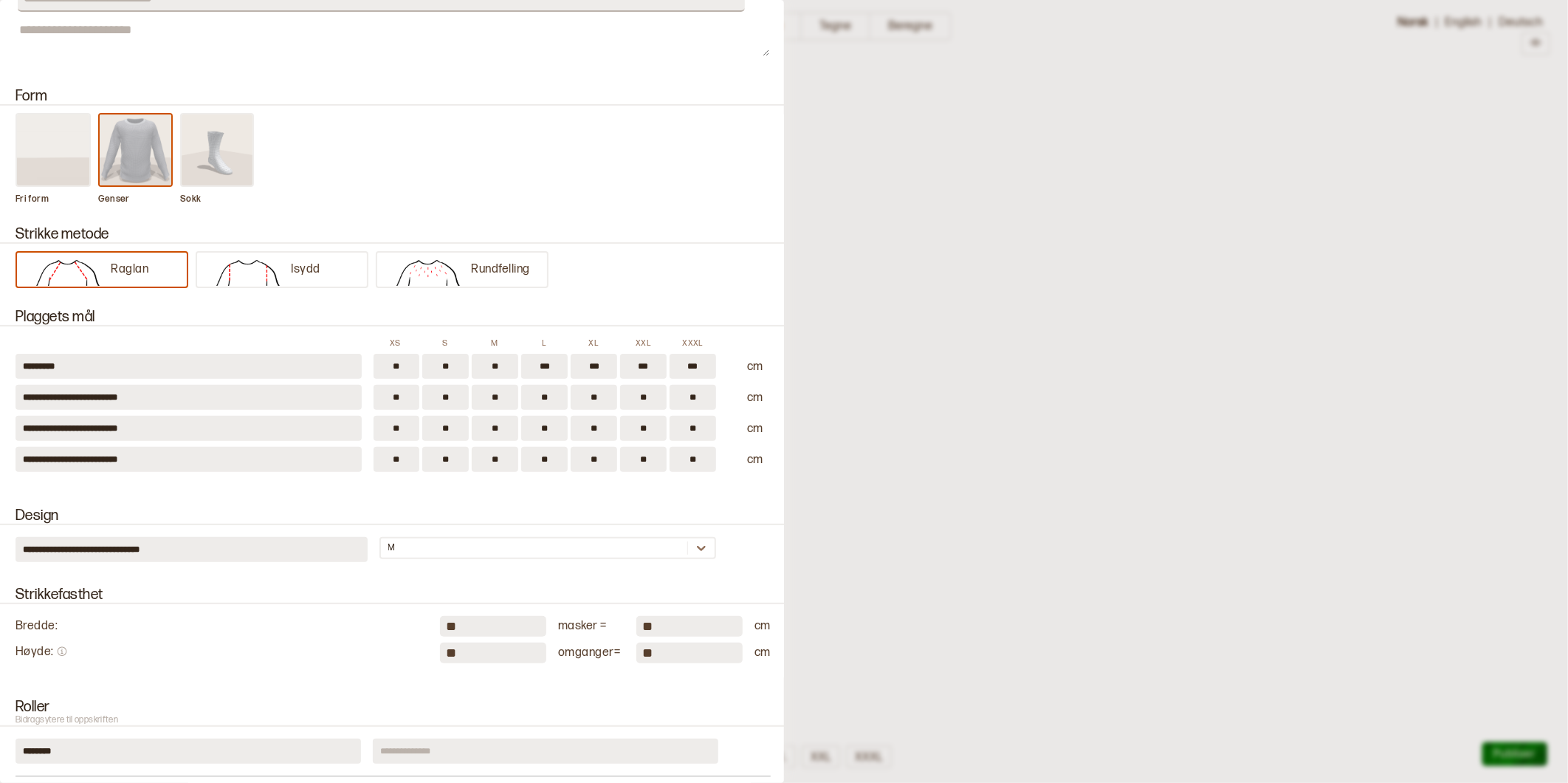
scroll to position [164, 0]
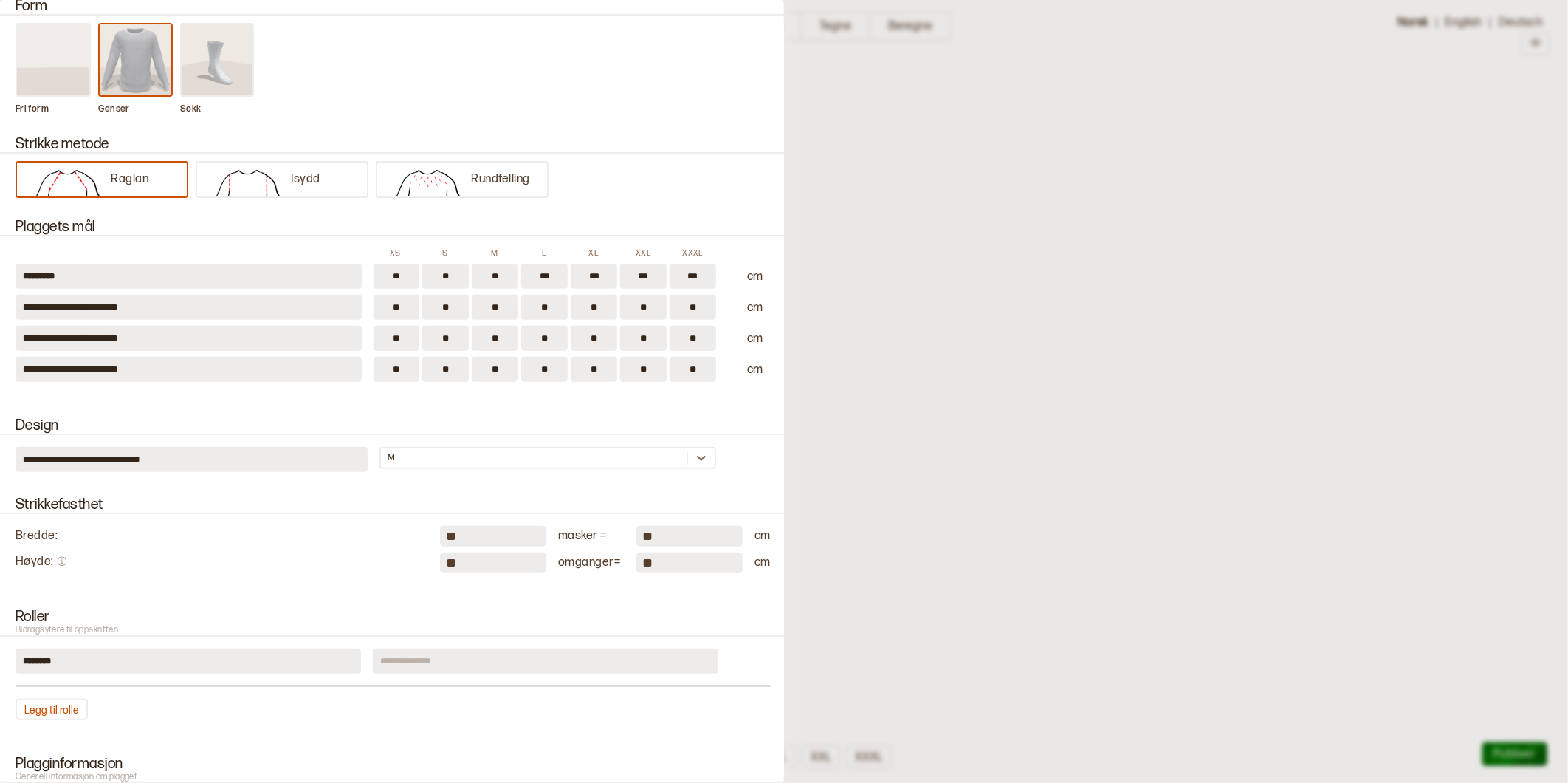
drag, startPoint x: 397, startPoint y: 277, endPoint x: 363, endPoint y: 281, distance: 34.2
click at [363, 281] on div "********* ** ** ** *** *** *** *** cm" at bounding box center [393, 277] width 755 height 25
type input "**"
type input "***"
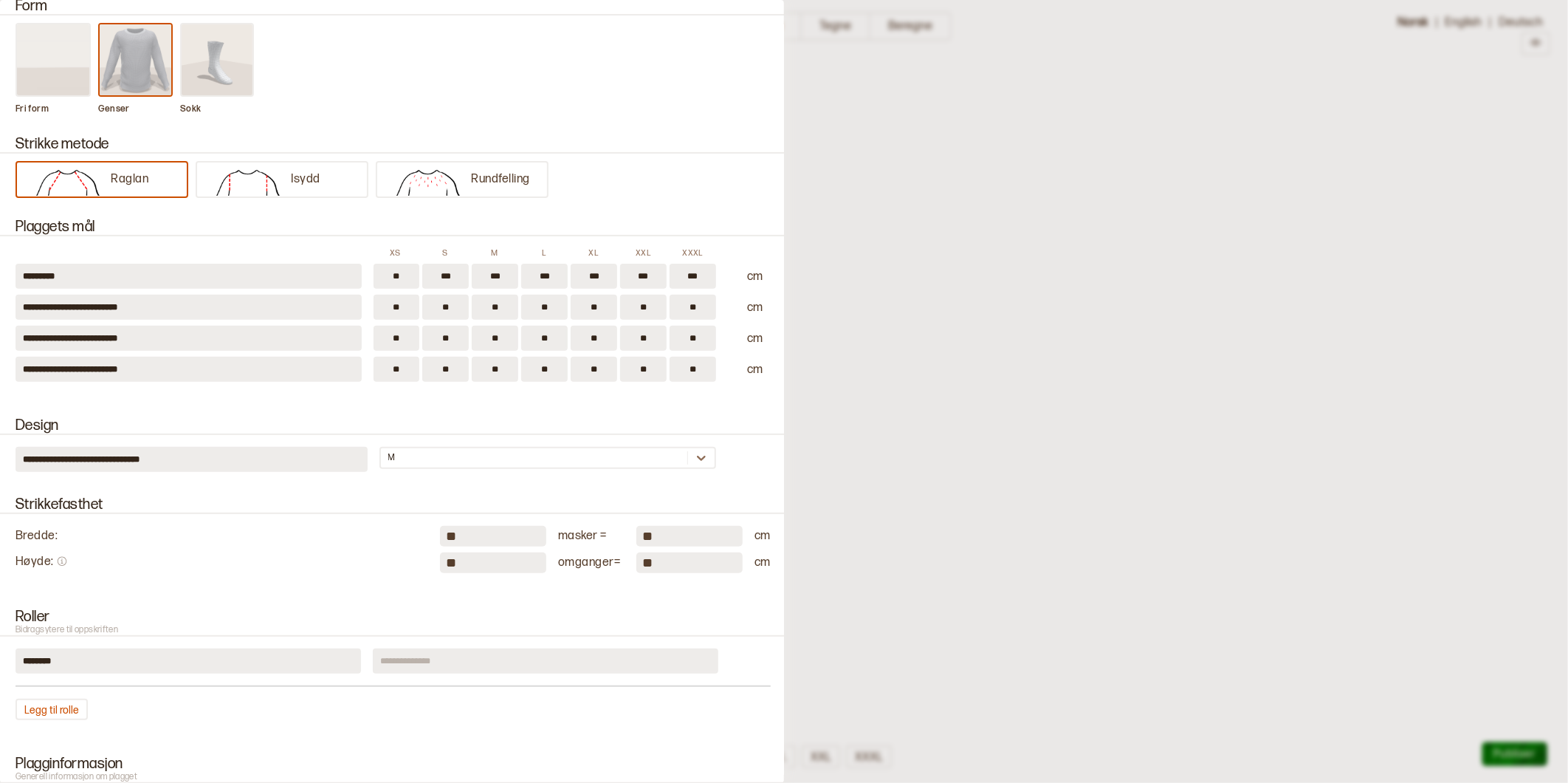
type input "***"
click at [389, 303] on input "**" at bounding box center [396, 308] width 47 height 25
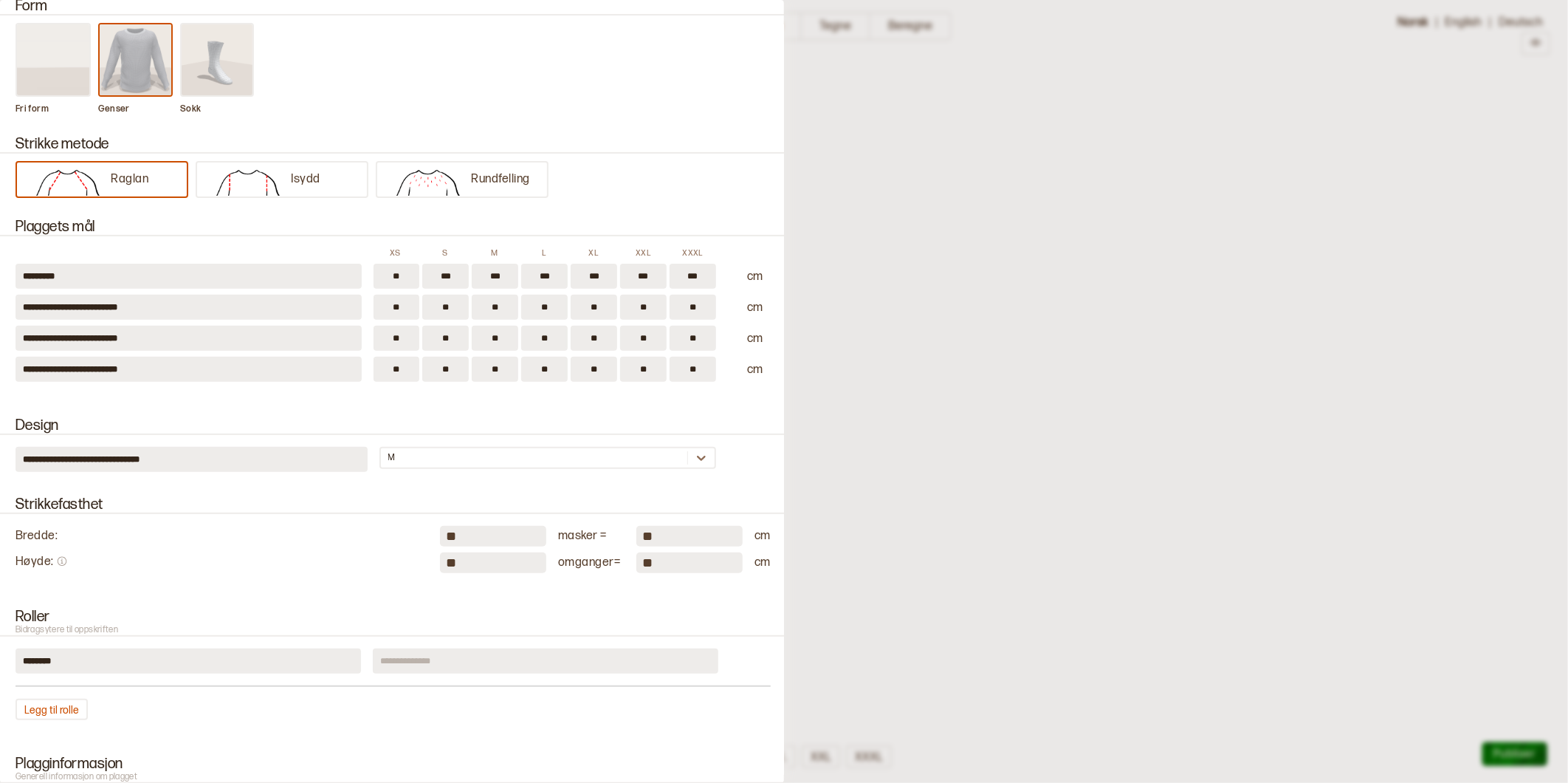
click at [399, 304] on input "**" at bounding box center [396, 308] width 47 height 25
type input "*"
type input "**"
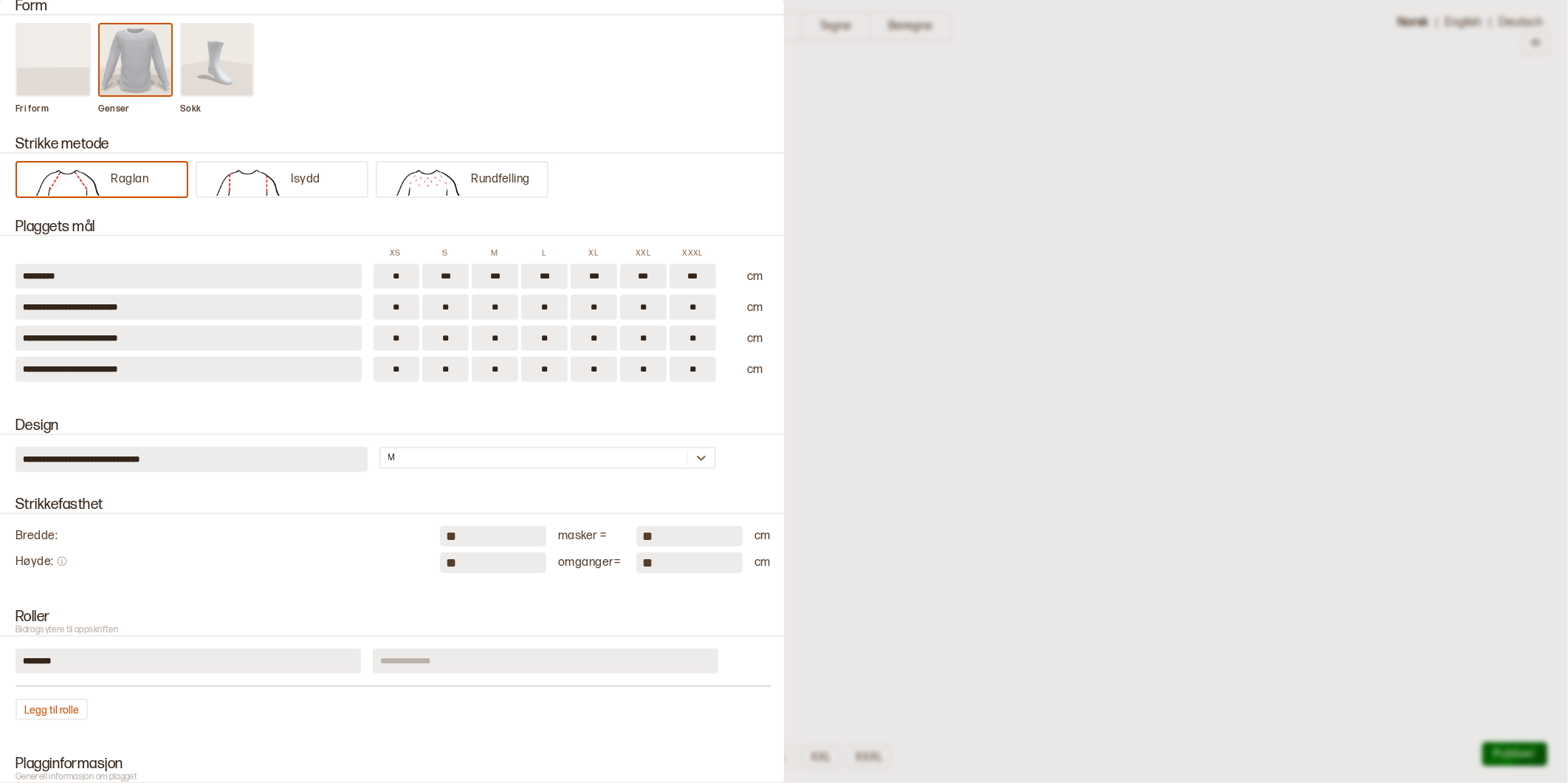
type input "**"
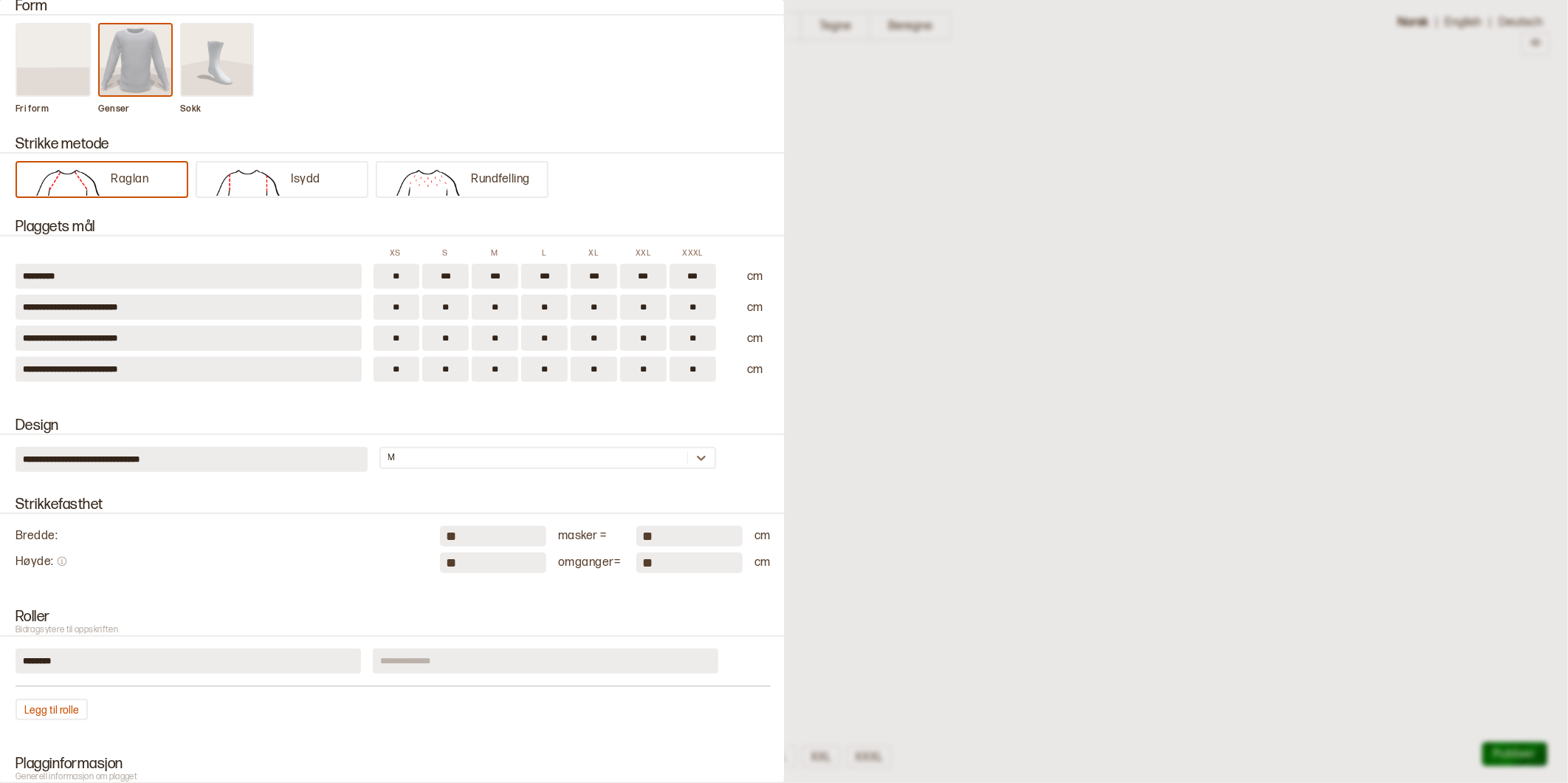
type input "**"
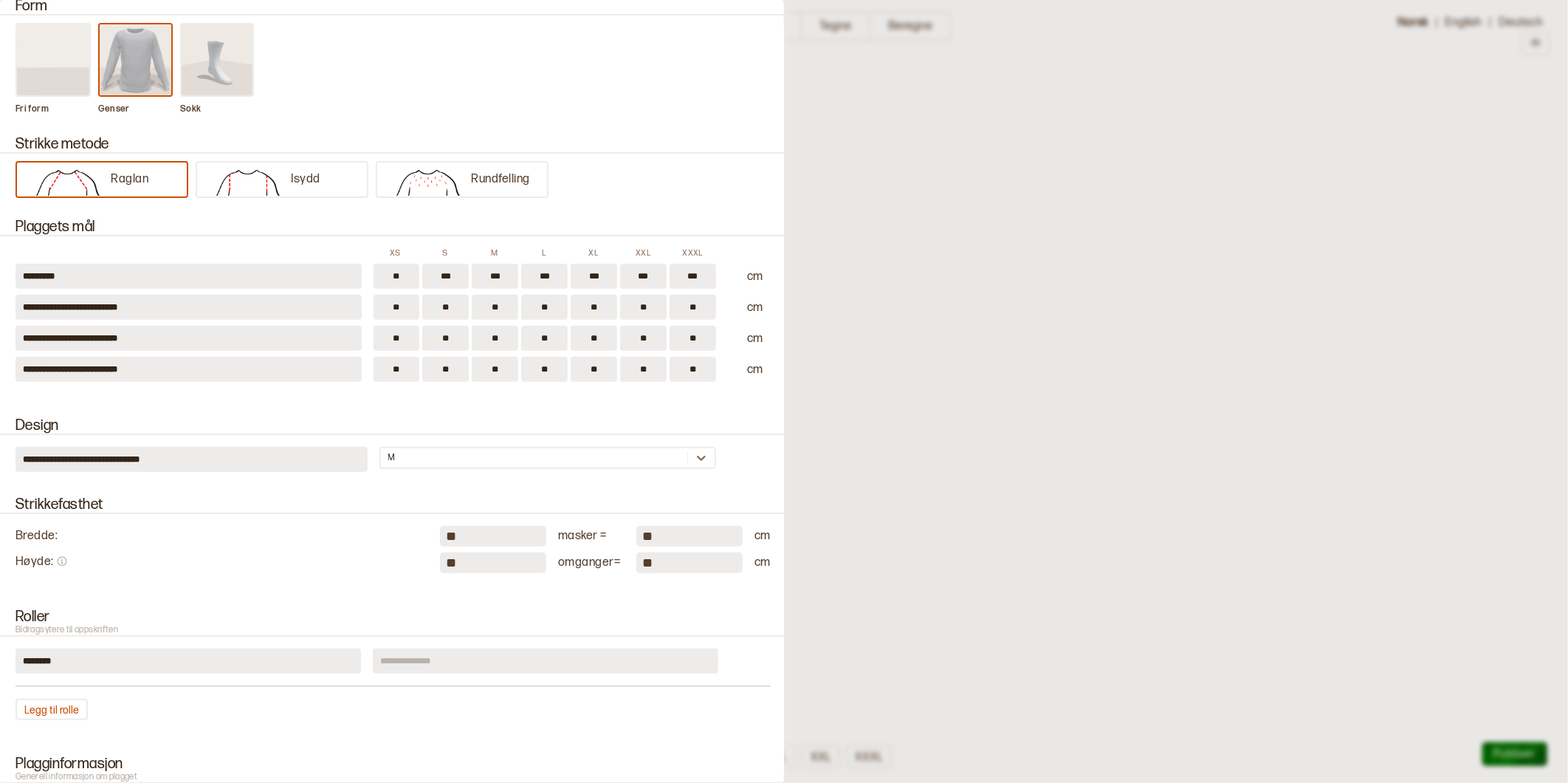
type input "**"
click at [401, 359] on input "**" at bounding box center [396, 370] width 47 height 25
type input "*"
type input "**"
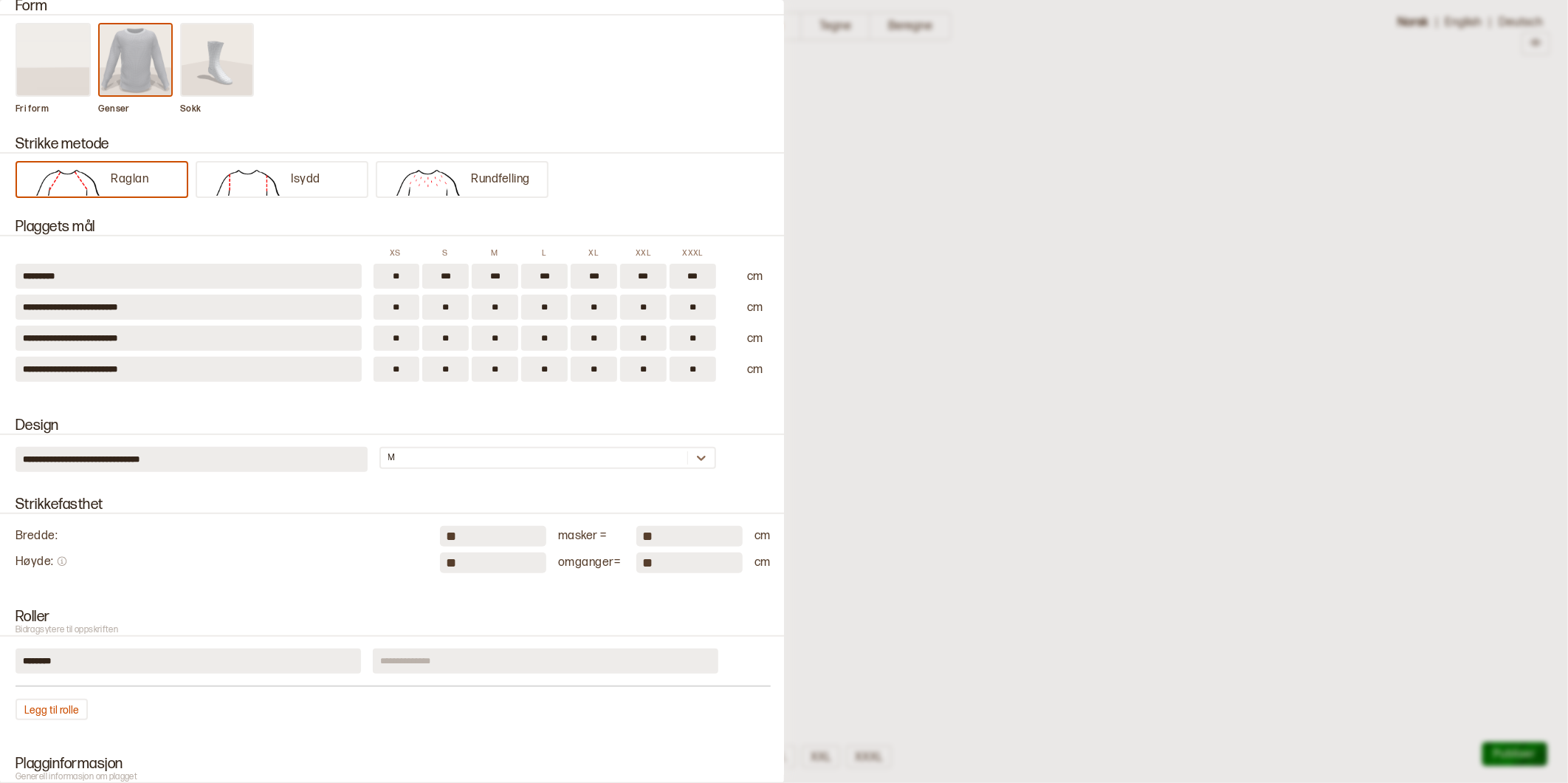
type input "**"
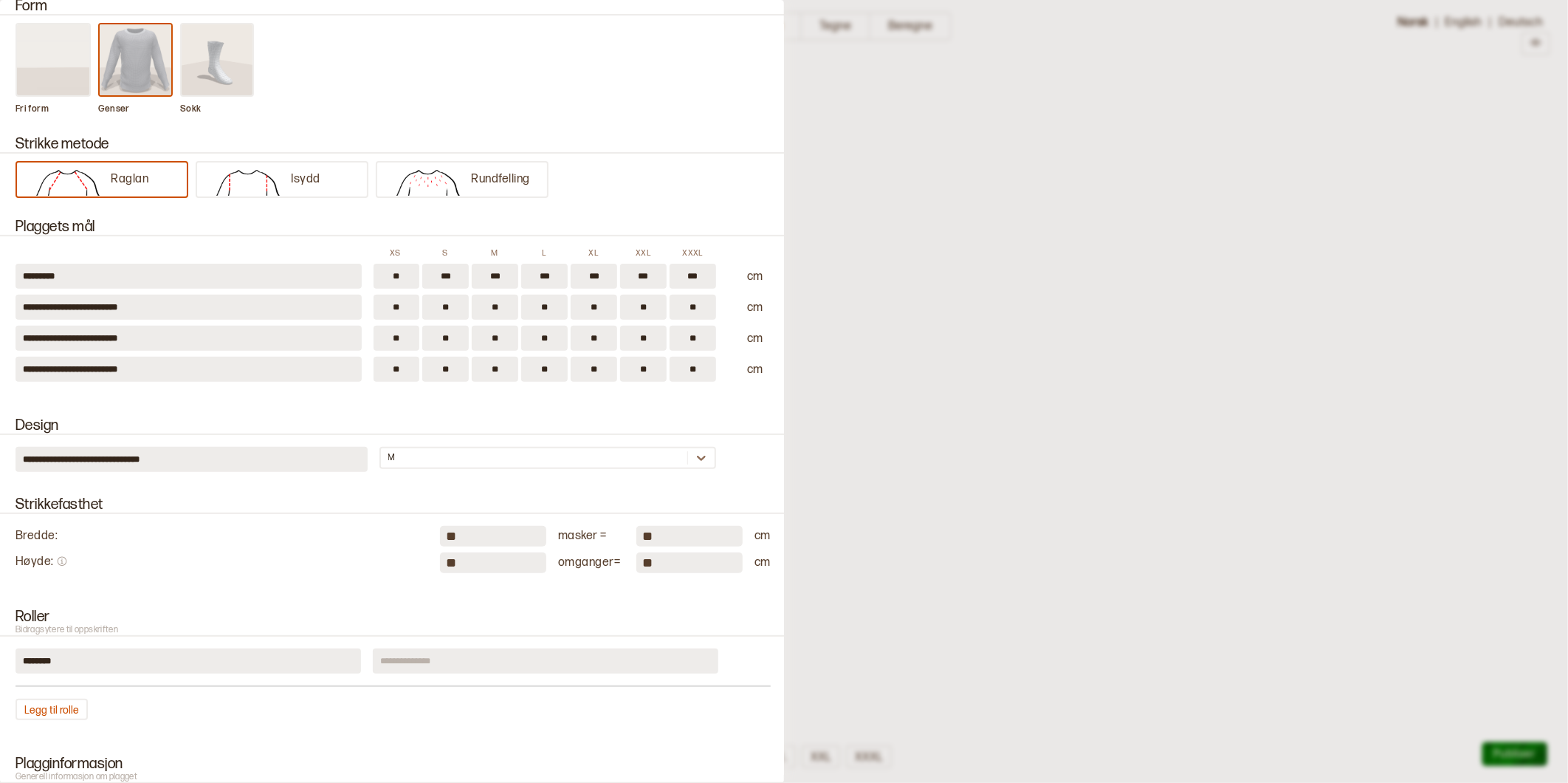
click at [469, 526] on input "**" at bounding box center [493, 536] width 106 height 21
type input "*"
type input "**"
click at [459, 552] on input "**" at bounding box center [493, 563] width 106 height 21
type input "*"
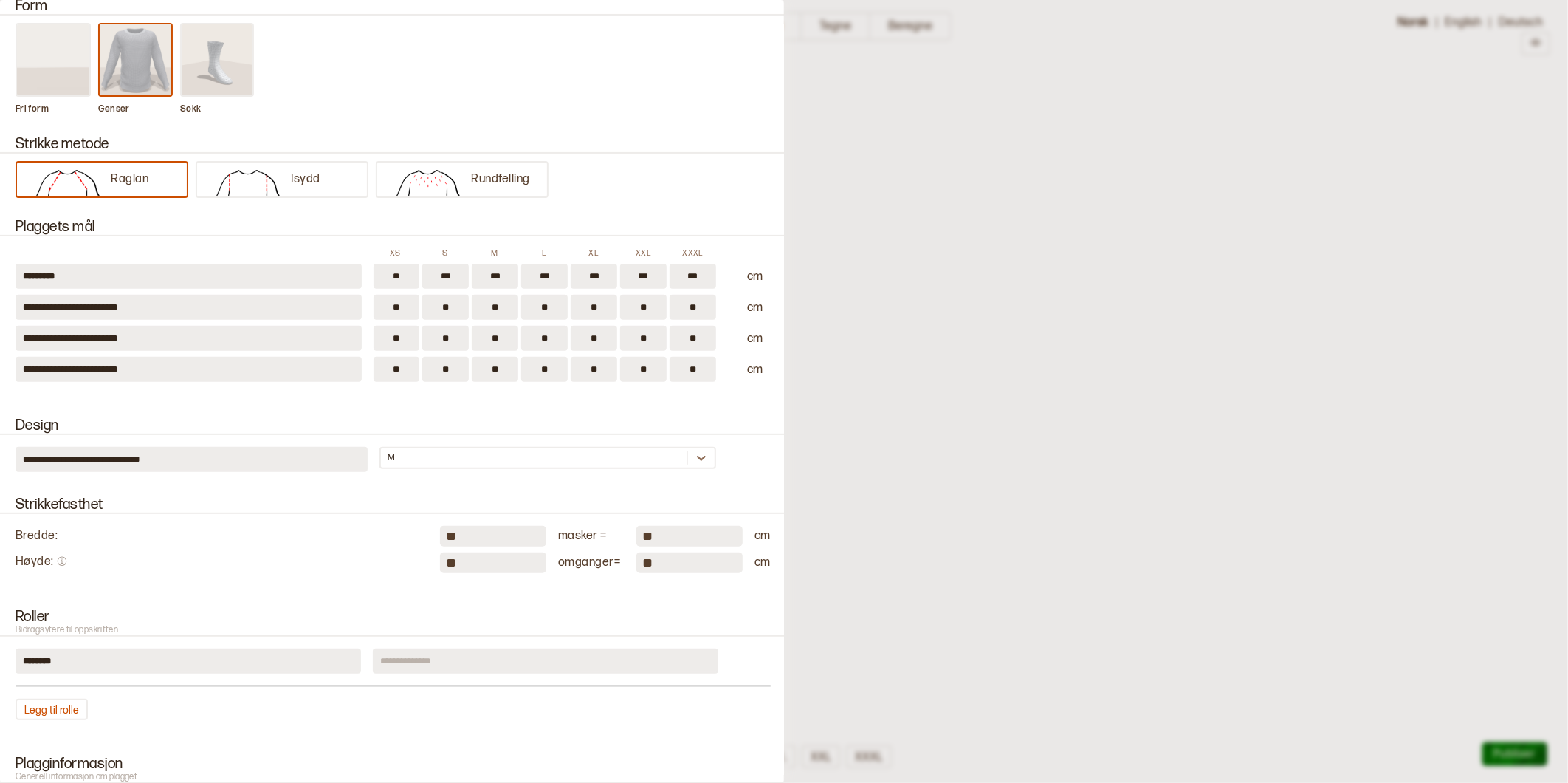
type input "**"
click at [357, 536] on div "Bredde : ** masker = ** cm" at bounding box center [393, 536] width 755 height 21
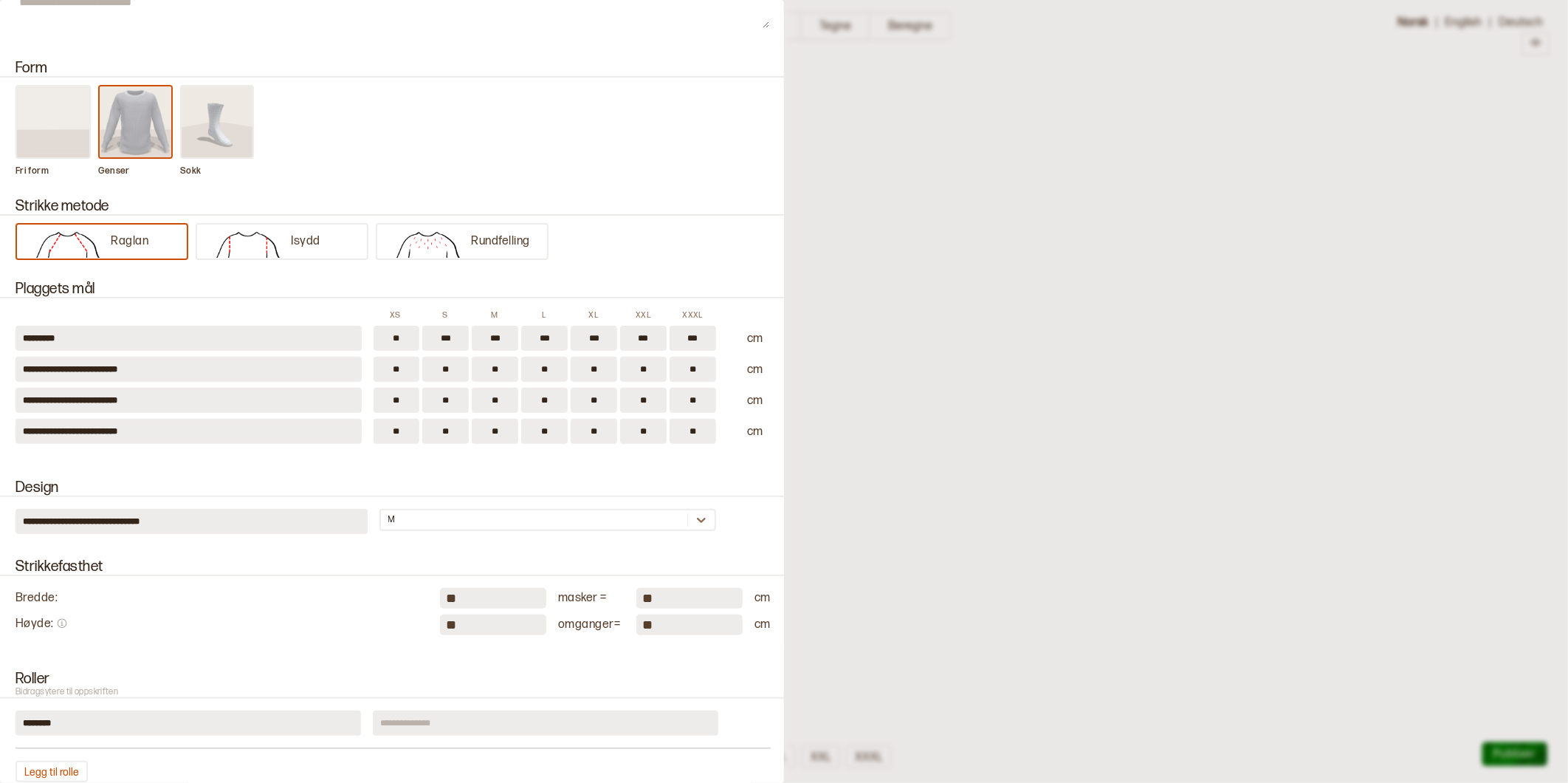
scroll to position [0, 0]
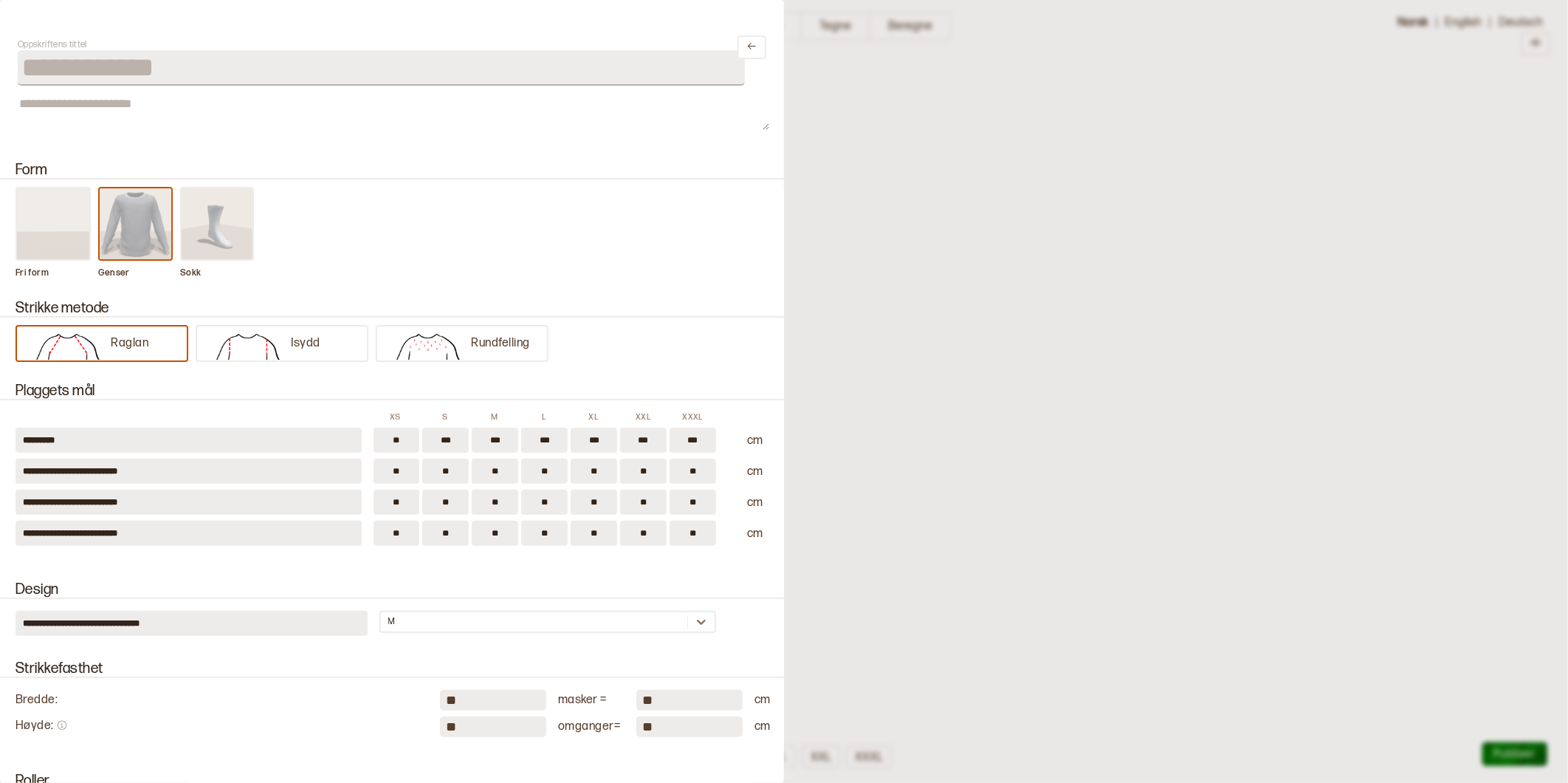
click at [916, 283] on div at bounding box center [784, 391] width 1568 height 783
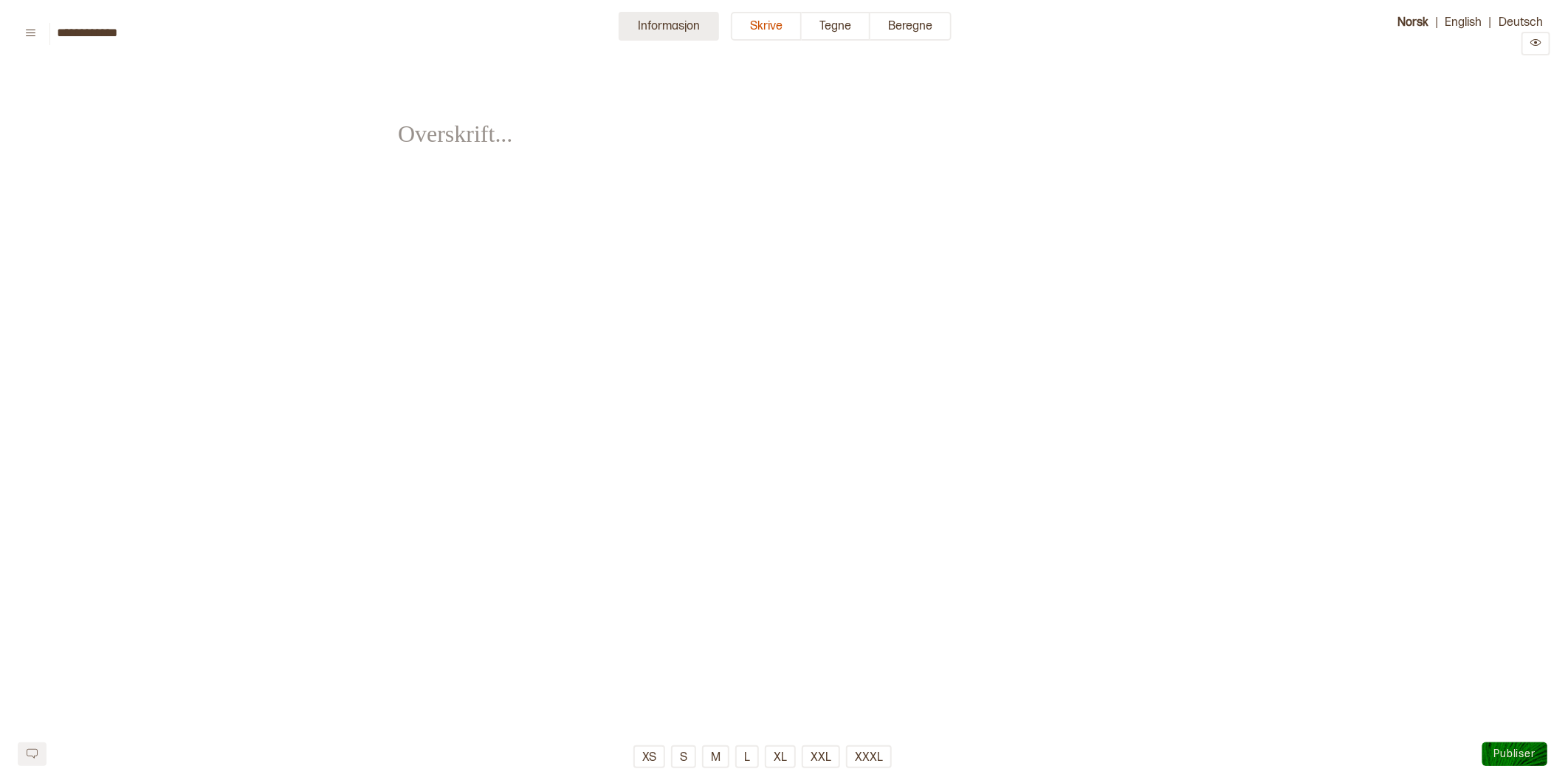
click at [665, 25] on button "Informasjon" at bounding box center [669, 26] width 100 height 29
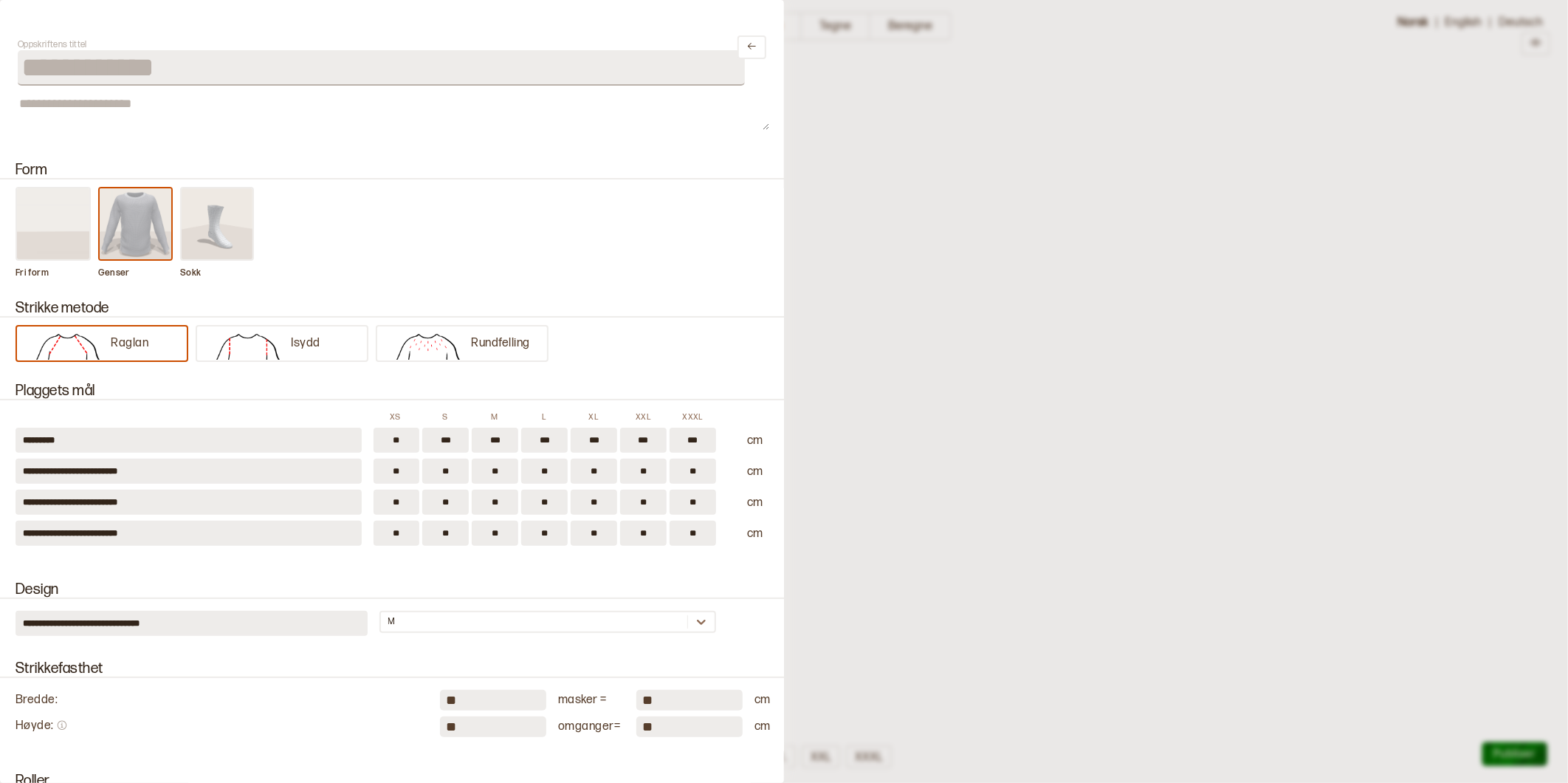
click at [1104, 543] on div at bounding box center [784, 391] width 1568 height 783
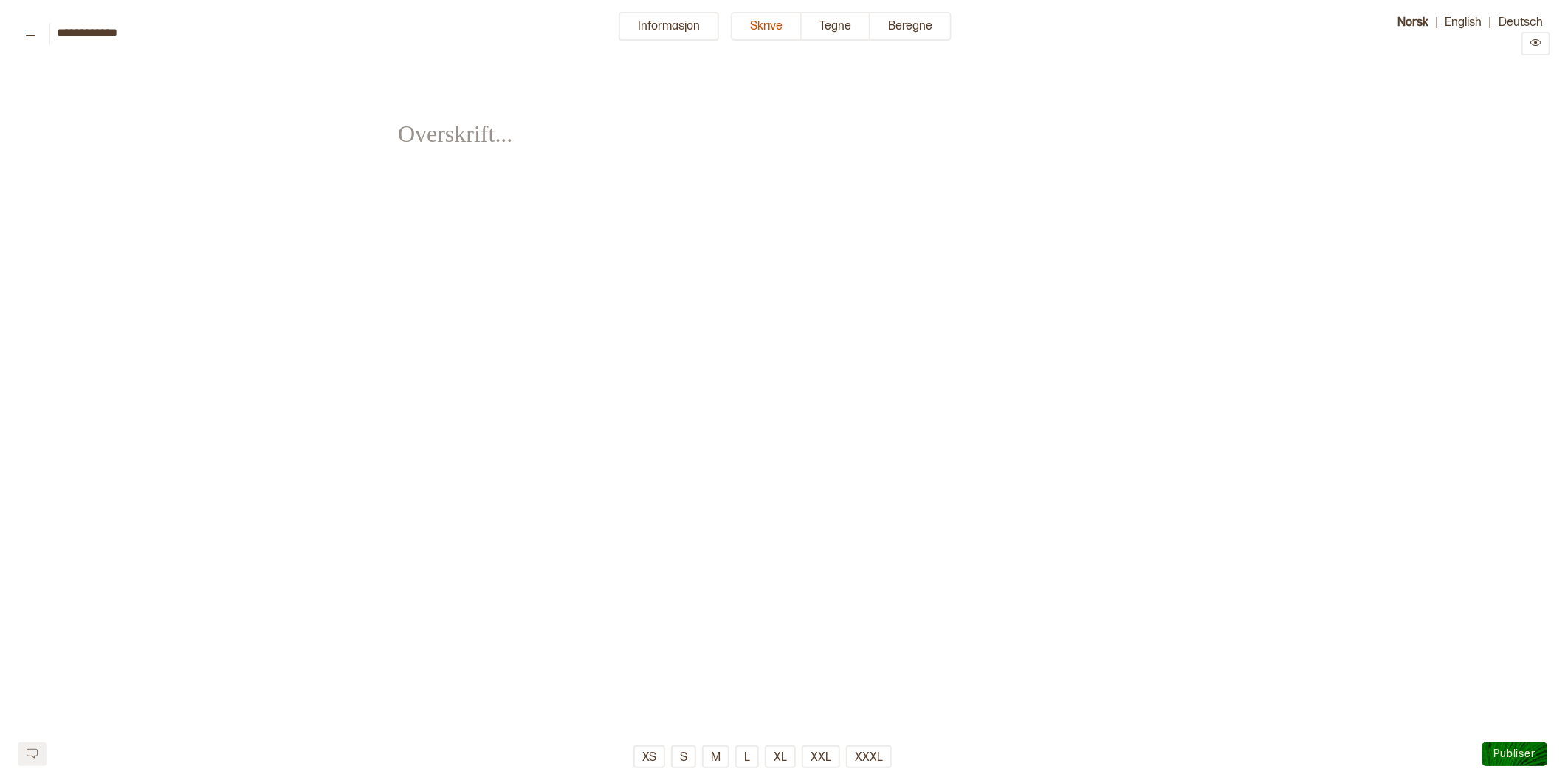
click at [683, 24] on button "Informasjon" at bounding box center [669, 26] width 100 height 29
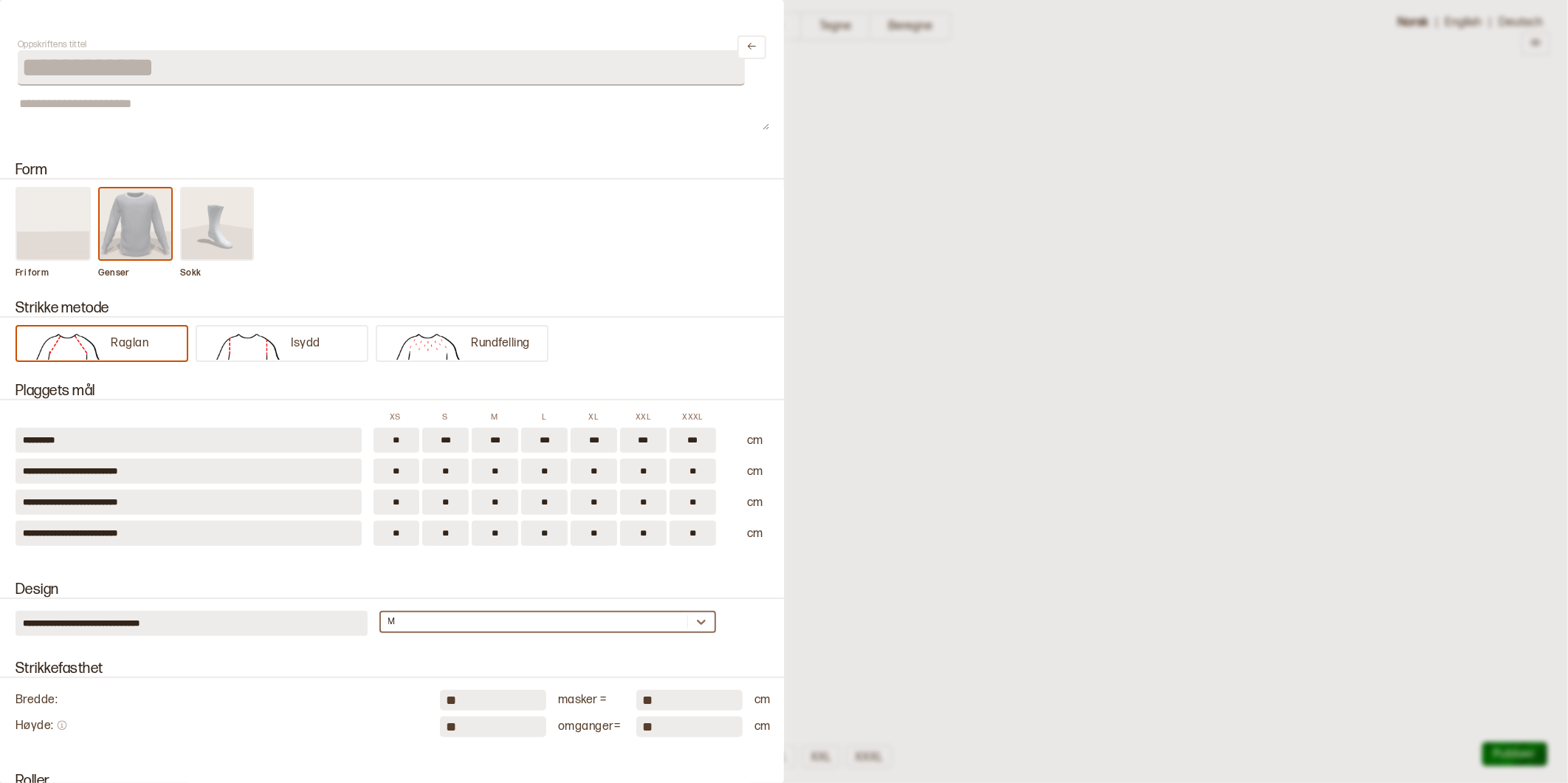
click at [407, 611] on div "M" at bounding box center [548, 622] width 338 height 22
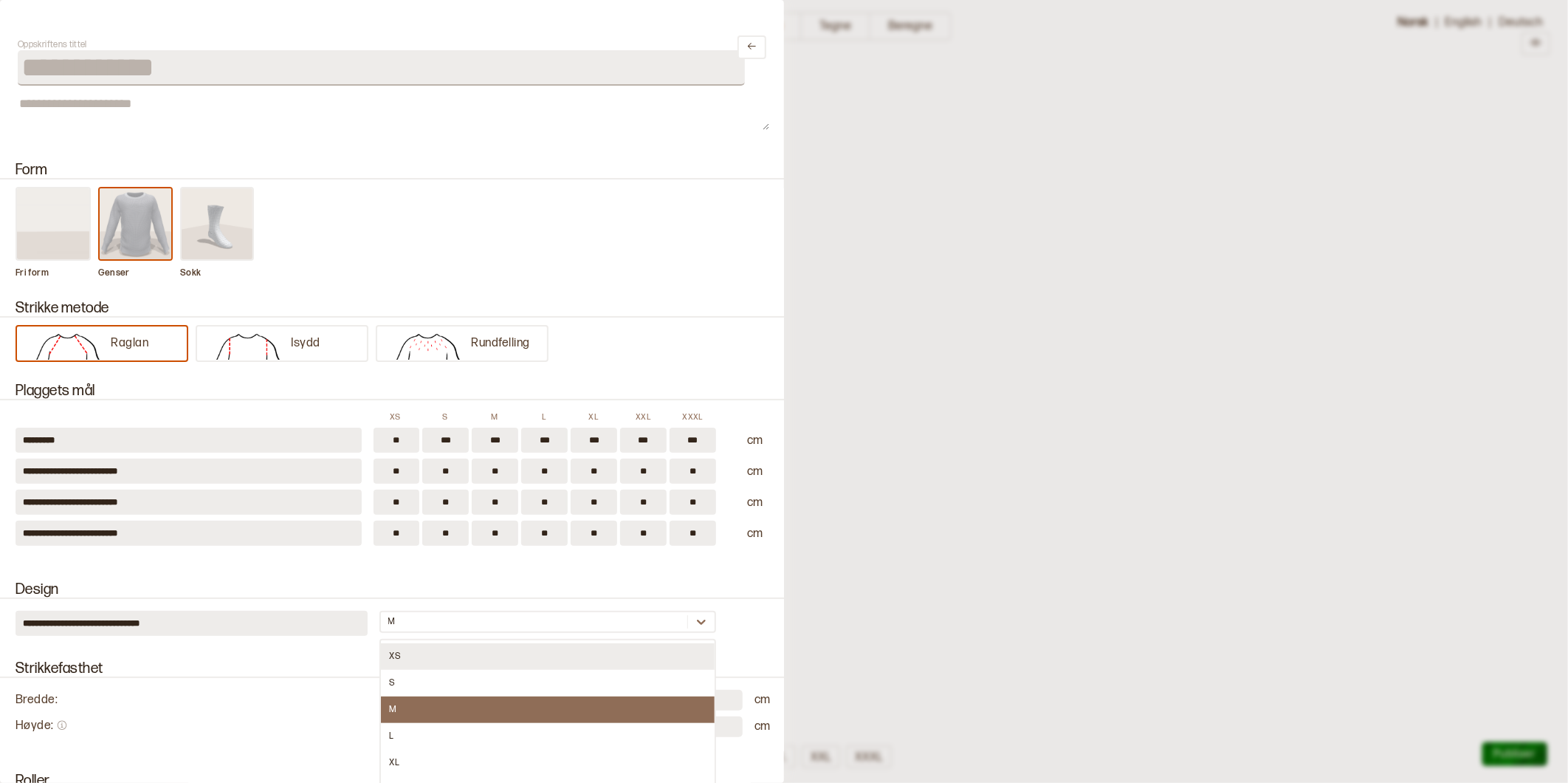
scroll to position [47, 0]
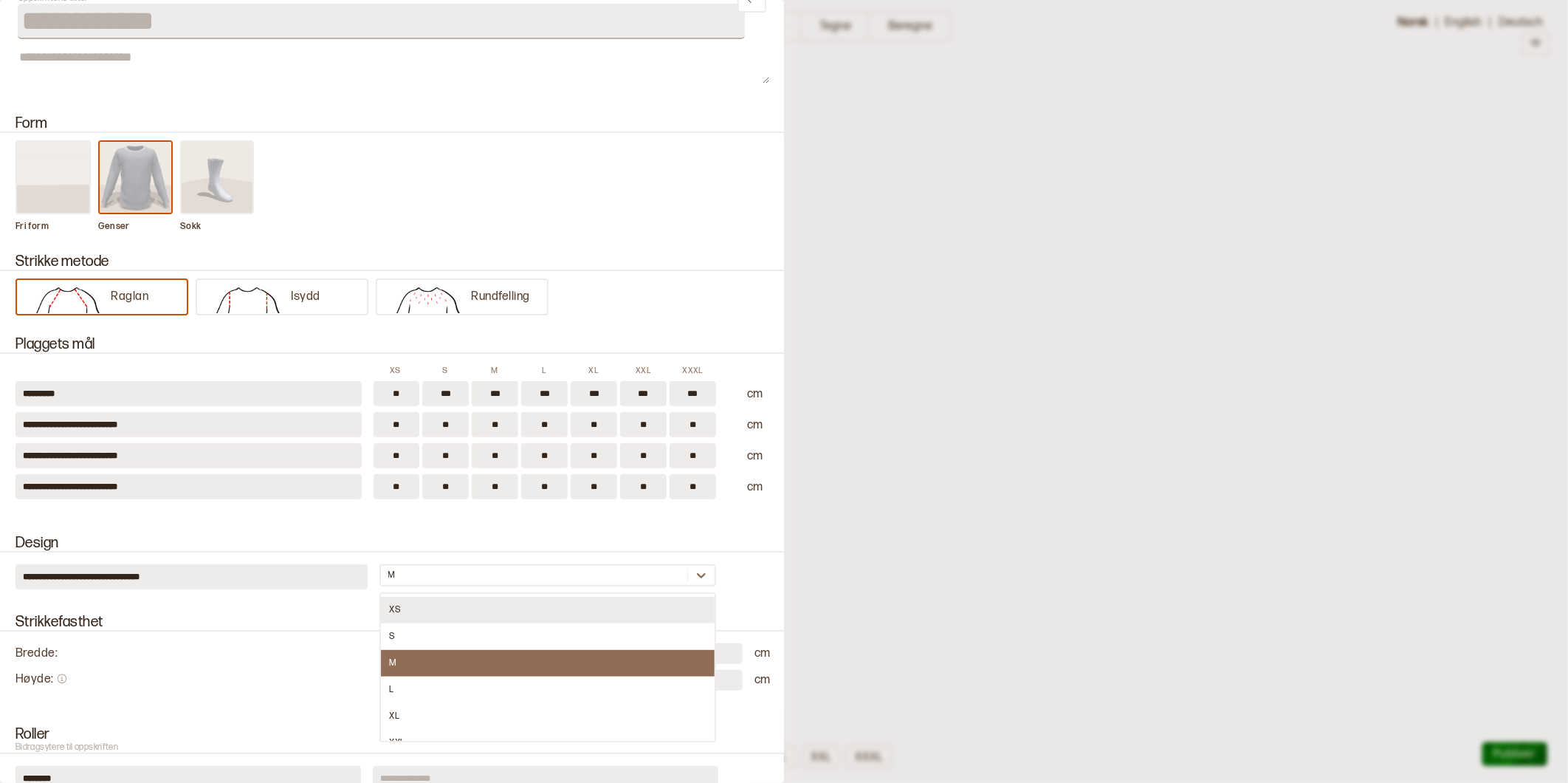
click at [395, 604] on div "XS" at bounding box center [548, 610] width 335 height 27
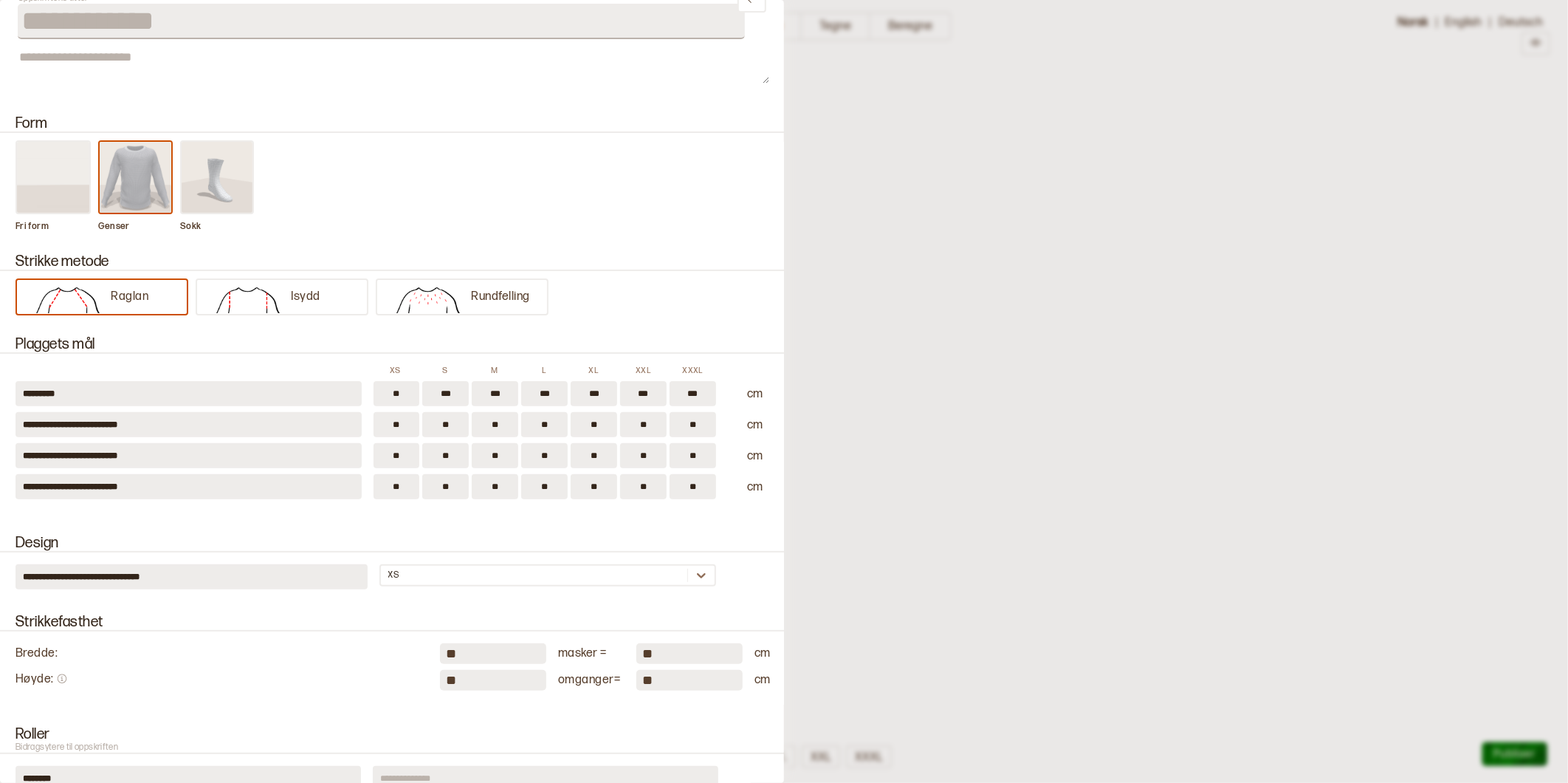
click at [927, 396] on div at bounding box center [784, 391] width 1568 height 783
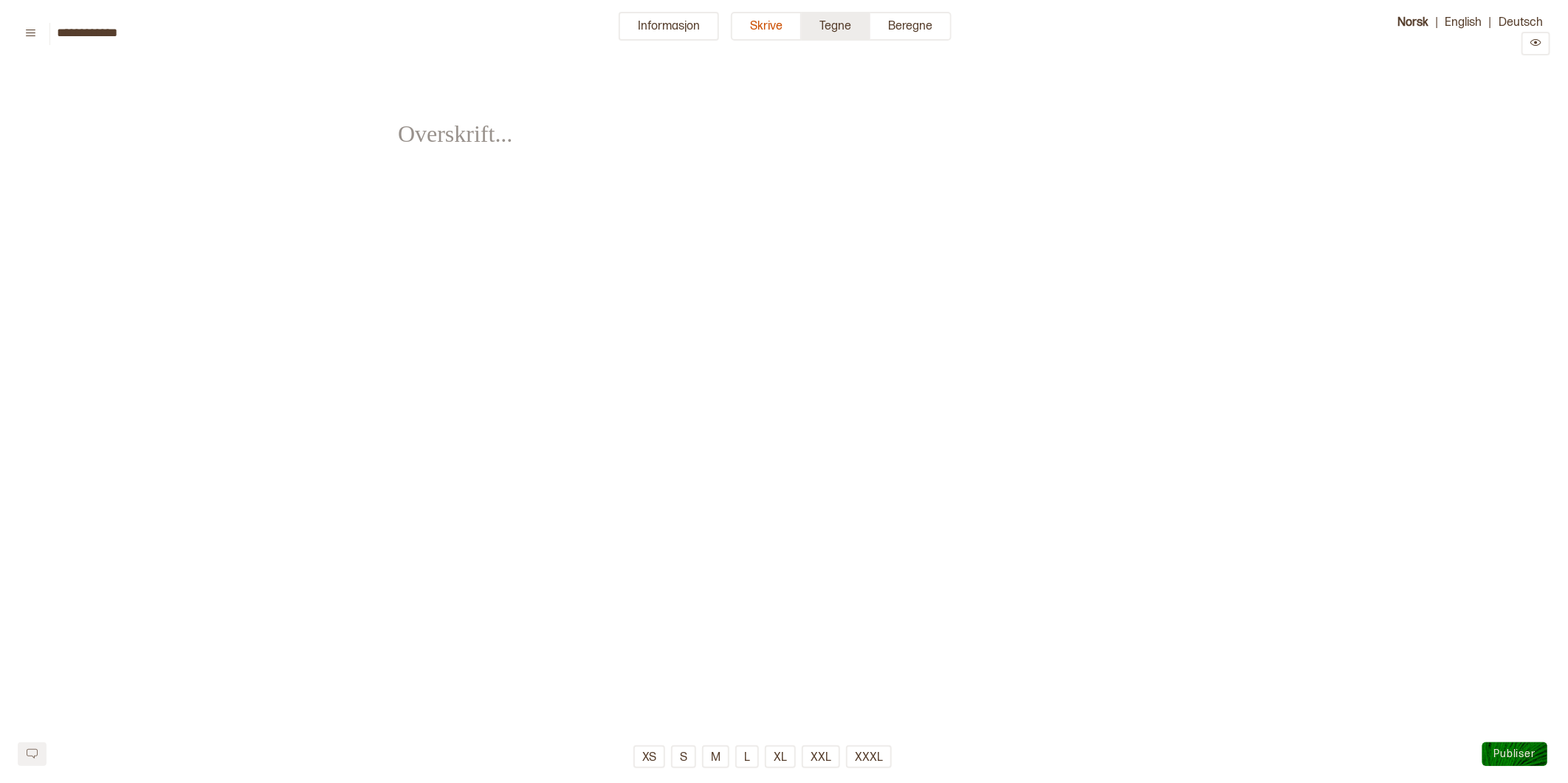
click at [830, 30] on button "Tegne" at bounding box center [836, 26] width 69 height 29
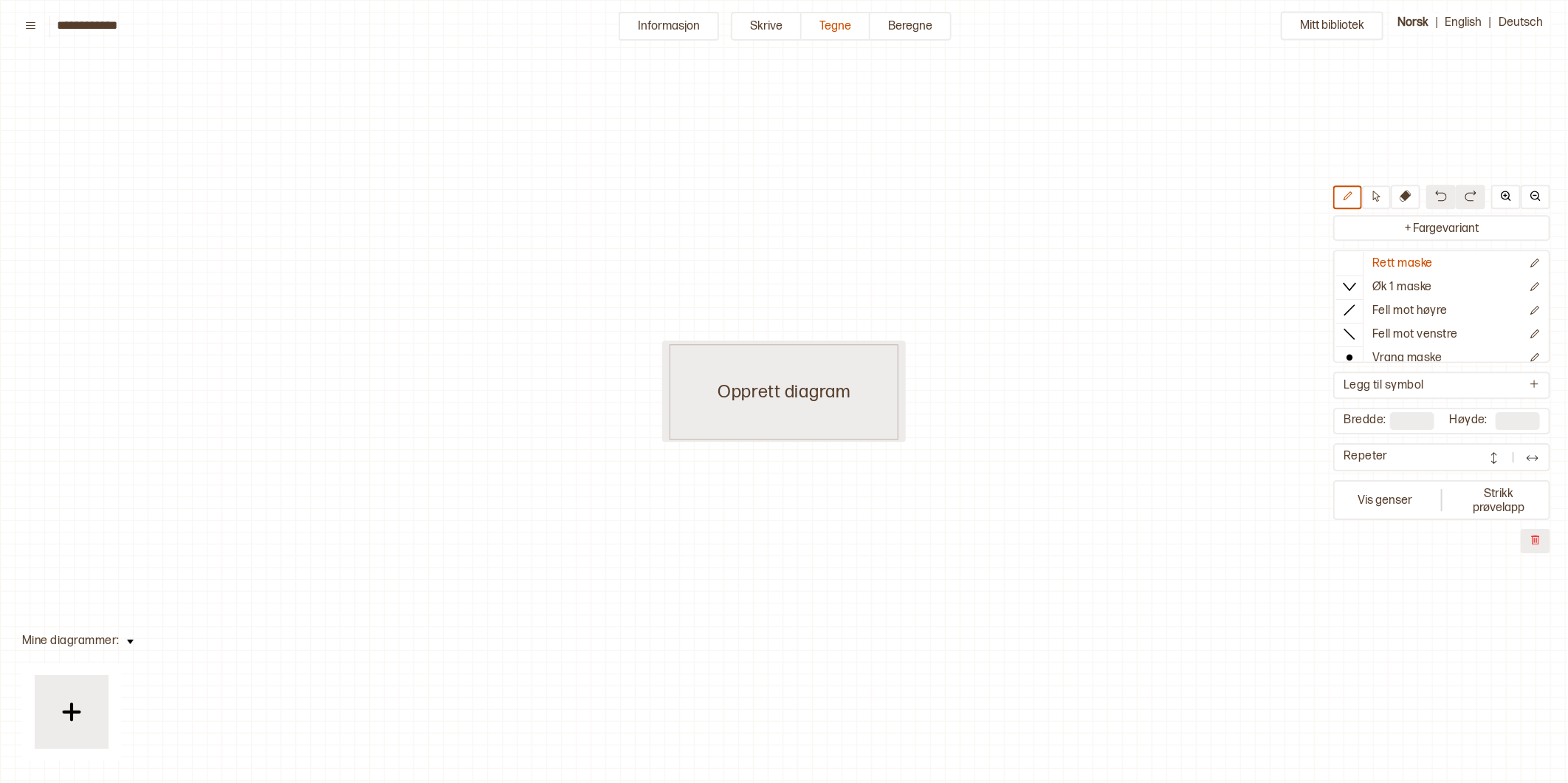
click at [865, 401] on div "Opprett diagram" at bounding box center [784, 392] width 229 height 95
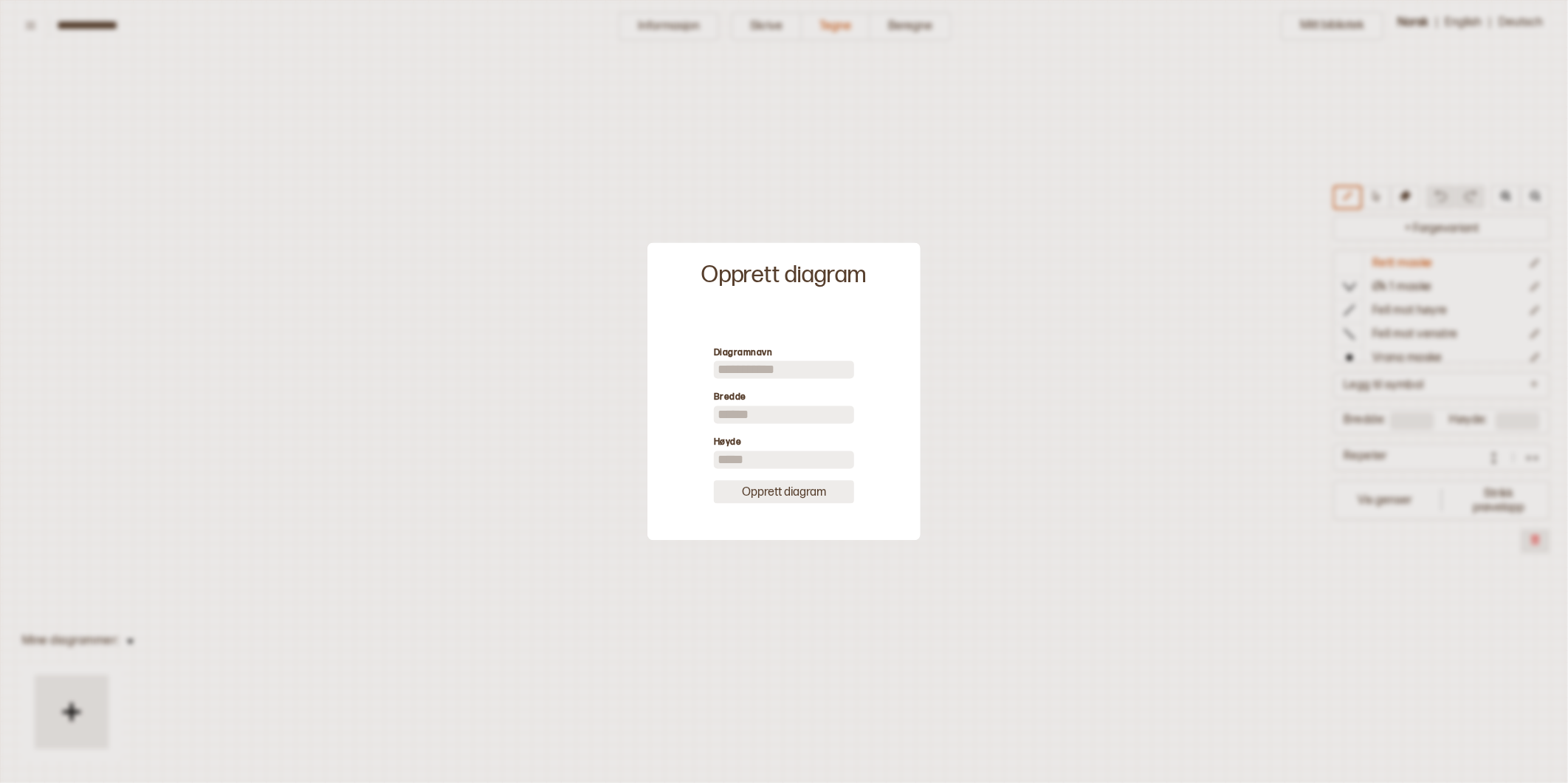
click at [780, 490] on button "Opprett diagram" at bounding box center [784, 491] width 140 height 23
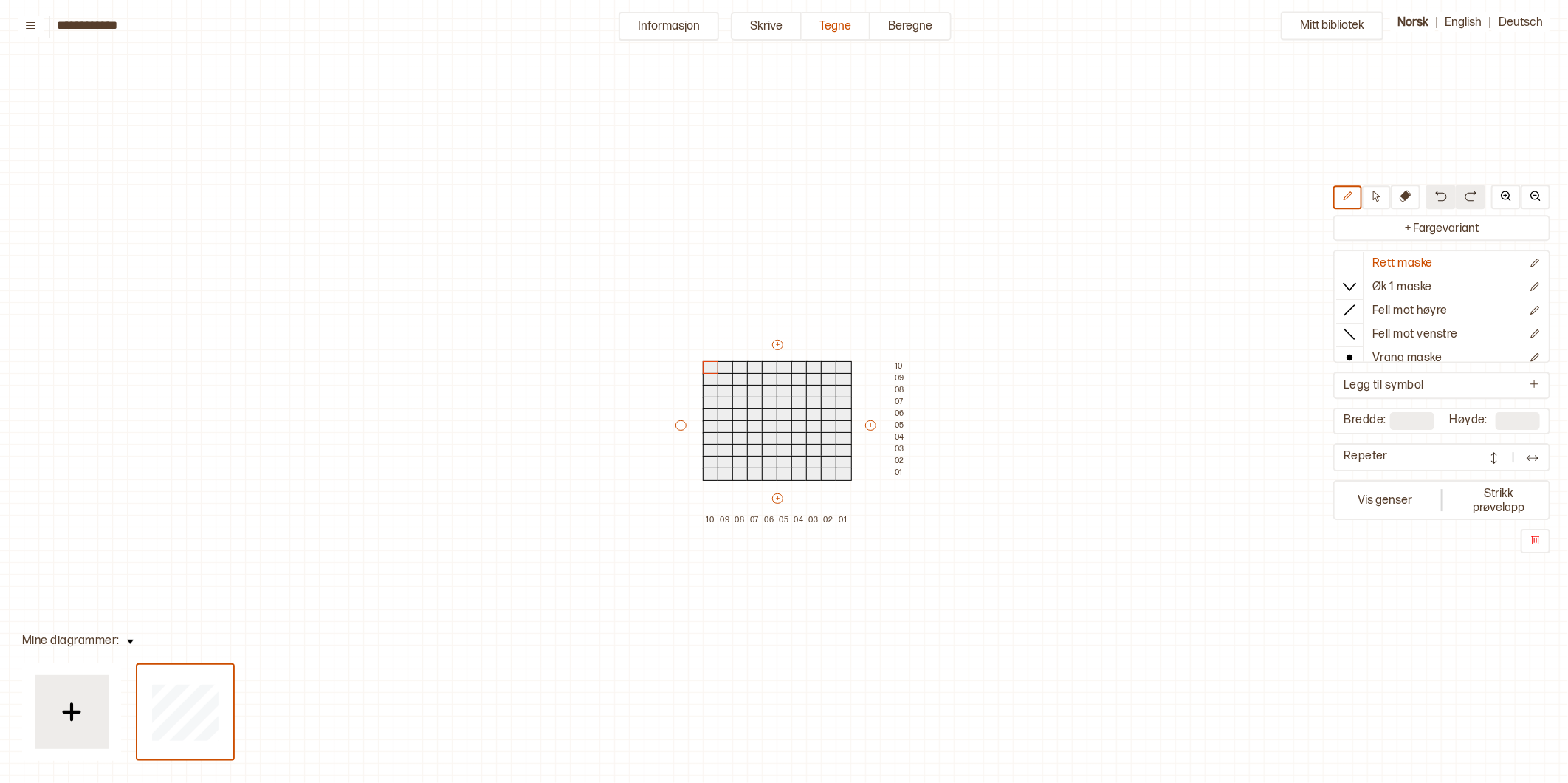
scroll to position [52, 19]
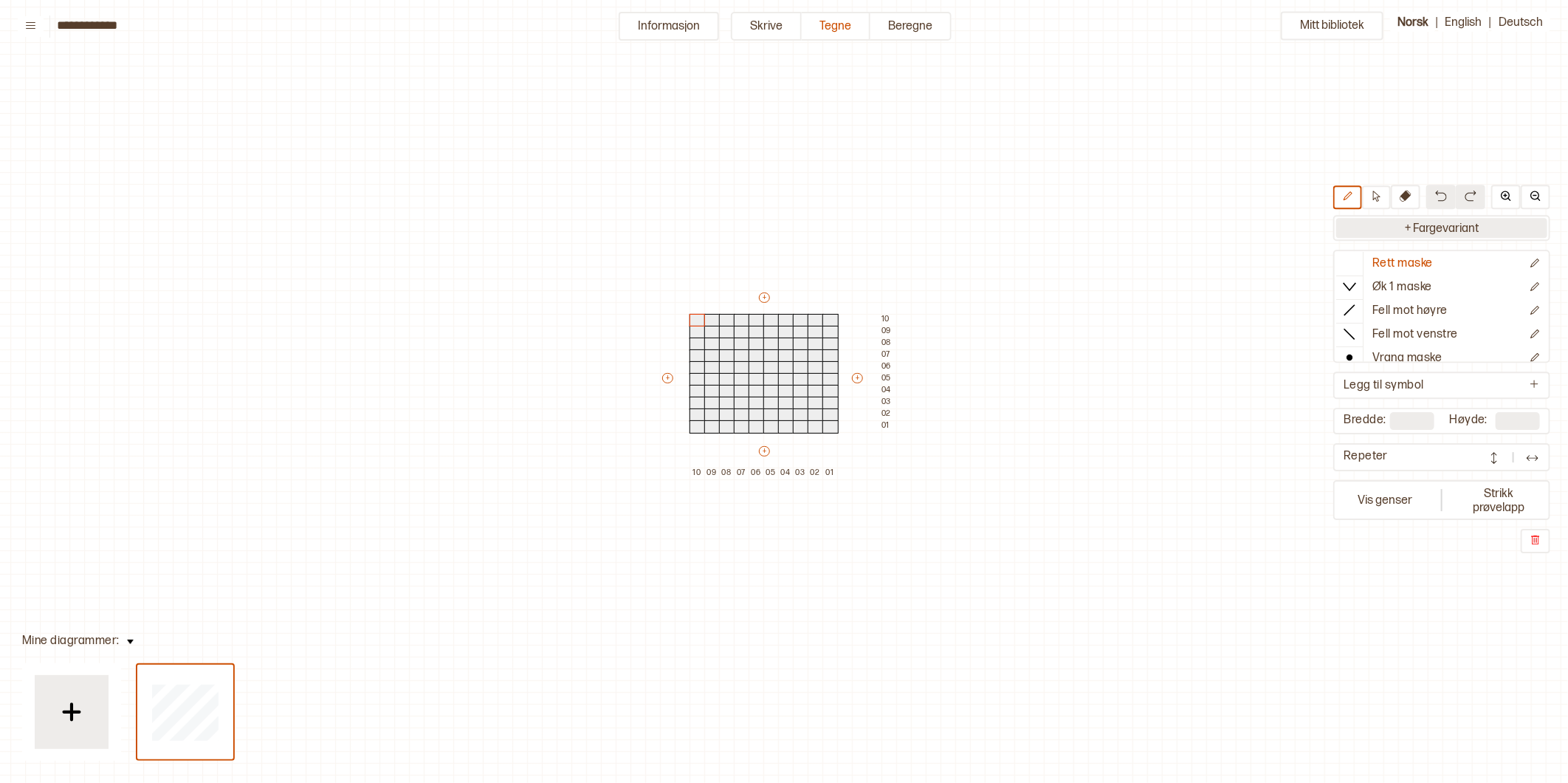
click at [1435, 220] on button "+ Fargevariant" at bounding box center [1442, 228] width 211 height 20
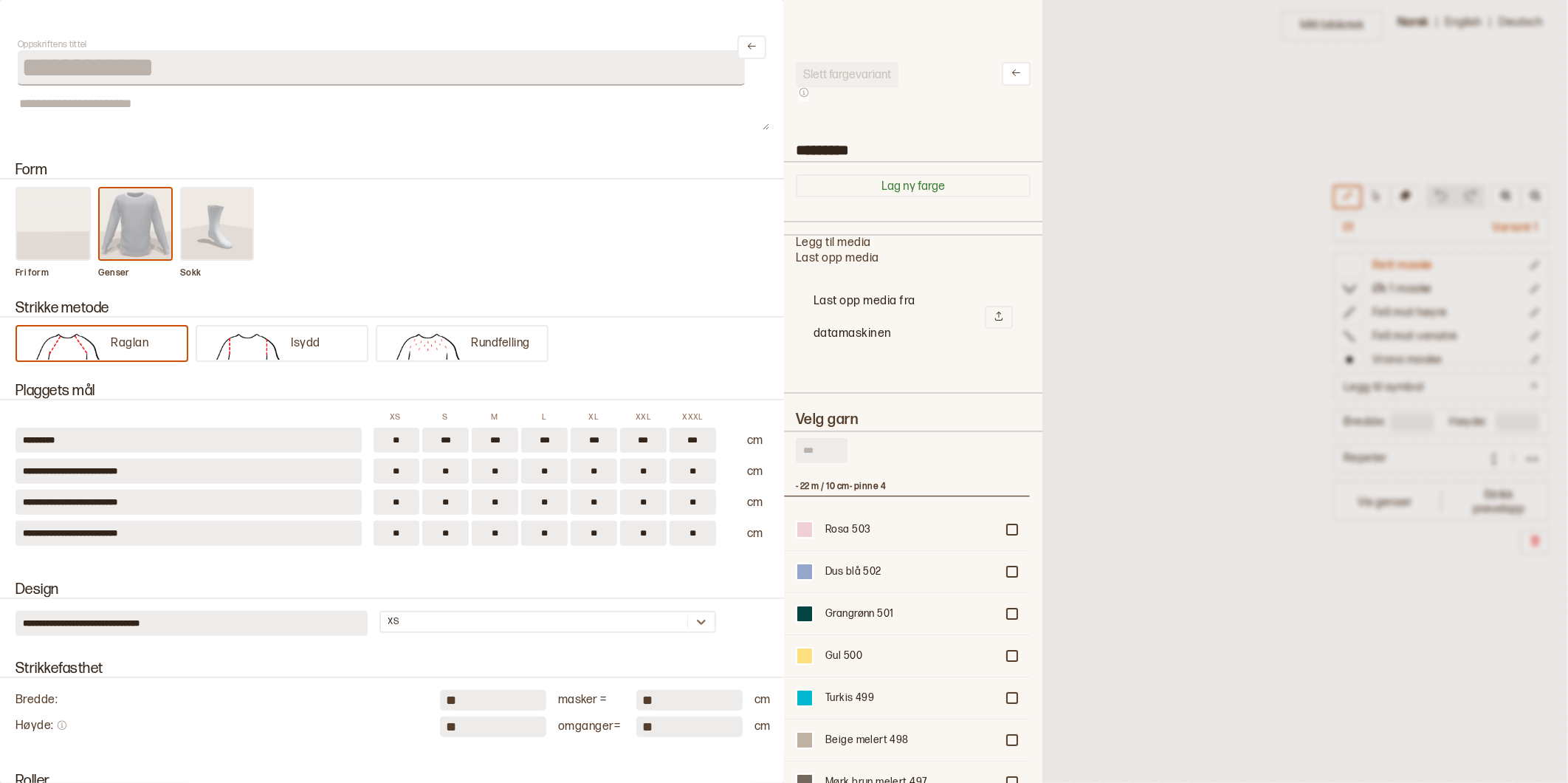
scroll to position [430, 234]
click at [831, 443] on input "text" at bounding box center [822, 450] width 52 height 25
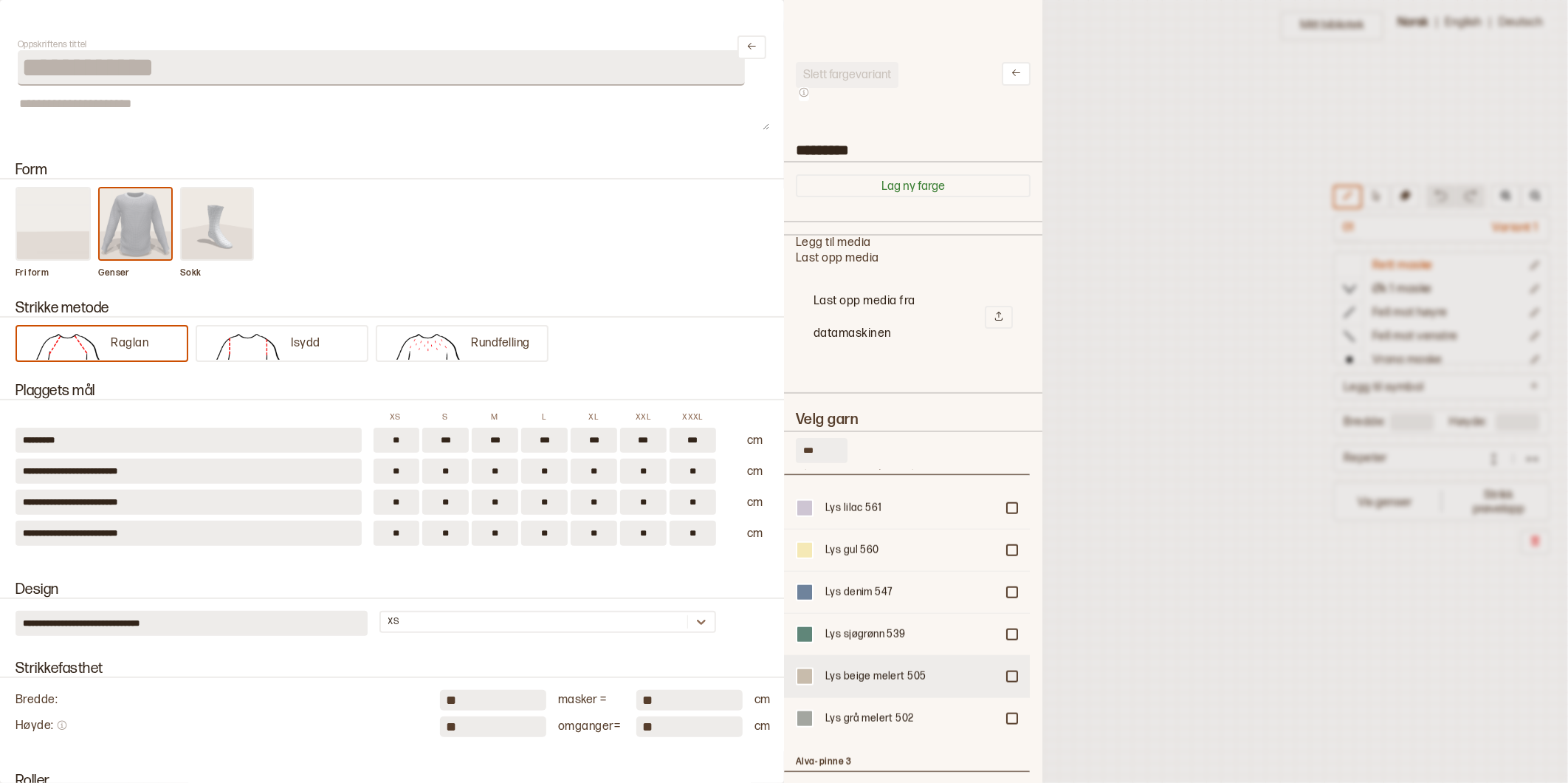
click at [897, 669] on div "Lys beige melert 505" at bounding box center [910, 677] width 171 height 15
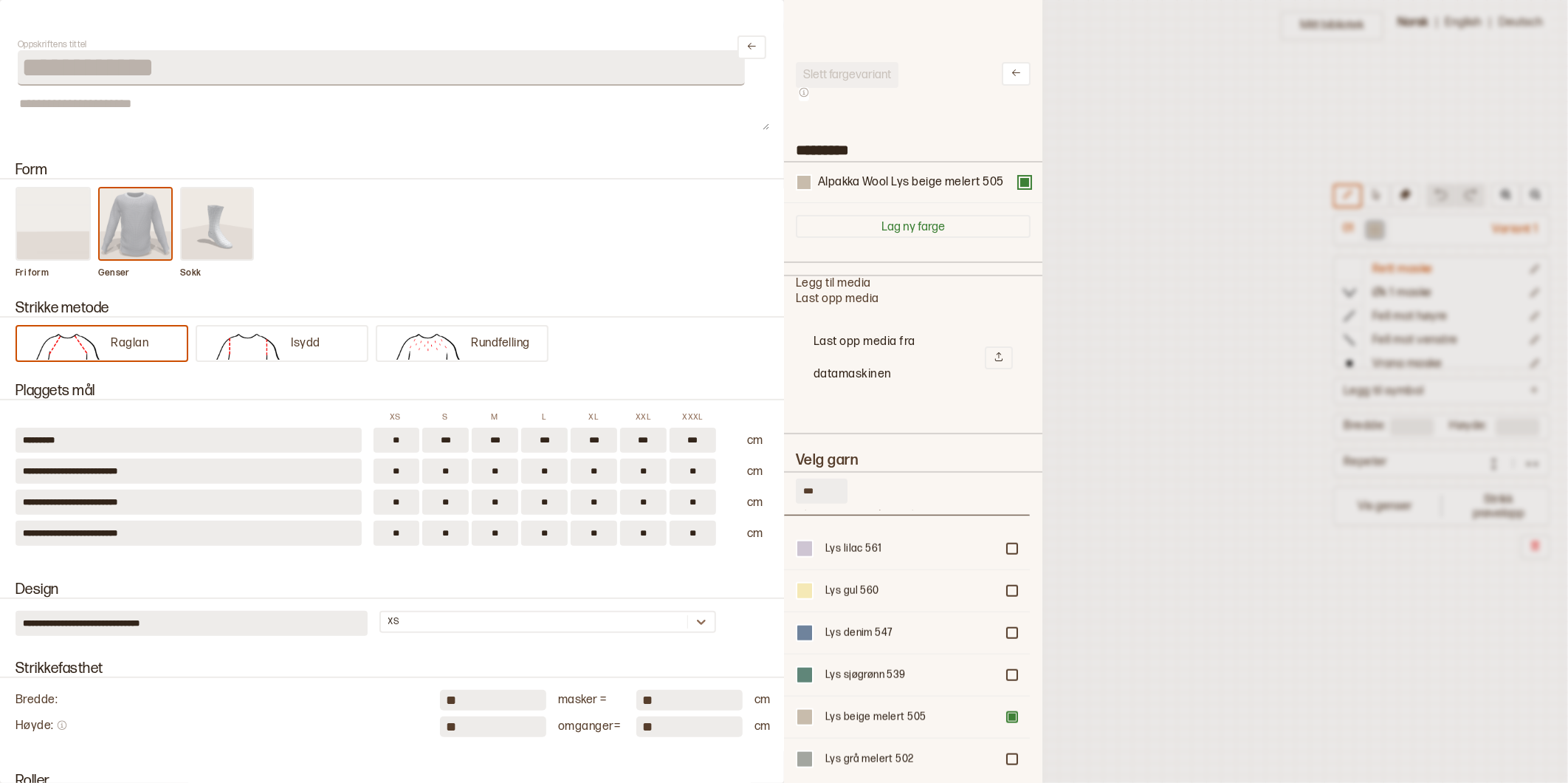
click at [821, 484] on input "***" at bounding box center [822, 491] width 52 height 25
type input "*"
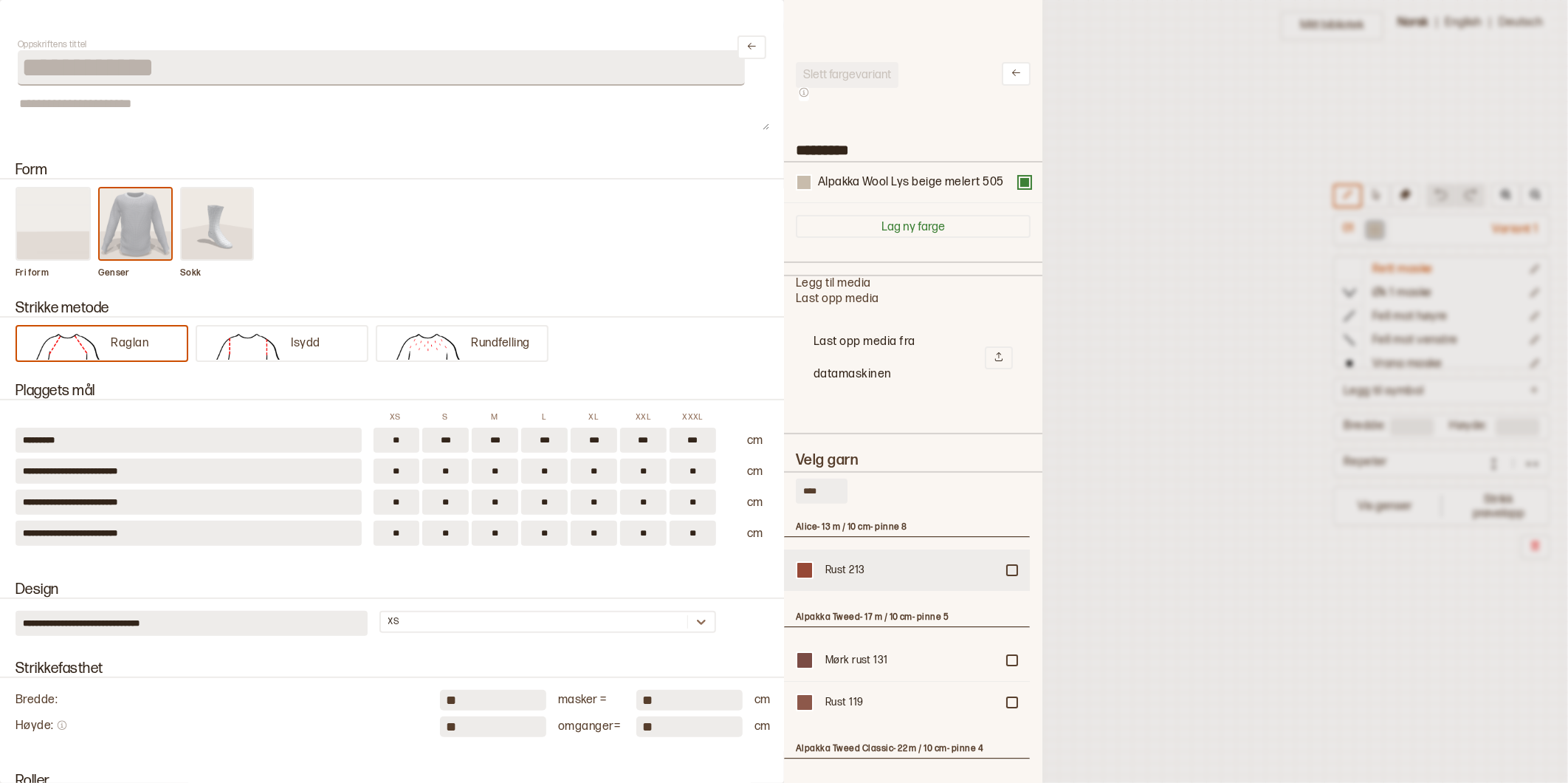
type input "****"
click at [805, 566] on div at bounding box center [805, 570] width 15 height 15
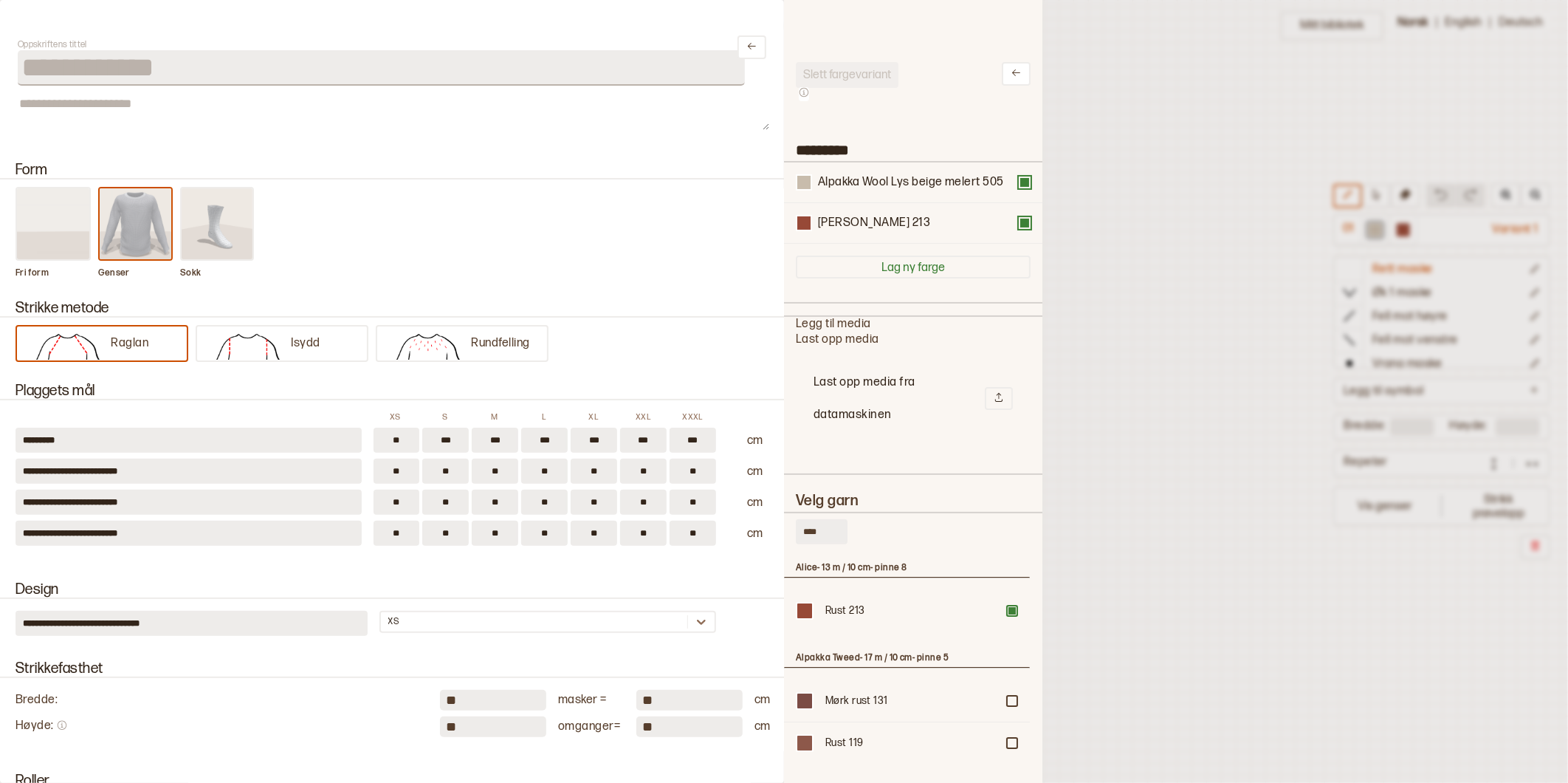
click at [1179, 271] on div at bounding box center [784, 391] width 1568 height 783
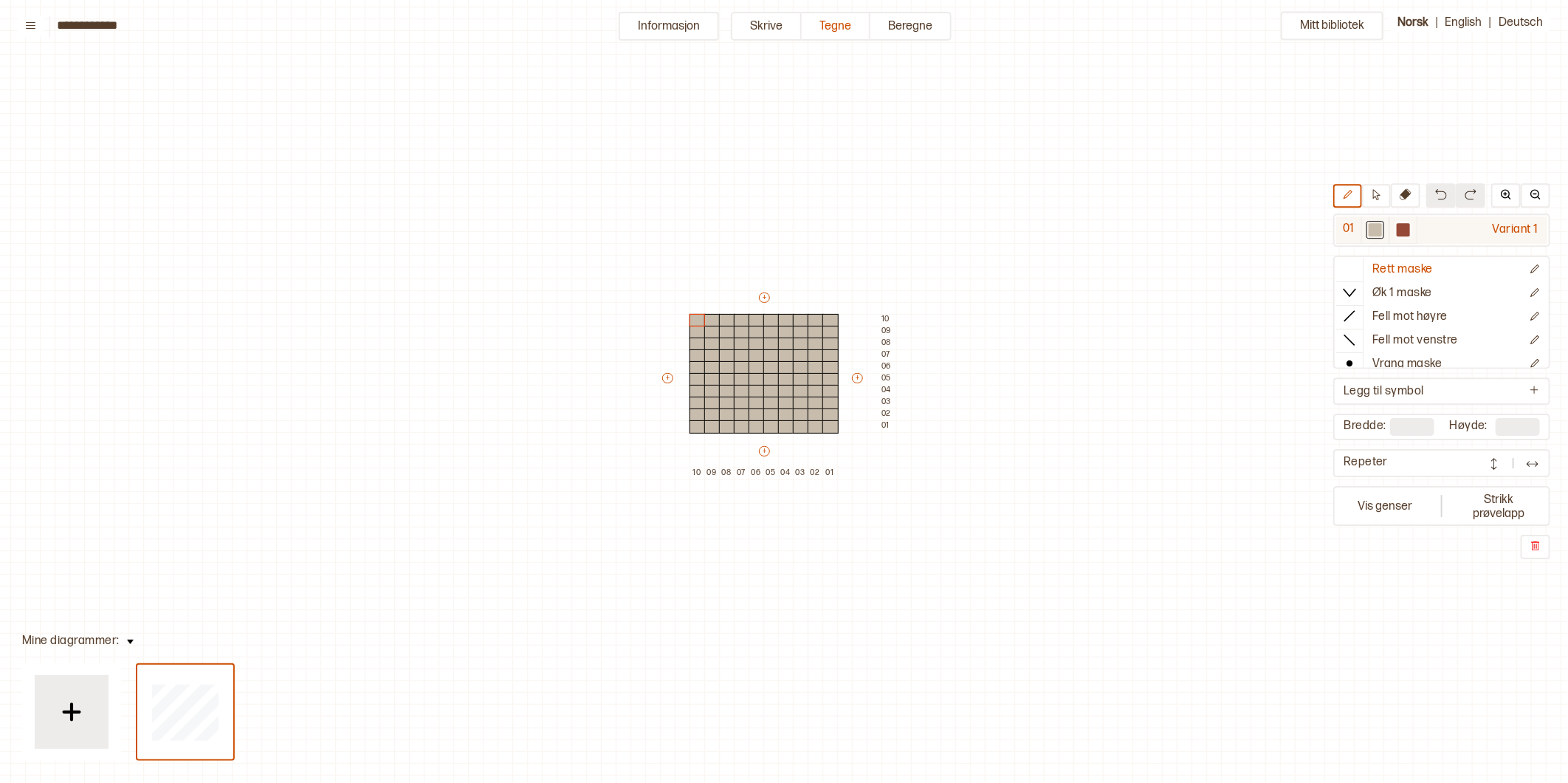
click at [1410, 231] on div at bounding box center [1403, 230] width 13 height 13
click at [783, 428] on div at bounding box center [786, 427] width 16 height 13
click at [724, 426] on div at bounding box center [727, 427] width 16 height 13
click at [799, 413] on div at bounding box center [801, 415] width 16 height 13
click at [771, 414] on div at bounding box center [771, 415] width 16 height 13
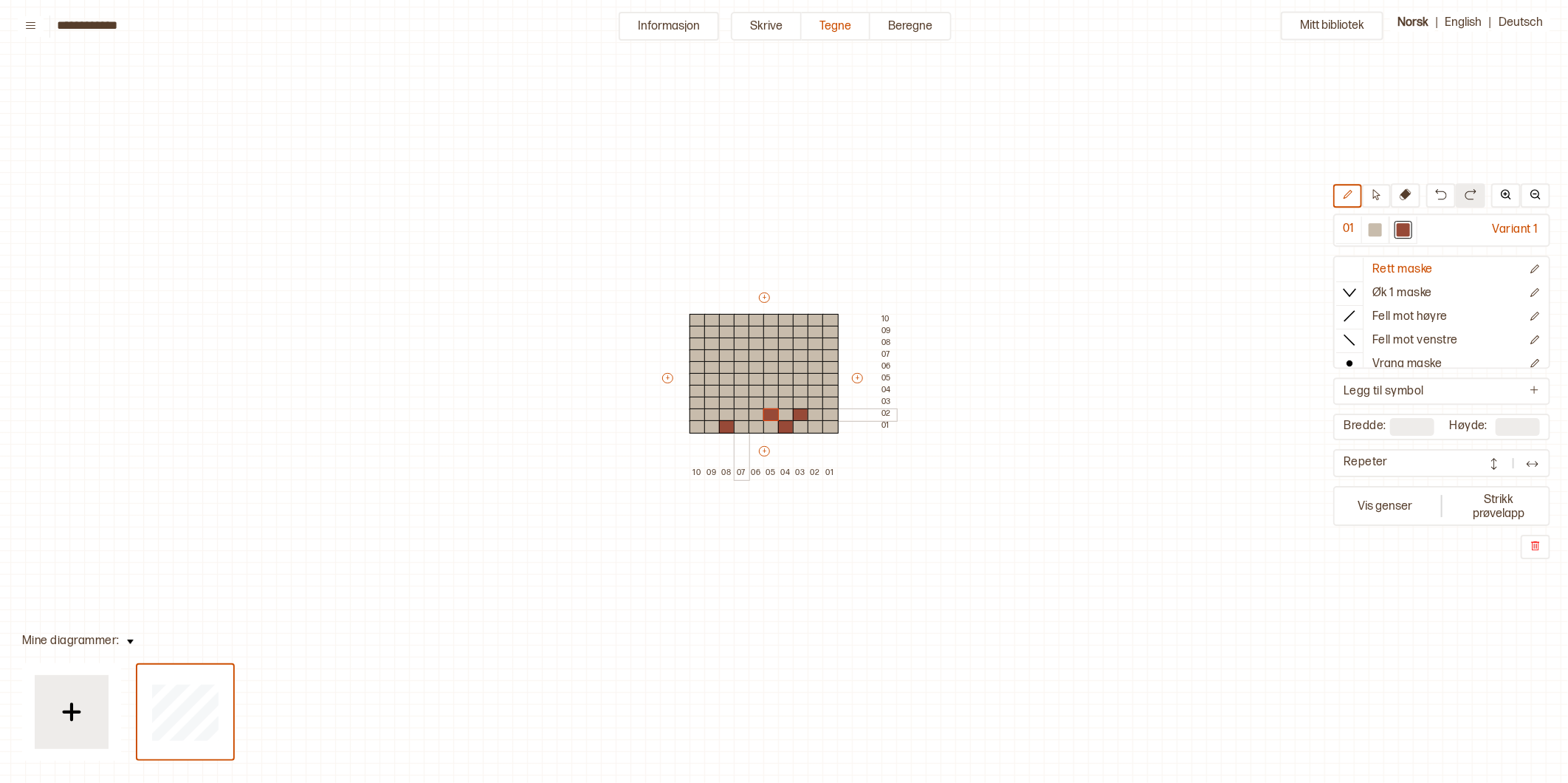
click at [741, 412] on div at bounding box center [742, 415] width 16 height 13
click at [712, 414] on div at bounding box center [712, 415] width 16 height 13
click at [828, 415] on div at bounding box center [831, 415] width 16 height 13
click at [812, 390] on div at bounding box center [816, 391] width 16 height 13
click at [762, 390] on div at bounding box center [757, 391] width 16 height 13
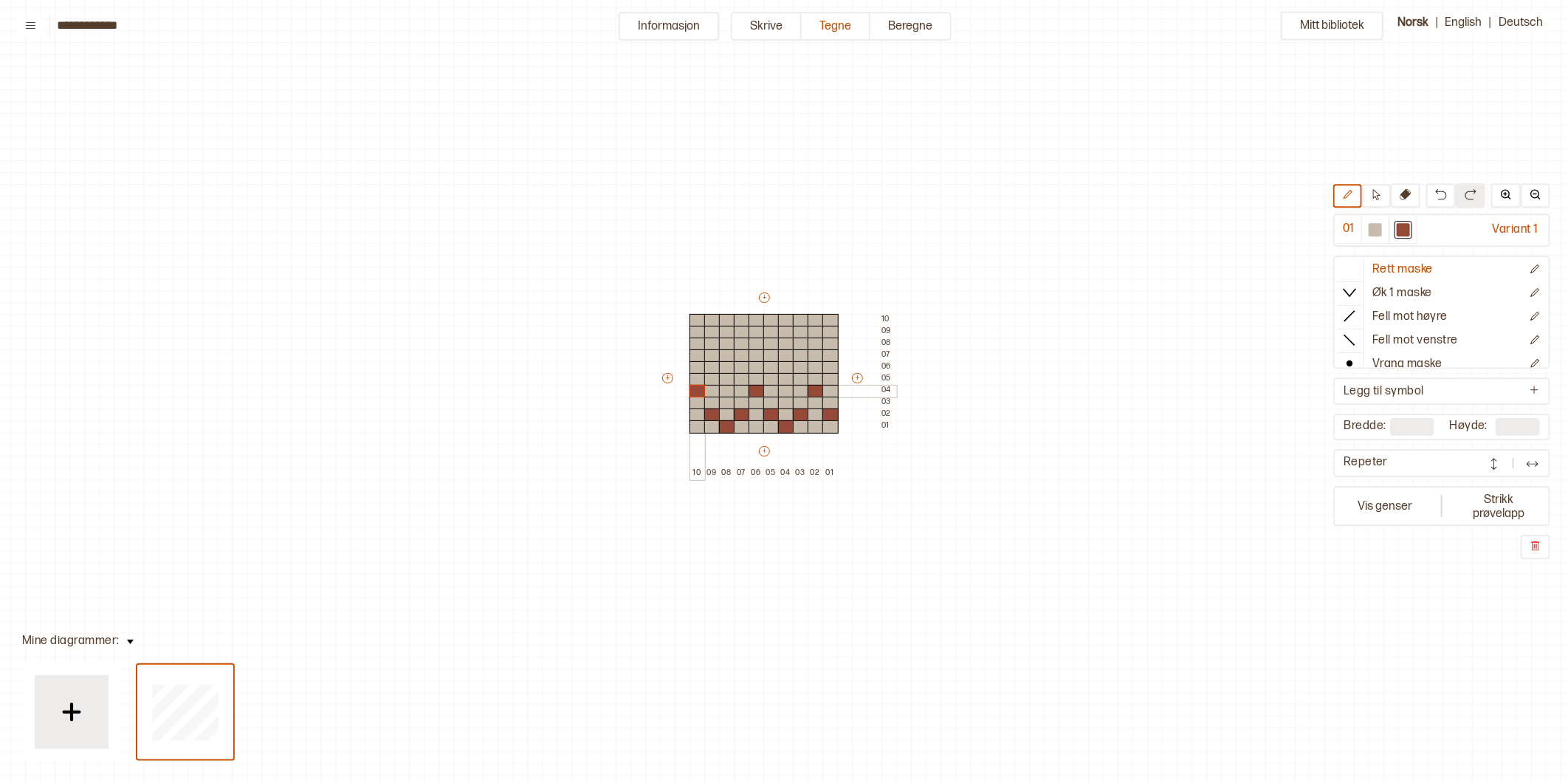
click at [698, 391] on div at bounding box center [698, 391] width 16 height 13
click at [696, 413] on div at bounding box center [698, 415] width 16 height 13
type input "**"
click at [678, 427] on div at bounding box center [683, 427] width 16 height 13
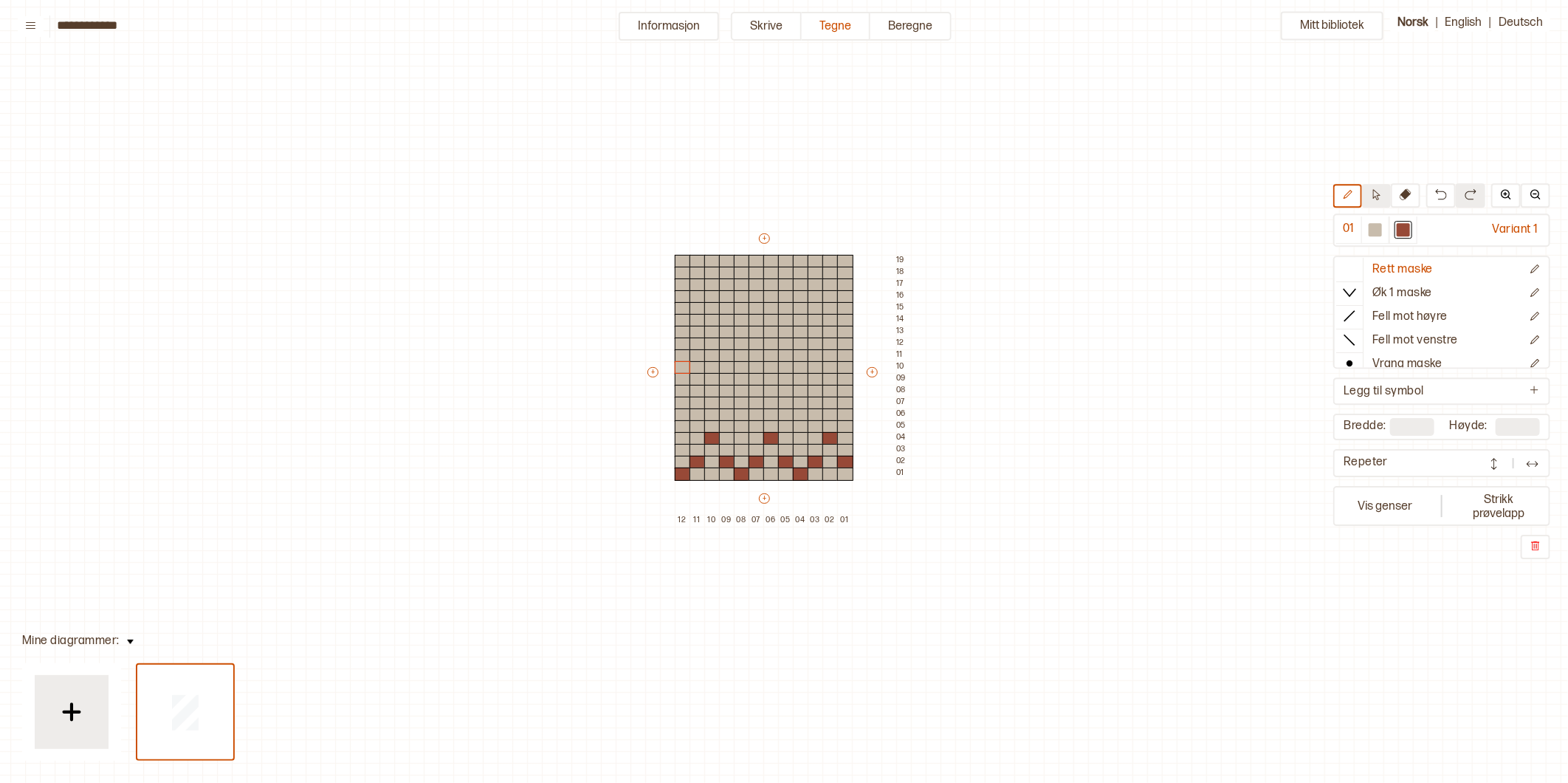
click at [1380, 197] on icon at bounding box center [1376, 194] width 11 height 11
drag, startPoint x: 677, startPoint y: 437, endPoint x: 851, endPoint y: 477, distance: 178.5
click at [851, 477] on div "+ + + + 12 11 10 09 08 07 06 05 04 03 02 01 19 18 17 16 15 14 13 12 11 10 09 08…" at bounding box center [778, 379] width 266 height 296
click at [681, 426] on div at bounding box center [683, 427] width 16 height 13
click at [654, 433] on div "+ + + + 12 11 10 09 08 07 06 05 04 03 02 01 19 18 17 16 15 14 13 12 11 10 09 08…" at bounding box center [778, 379] width 266 height 296
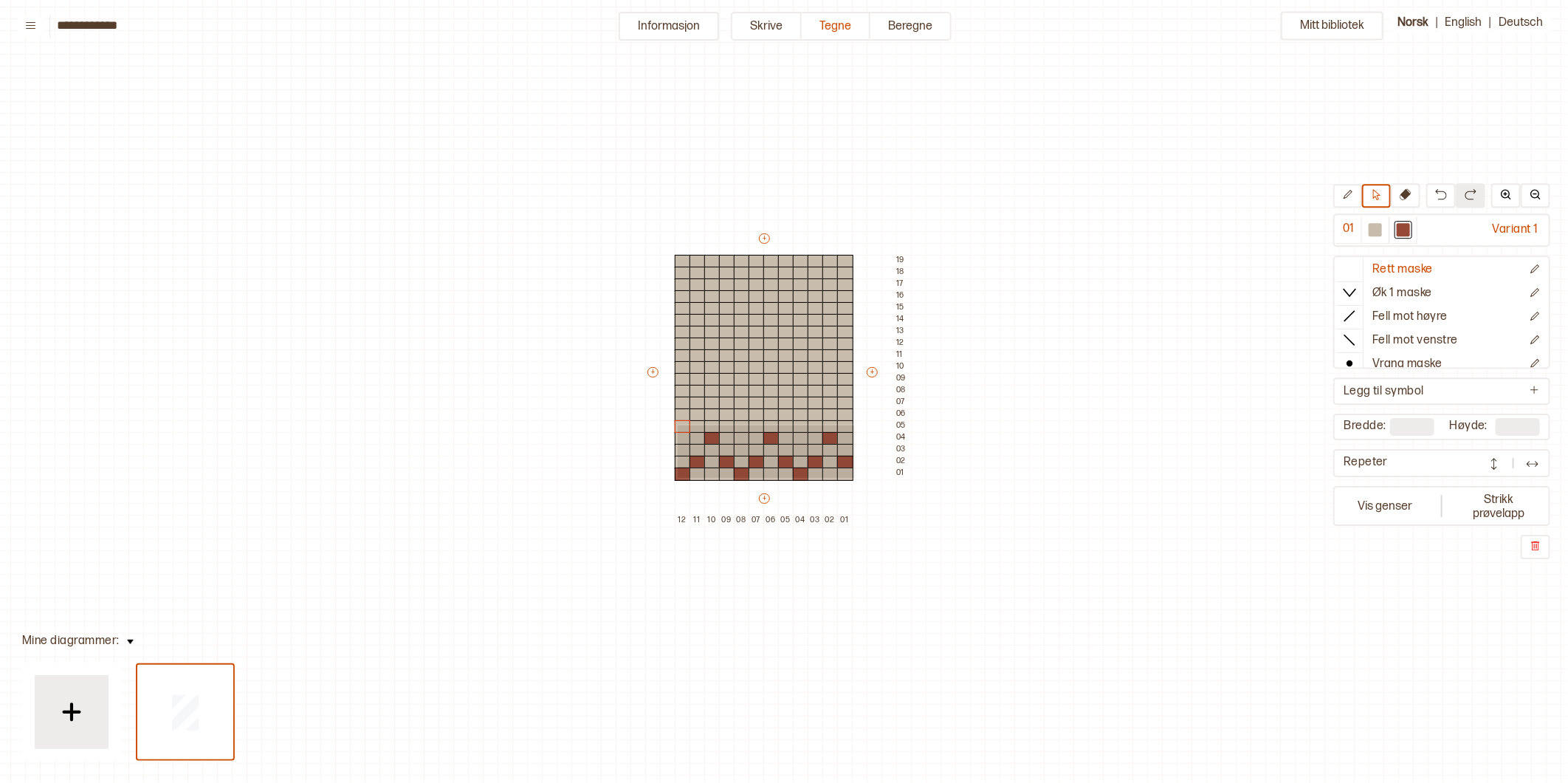
drag, startPoint x: 676, startPoint y: 424, endPoint x: 853, endPoint y: 476, distance: 184.5
click at [853, 476] on div "+ + + + 12 11 10 09 08 07 06 05 04 03 02 01 19 18 17 16 15 14 13 12 11 10 09 08…" at bounding box center [778, 379] width 266 height 296
click at [684, 414] on div at bounding box center [683, 415] width 16 height 13
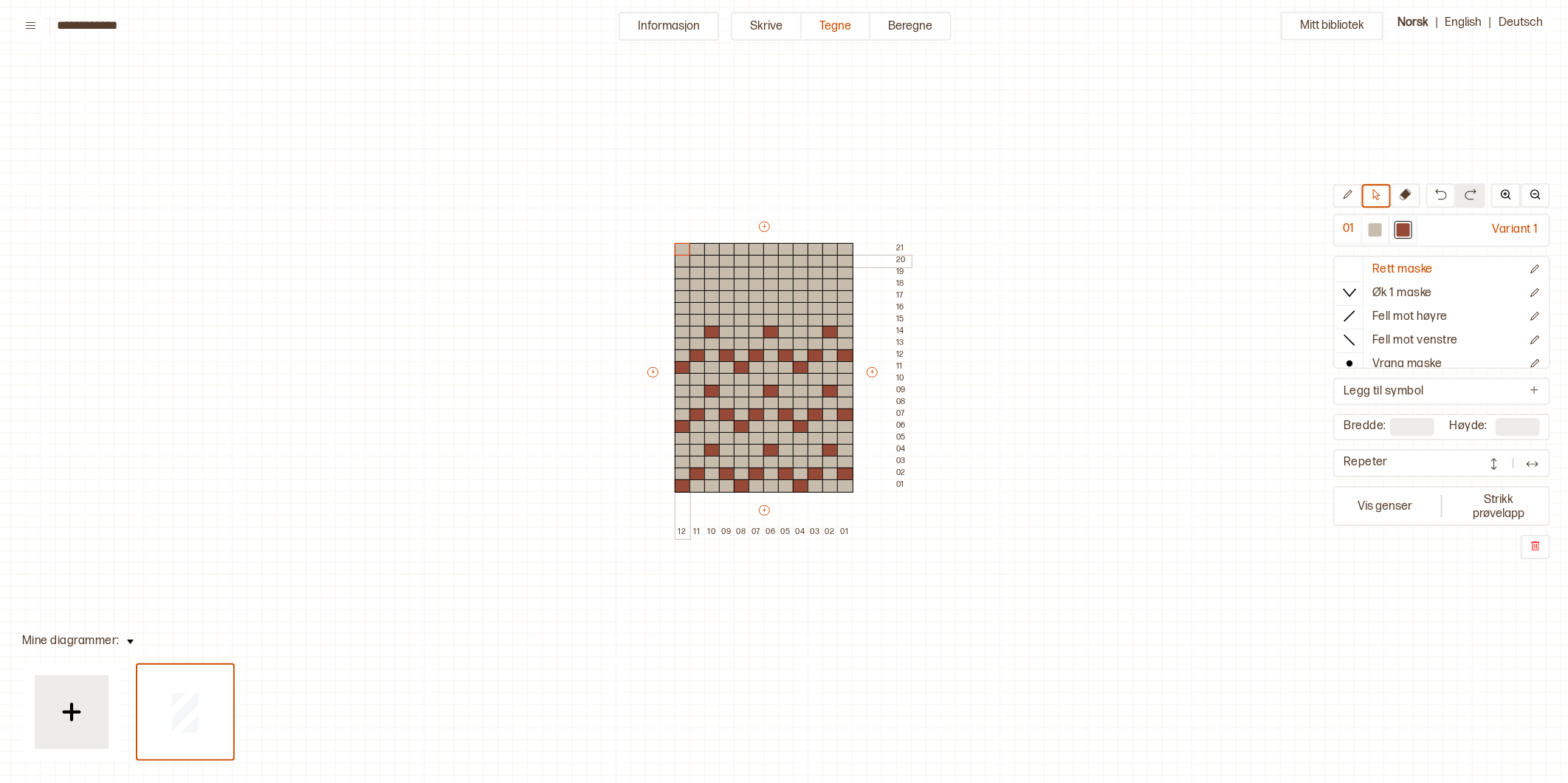
click at [675, 260] on div at bounding box center [683, 262] width 16 height 13
type input "**"
click at [1396, 502] on button "Vis genser" at bounding box center [1385, 506] width 98 height 34
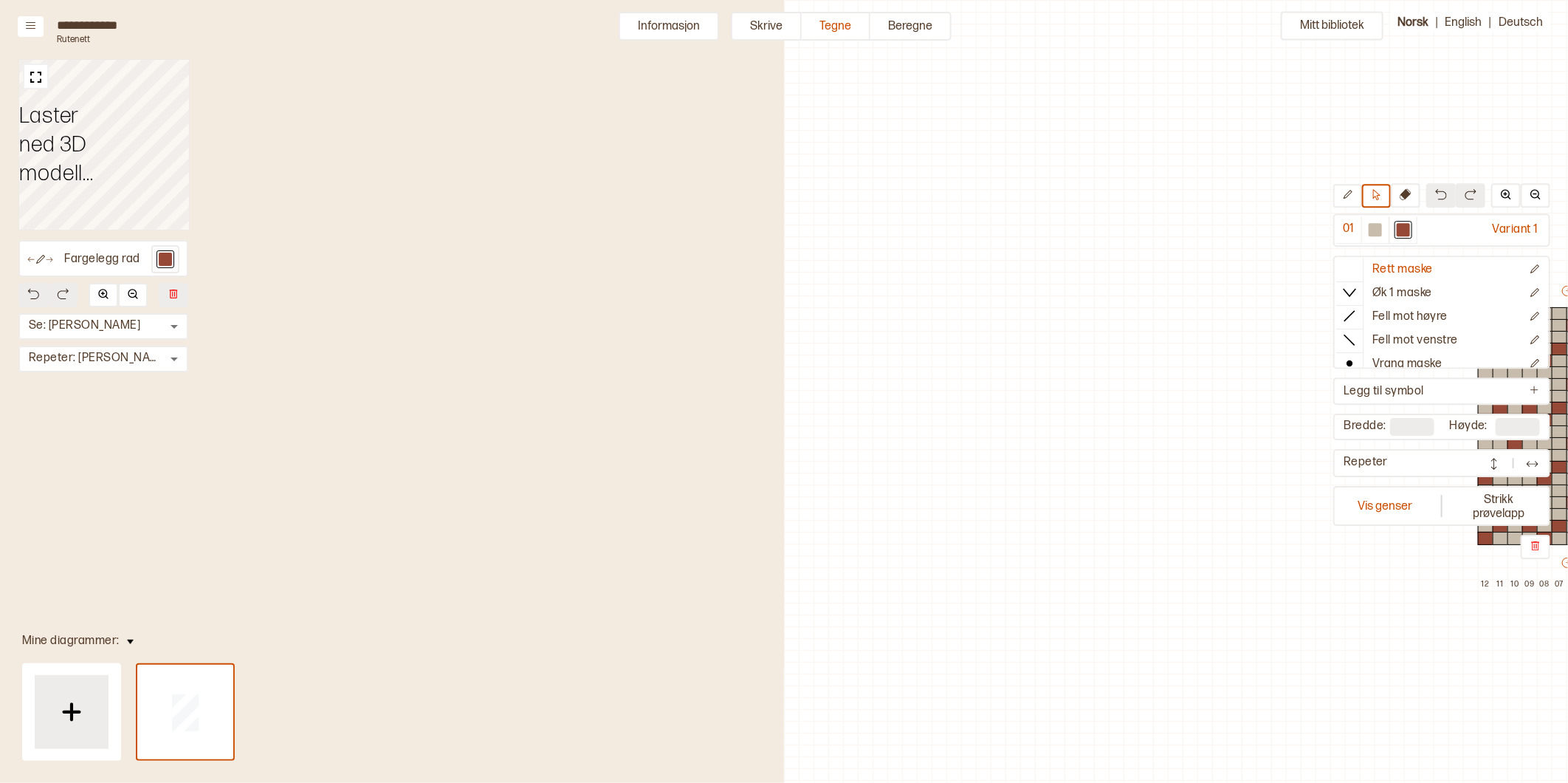
scroll to position [52, 544]
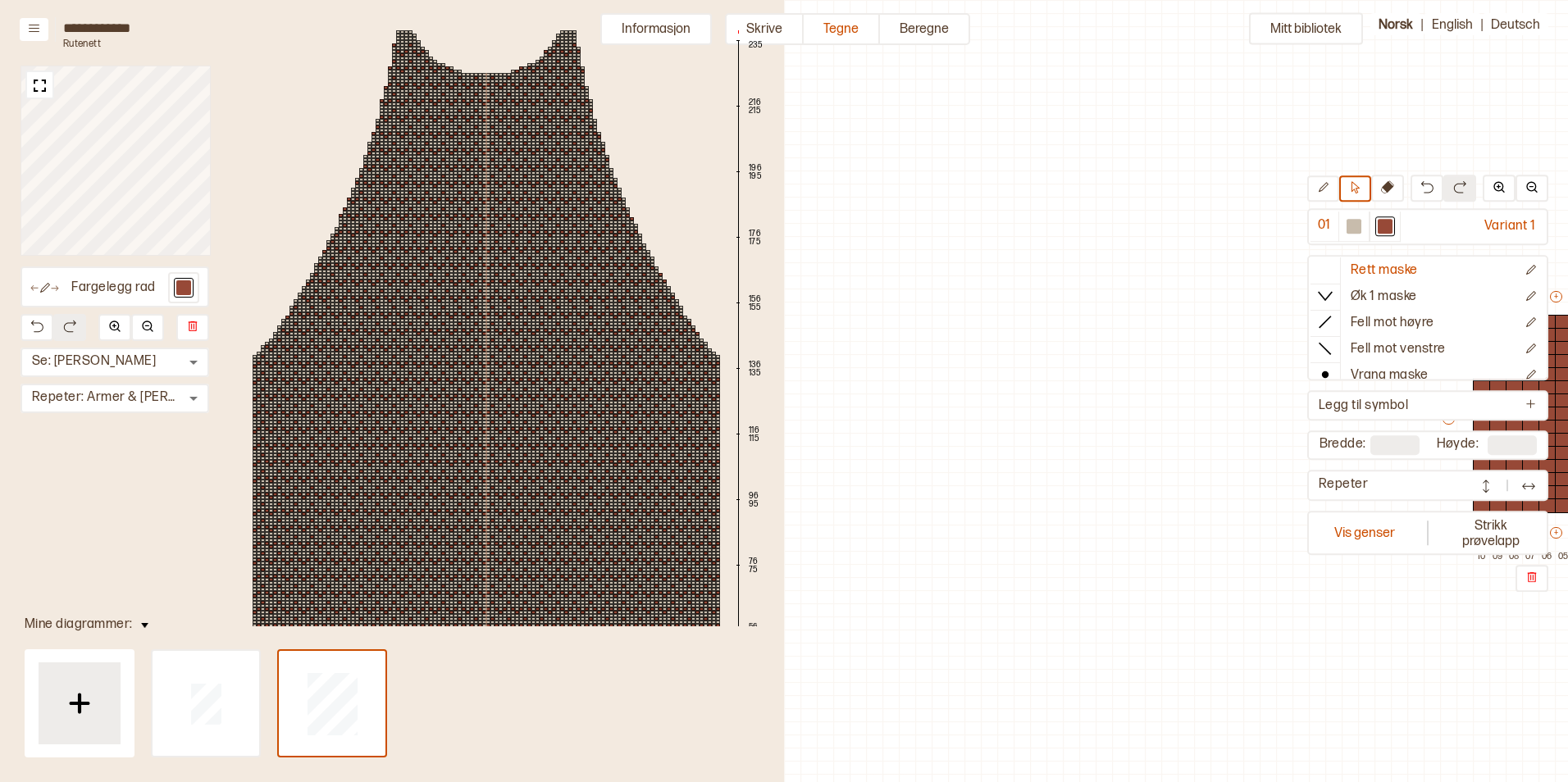
scroll to position [58, 605]
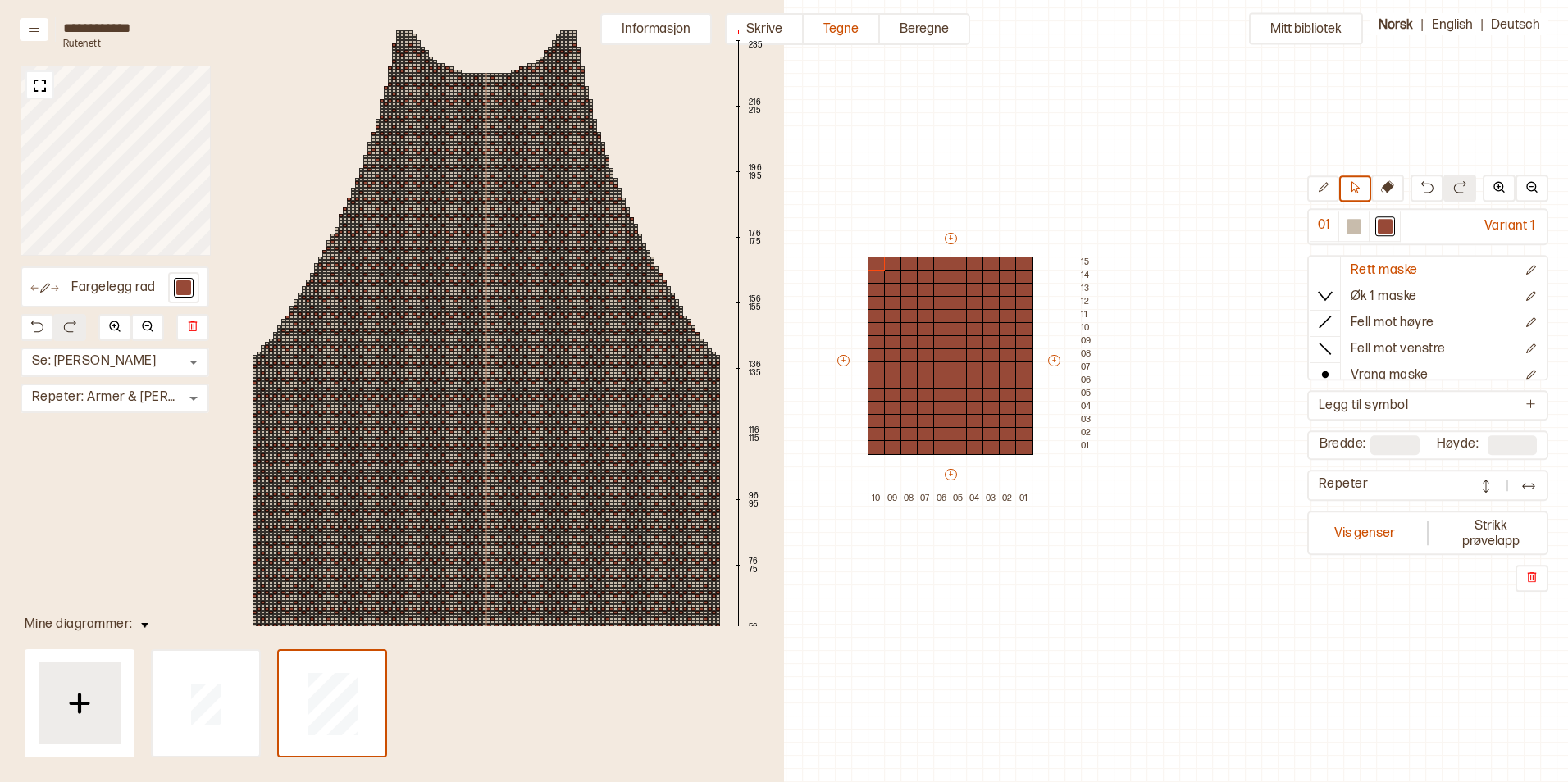
drag, startPoint x: 232, startPoint y: 745, endPoint x: 1060, endPoint y: 503, distance: 862.6
click at [232, 745] on div at bounding box center [206, 703] width 107 height 105
type input "**"
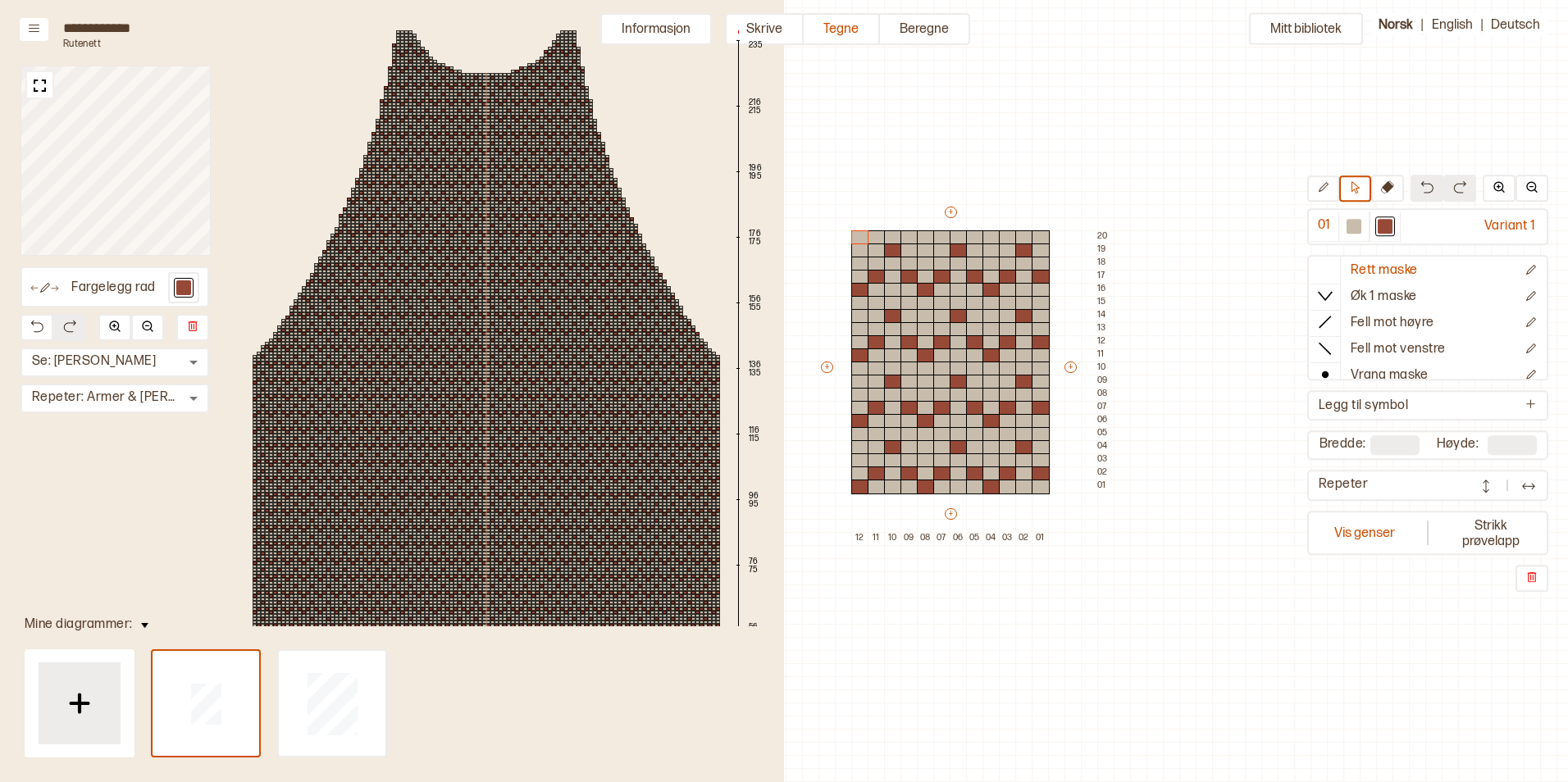
click at [860, 173] on div "Mitt bibliotek 01 Variant 1 Rett maske Øk 1 maske Fell mot høyre Fell mot venst…" at bounding box center [963, 724] width 1568 height 1564
click at [1371, 533] on button "Vis genser" at bounding box center [1364, 533] width 108 height 38
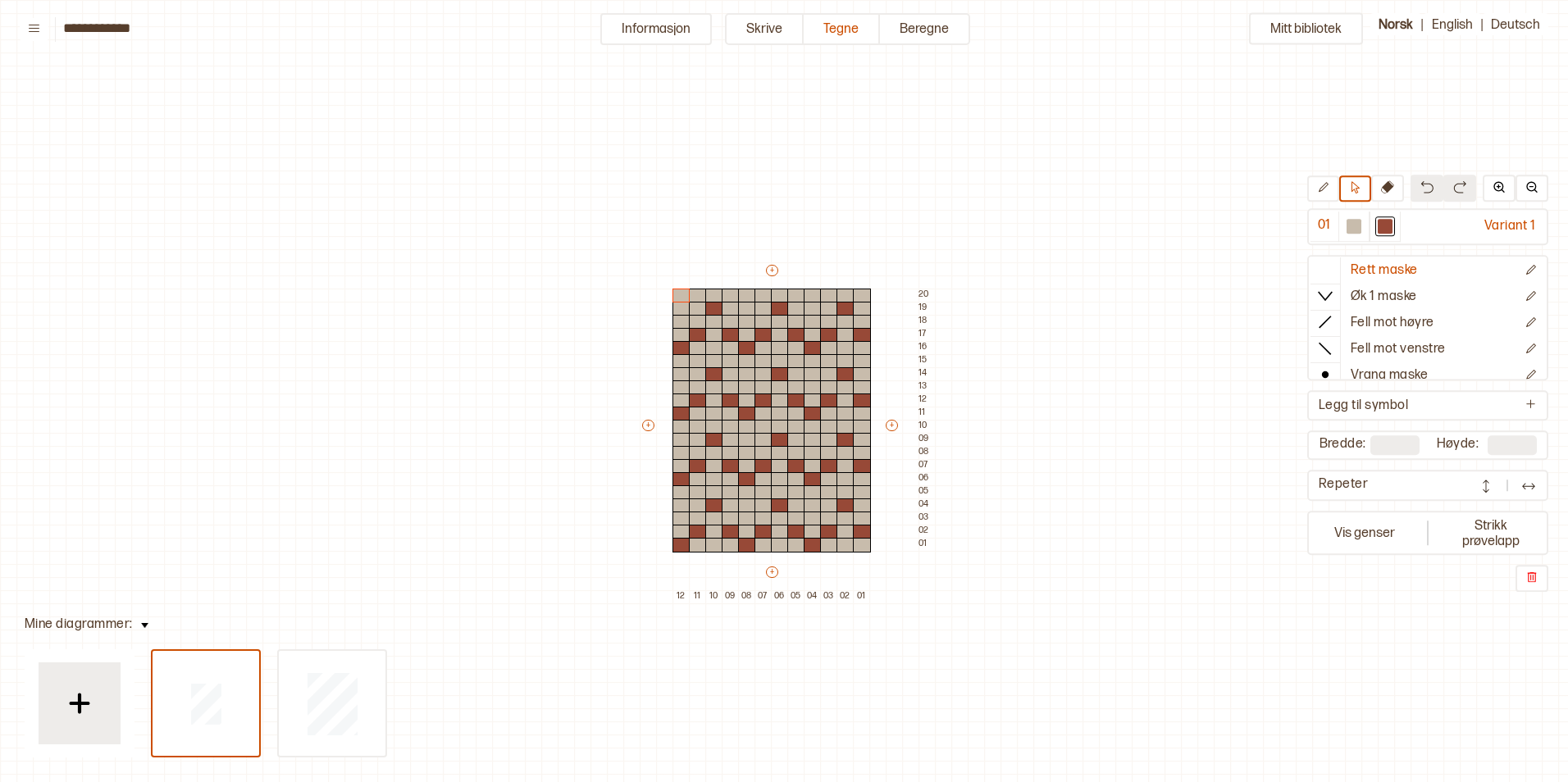
scroll to position [48, 10]
